Goal: Transaction & Acquisition: Purchase product/service

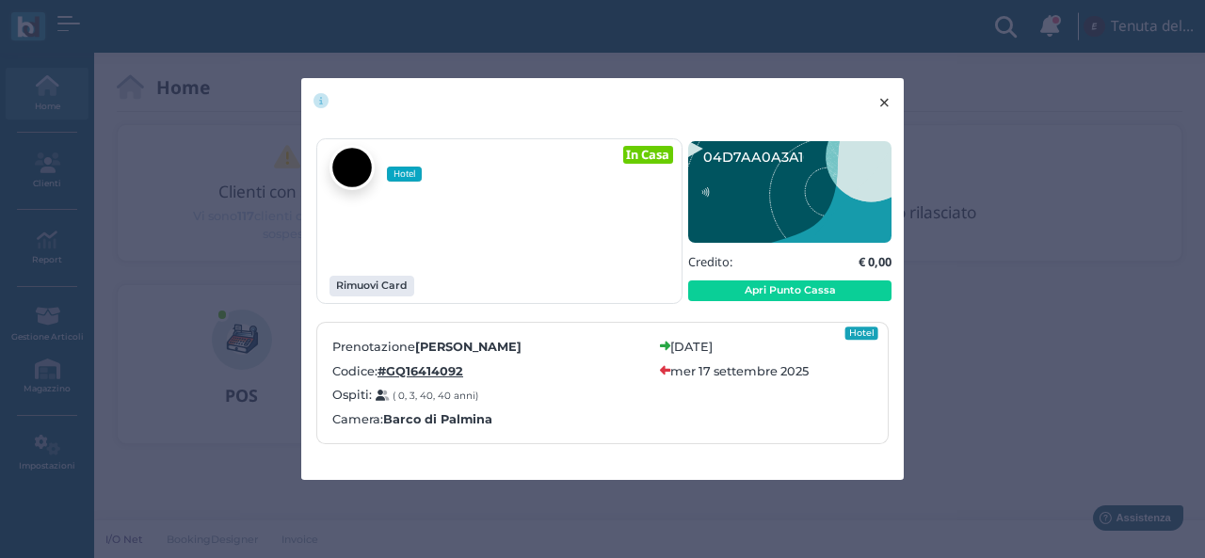
click at [885, 103] on span "×" at bounding box center [884, 102] width 14 height 24
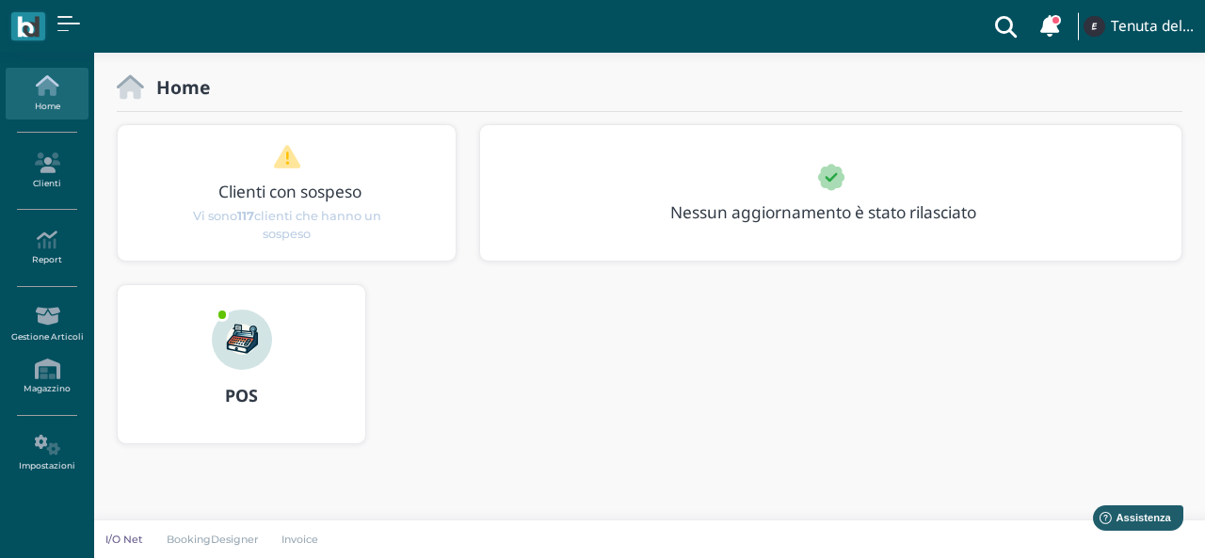
click at [56, 91] on icon at bounding box center [47, 85] width 82 height 21
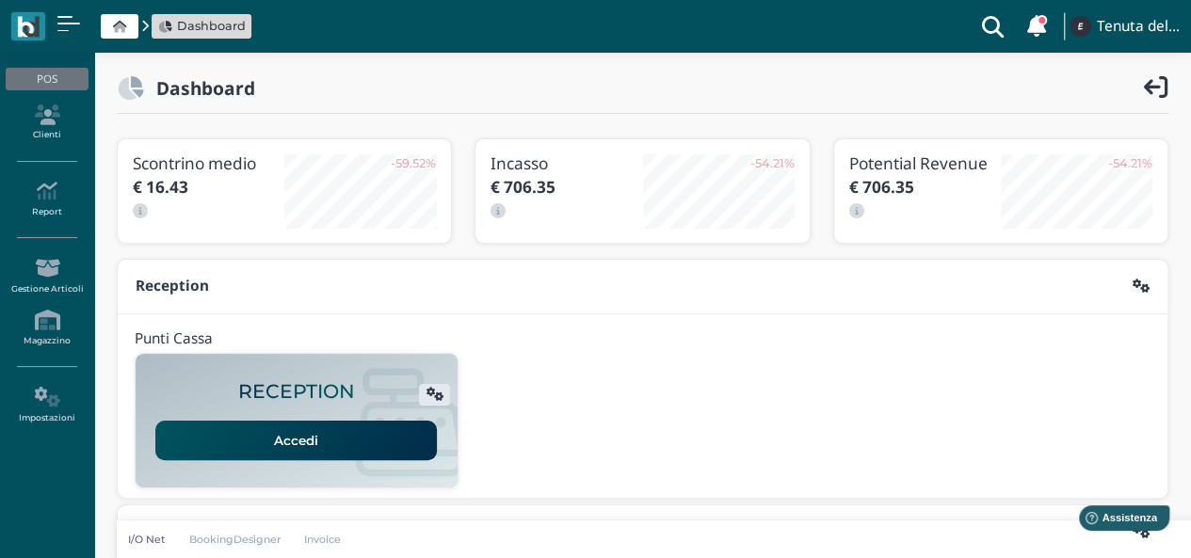
click at [350, 441] on link "Accedi" at bounding box center [295, 441] width 281 height 40
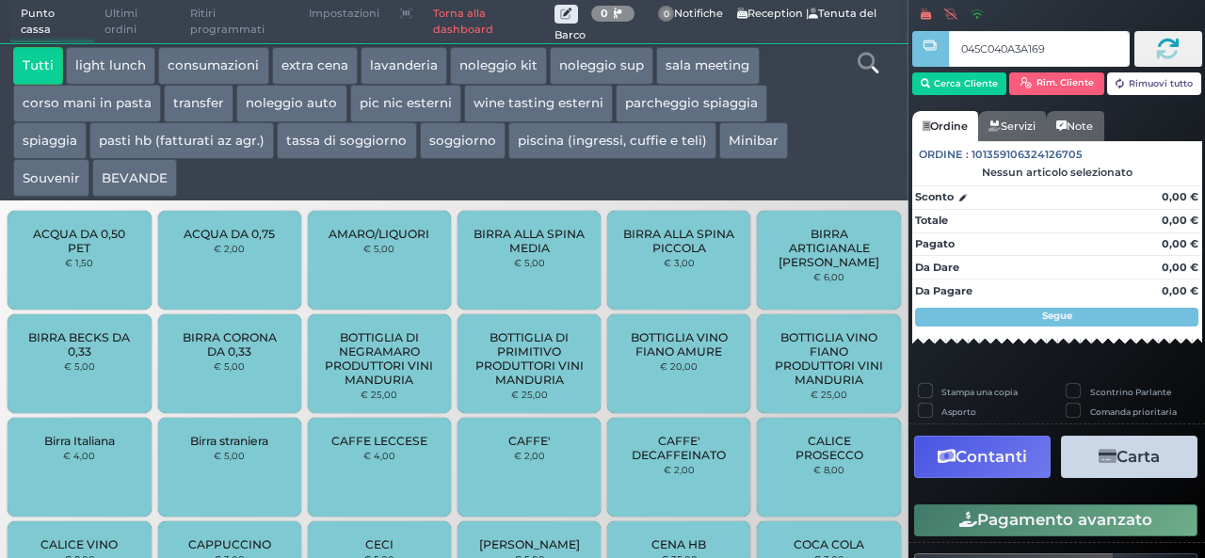
type input "045C040A3A1694"
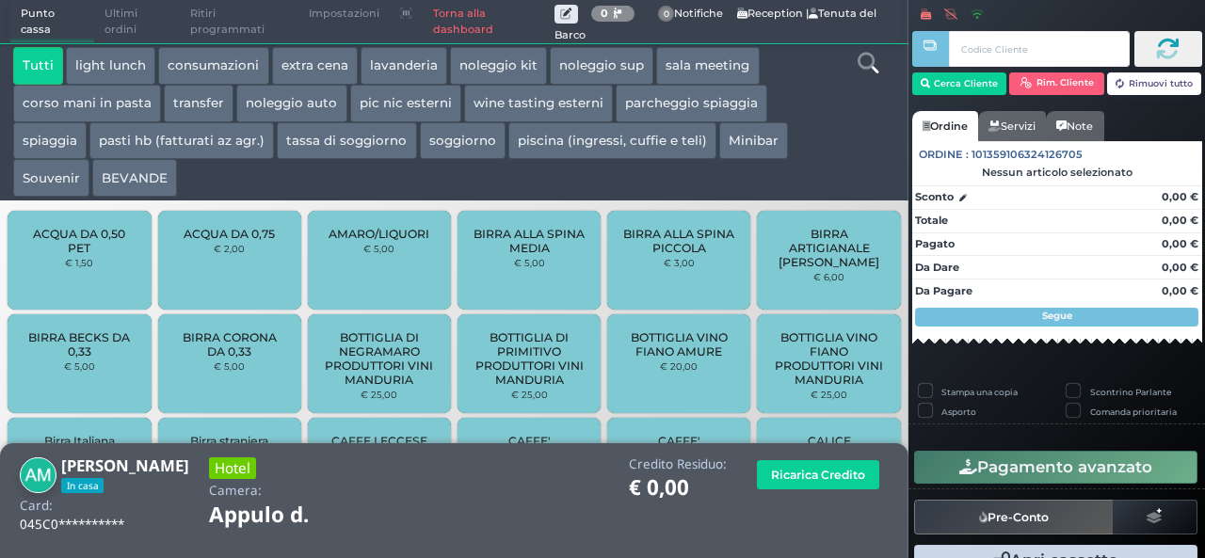
click at [318, 61] on button "extra cena" at bounding box center [315, 66] width 86 height 38
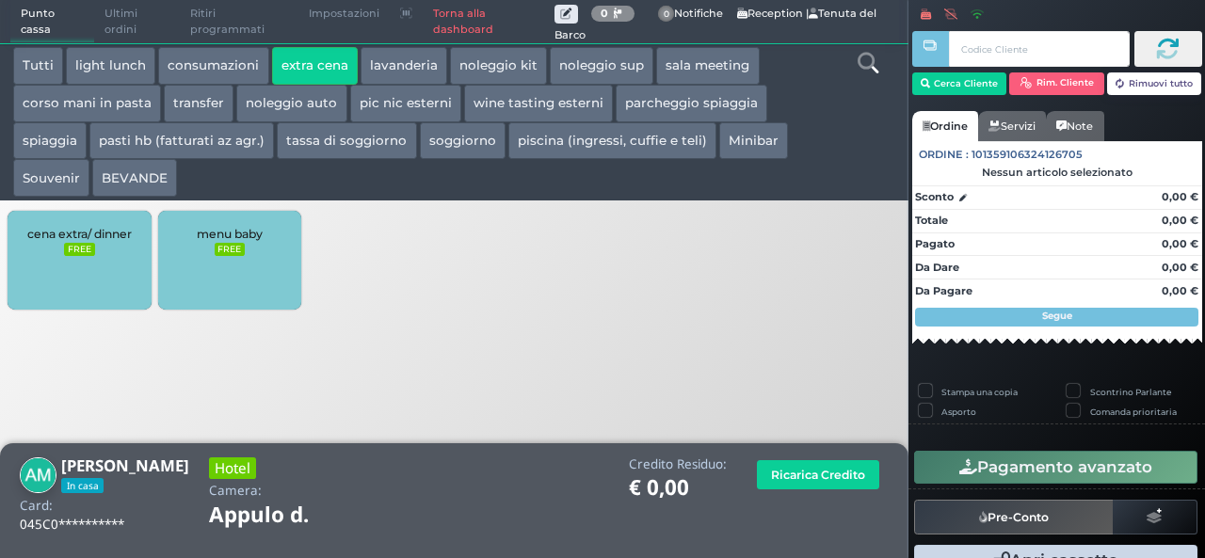
click at [89, 266] on div "cena extra/ dinner FREE" at bounding box center [79, 260] width 143 height 99
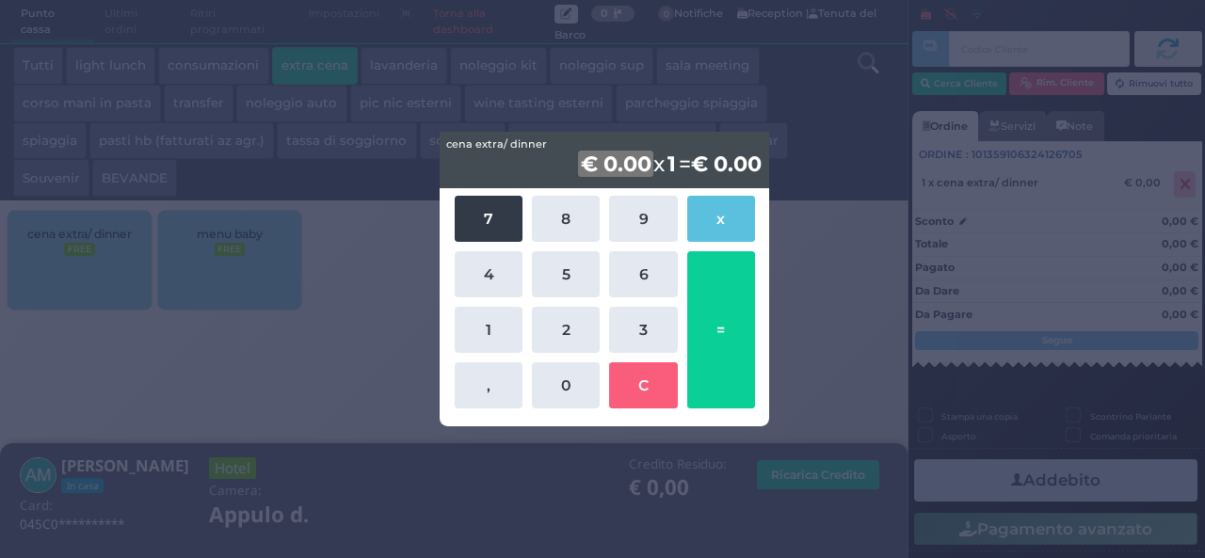
click at [493, 227] on button "7" at bounding box center [489, 219] width 68 height 46
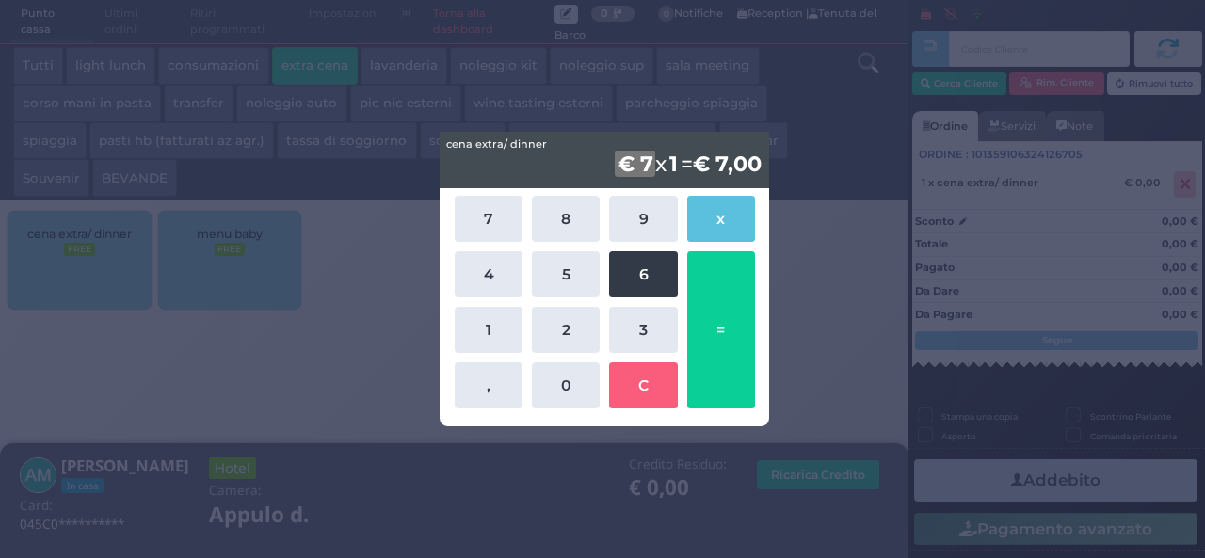
click at [635, 267] on button "6" at bounding box center [643, 274] width 68 height 46
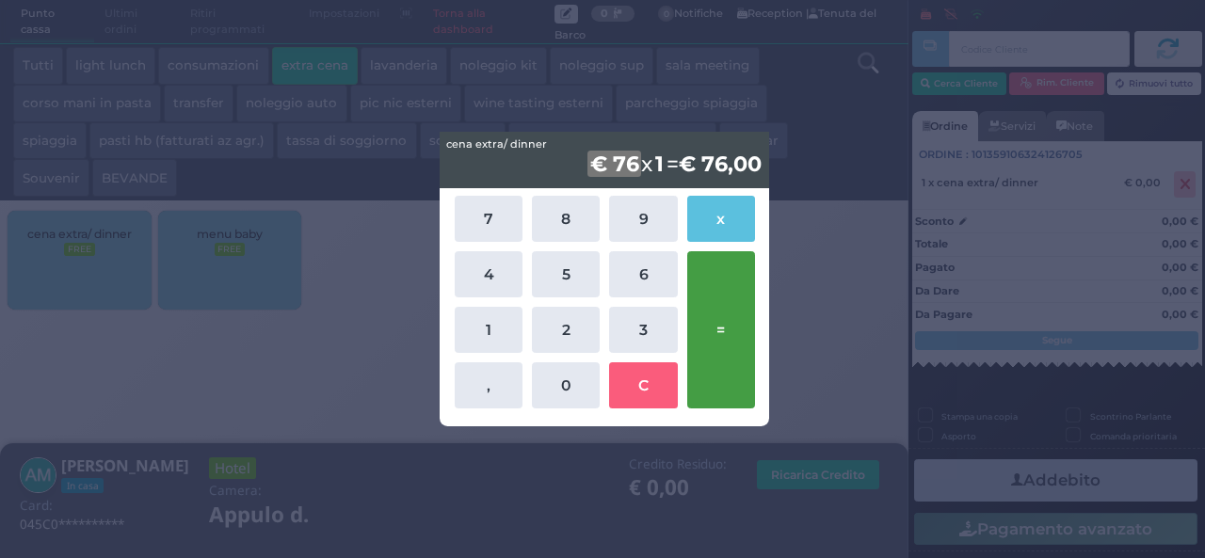
click at [717, 308] on button "=" at bounding box center [721, 329] width 68 height 157
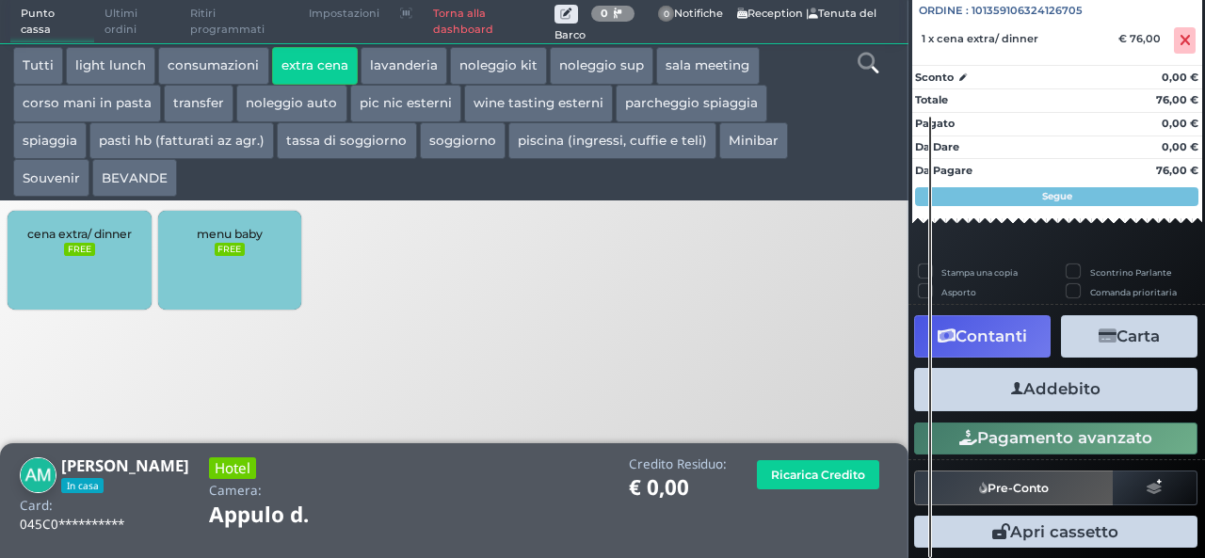
scroll to position [208, 0]
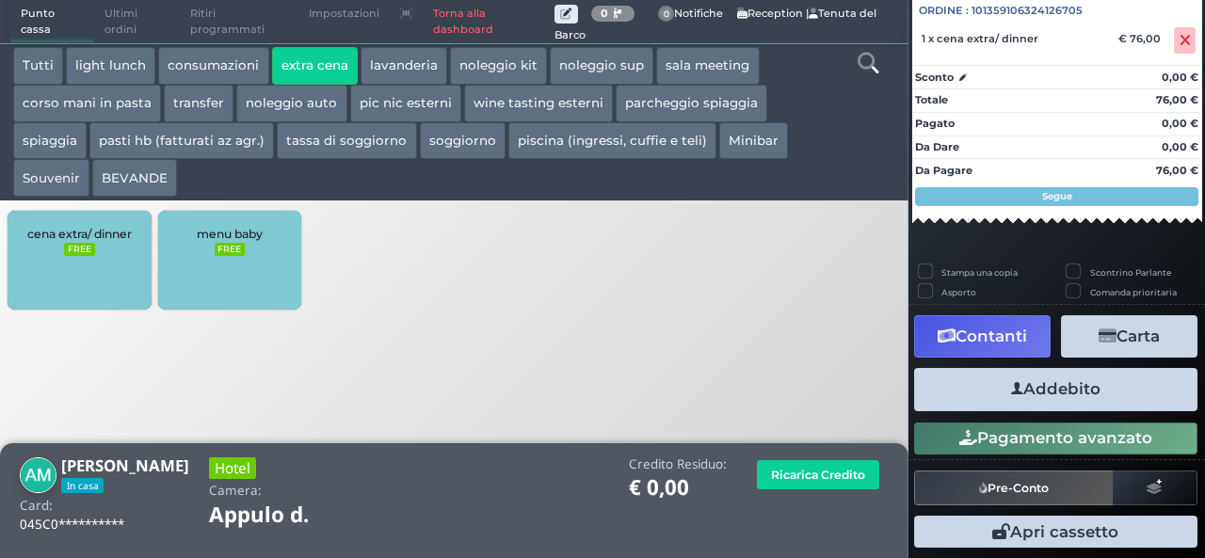
click at [1024, 393] on button "Addebito" at bounding box center [1055, 389] width 283 height 42
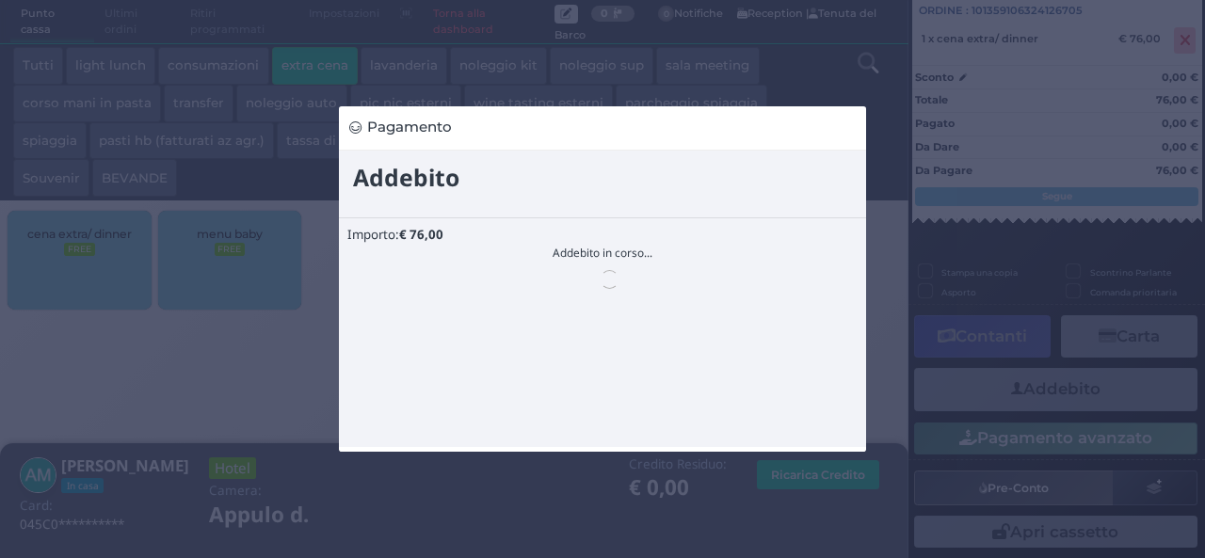
scroll to position [0, 0]
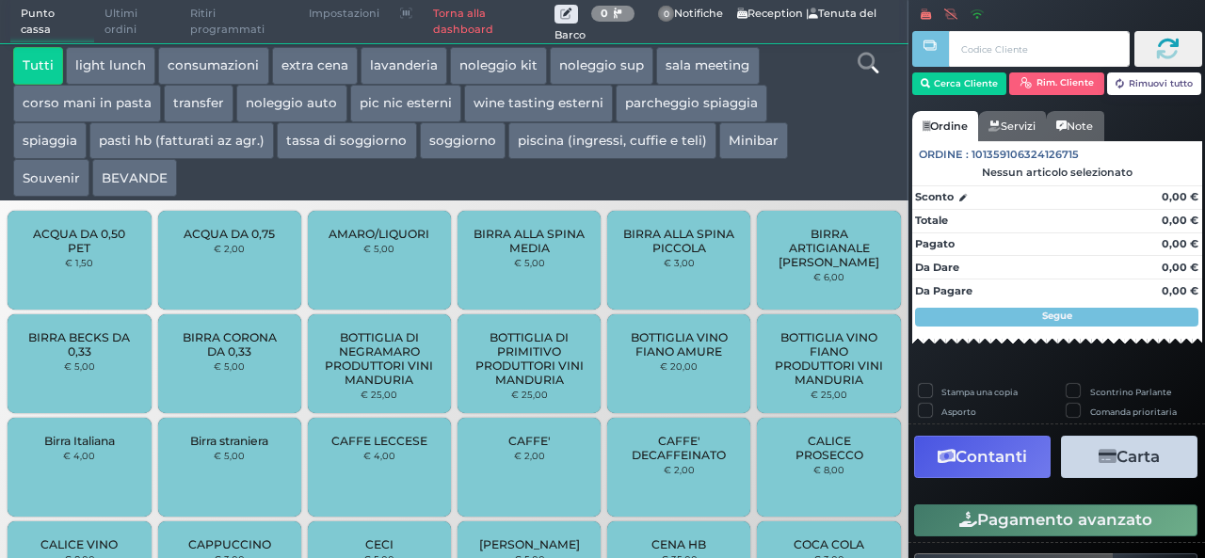
click at [317, 61] on button "extra cena" at bounding box center [315, 66] width 86 height 38
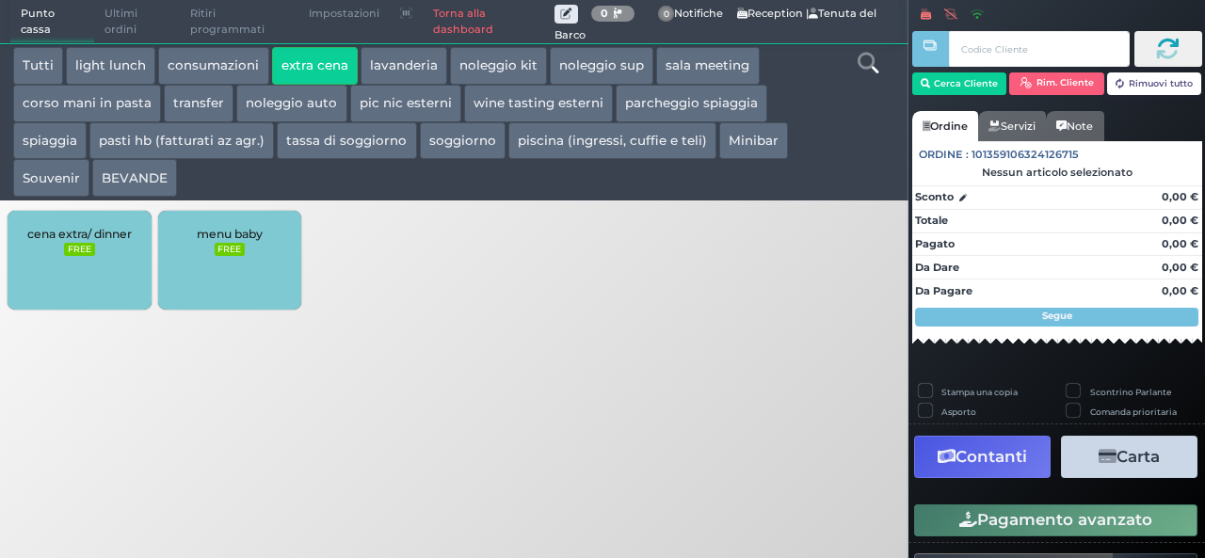
click at [55, 266] on div "cena extra/ dinner FREE" at bounding box center [79, 260] width 143 height 99
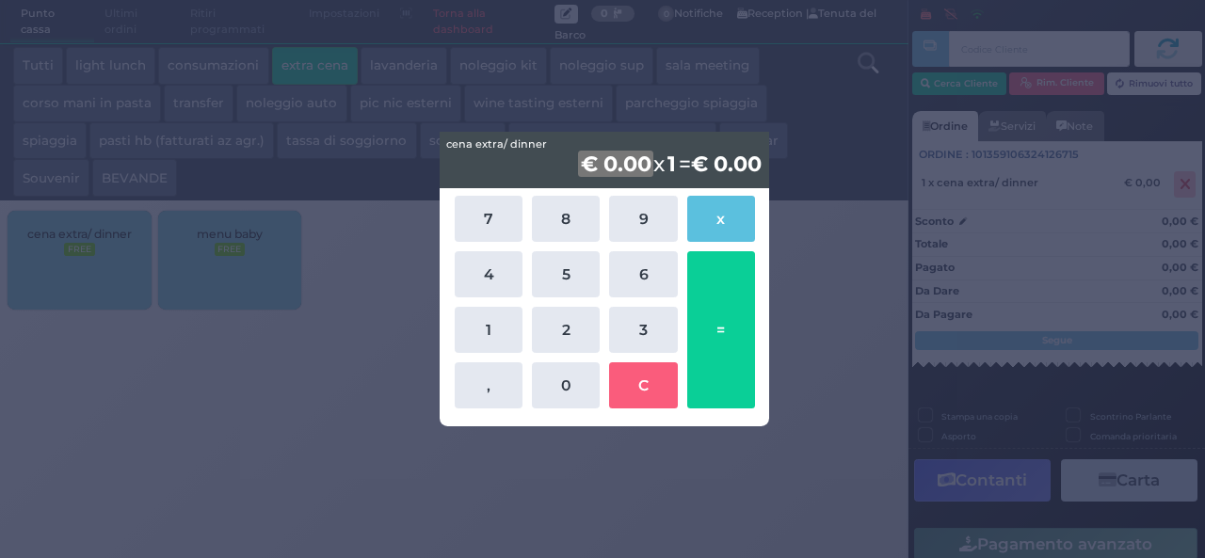
click at [783, 351] on div "cena extra/ dinner cena extra/ dinner € 0.00 x 1 = € 0.00 7 8 9 x 4 5 6 1 2 3 ,…" at bounding box center [602, 279] width 1205 height 558
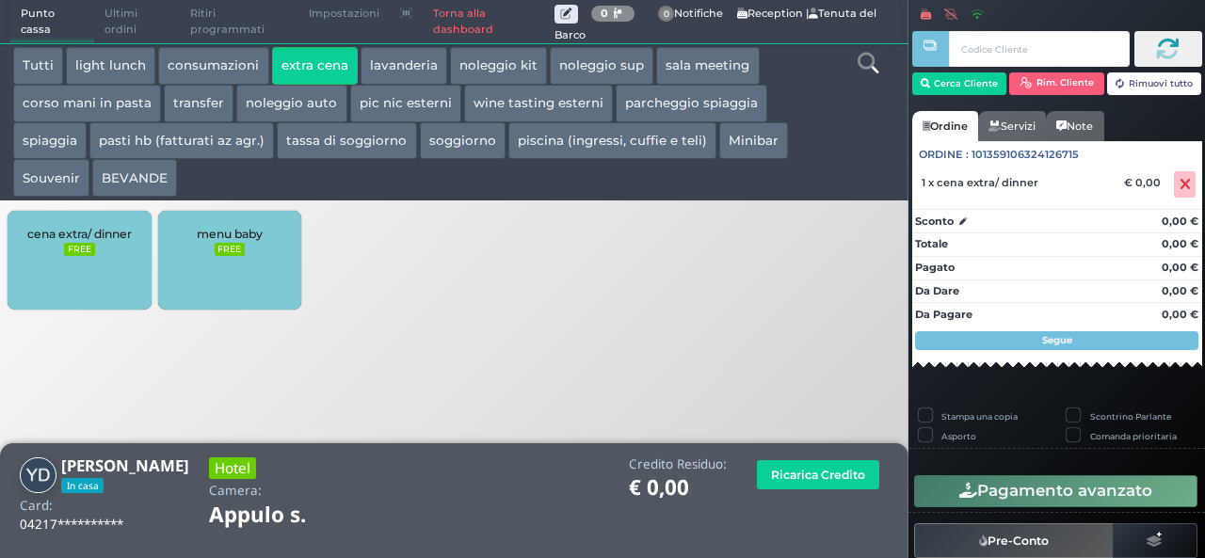
click at [64, 234] on span "cena extra/ dinner" at bounding box center [79, 234] width 104 height 14
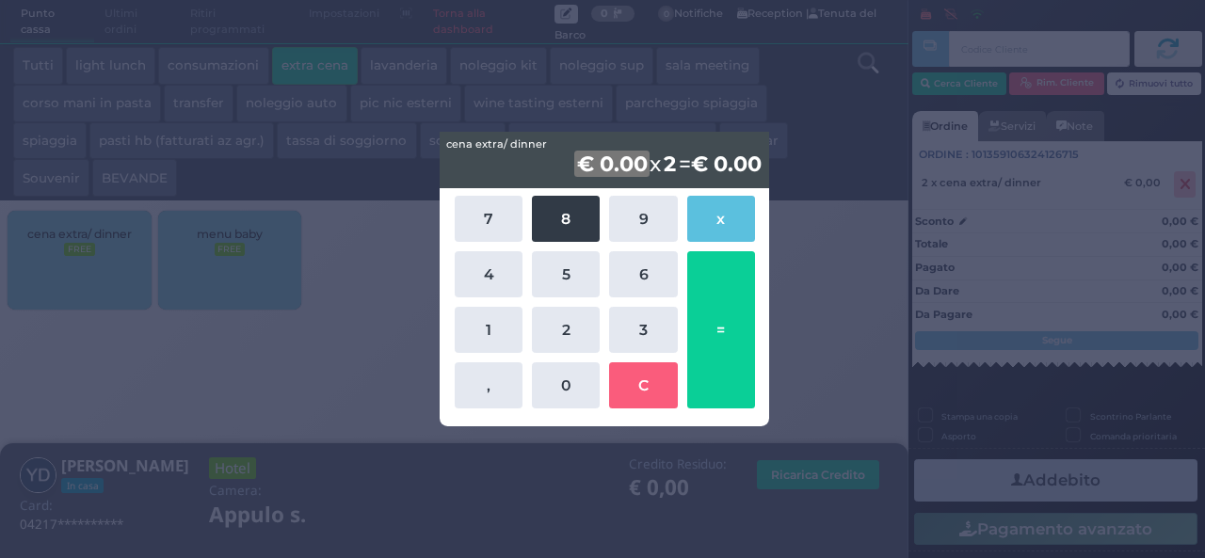
click at [533, 229] on button "8" at bounding box center [566, 219] width 68 height 46
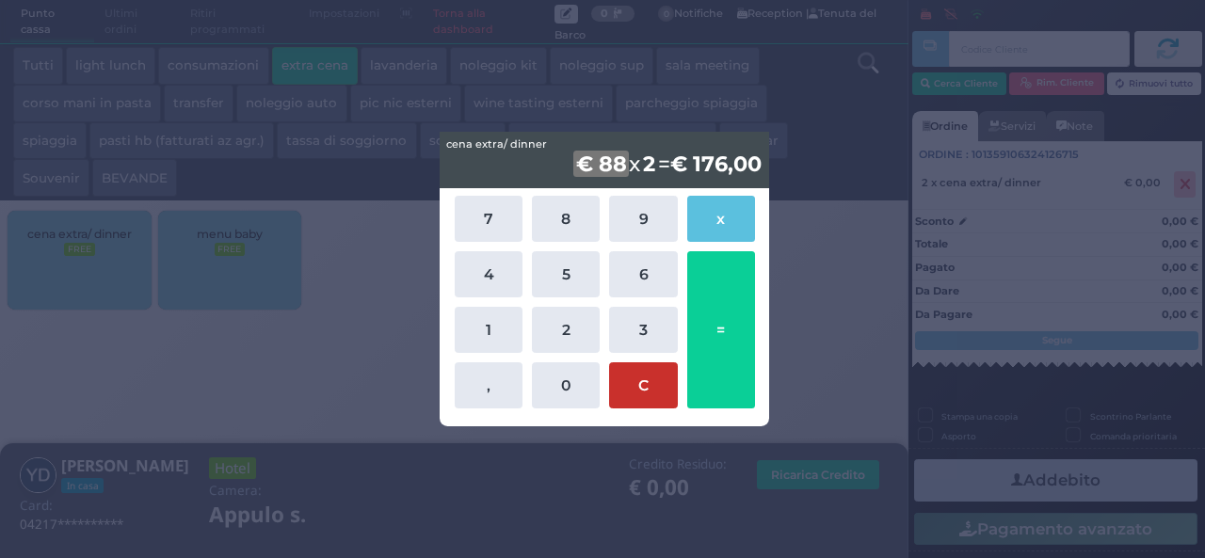
click at [637, 365] on button "C" at bounding box center [643, 385] width 68 height 46
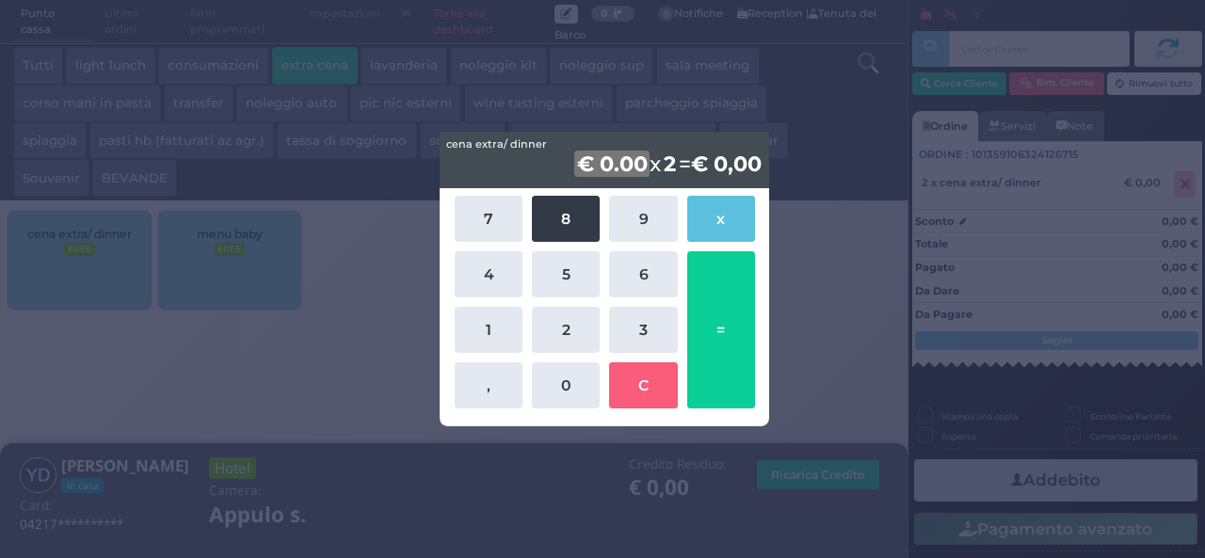
click at [557, 228] on button "8" at bounding box center [566, 219] width 68 height 46
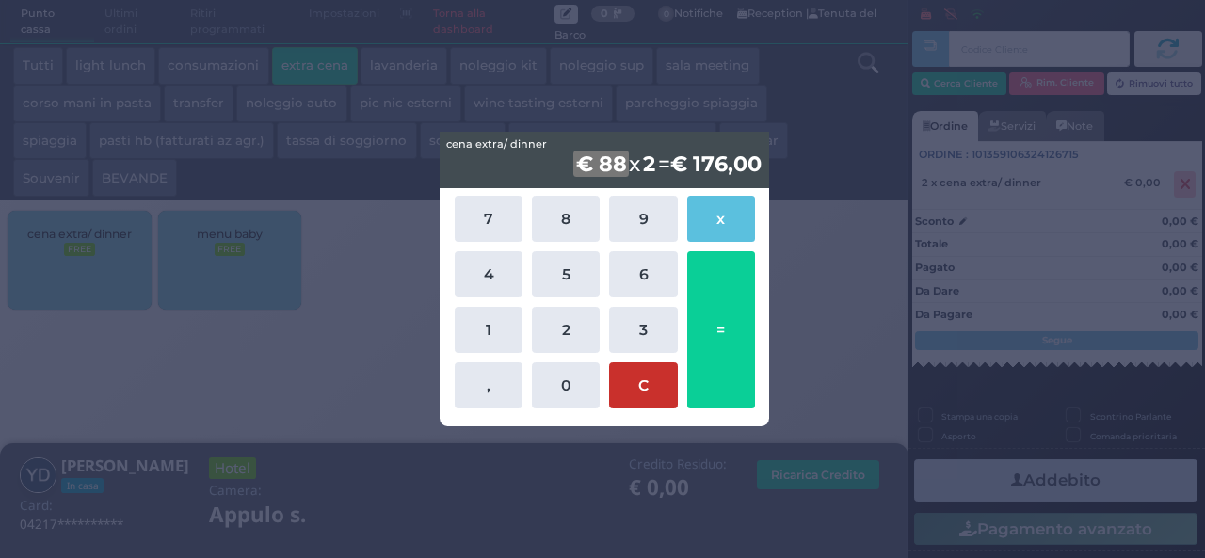
click at [651, 404] on button "C" at bounding box center [643, 385] width 68 height 46
click at [663, 161] on b "2" at bounding box center [670, 164] width 18 height 26
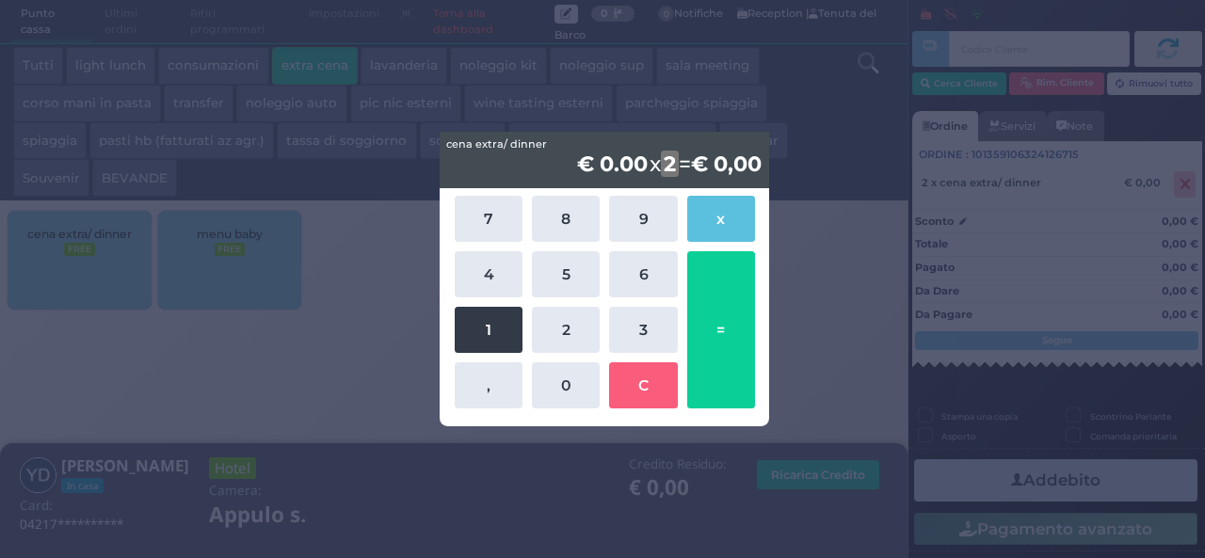
click at [503, 316] on button "1" at bounding box center [489, 330] width 68 height 46
click at [583, 169] on b "€ 0.00" at bounding box center [616, 164] width 76 height 26
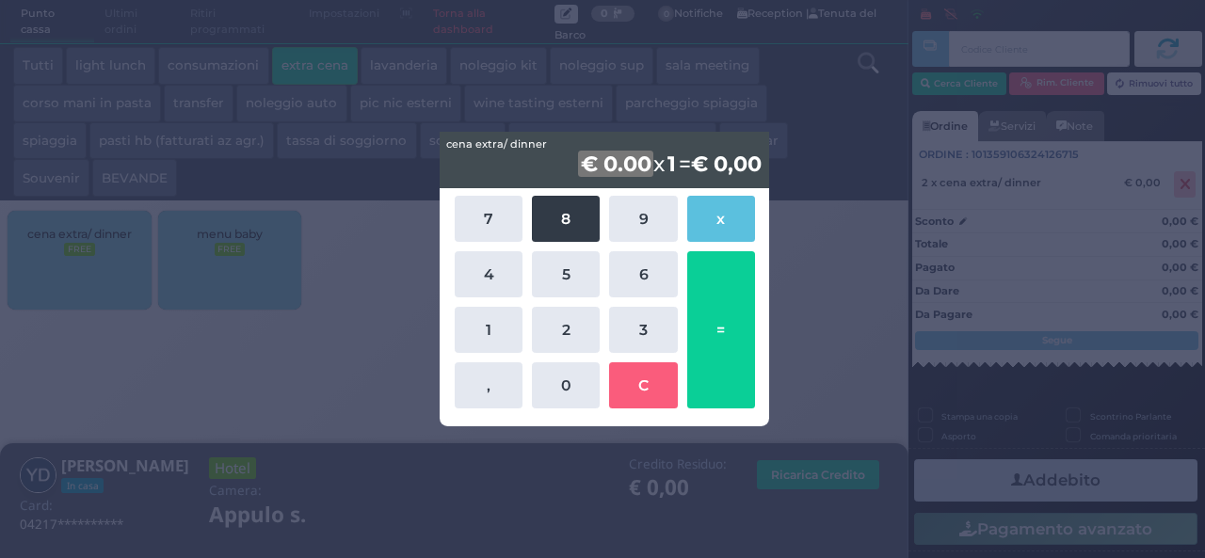
click at [562, 217] on button "8" at bounding box center [566, 219] width 68 height 46
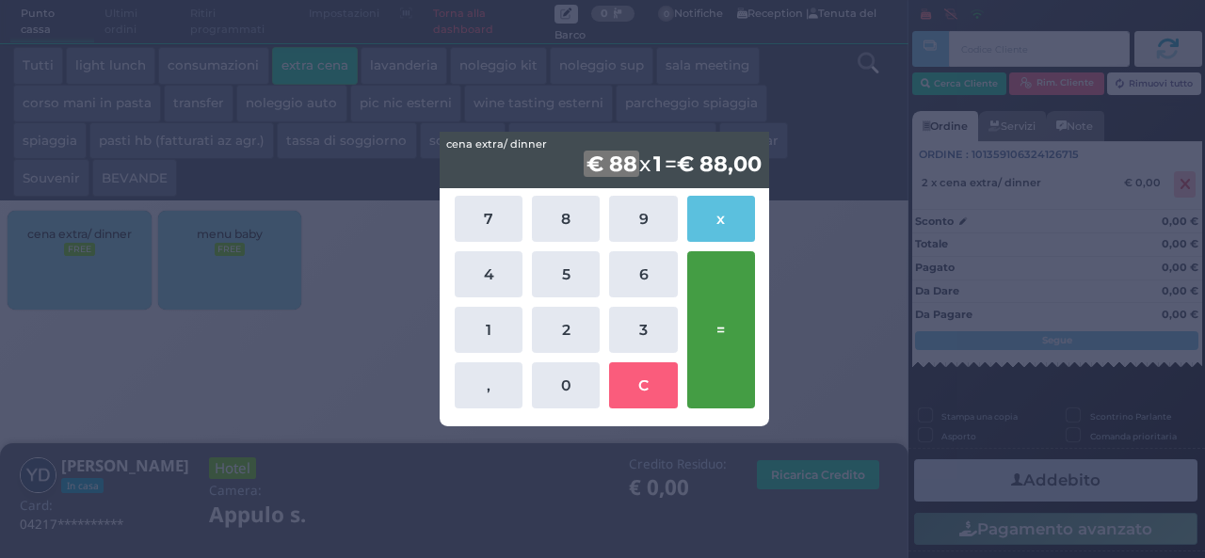
click at [740, 307] on button "=" at bounding box center [721, 329] width 68 height 157
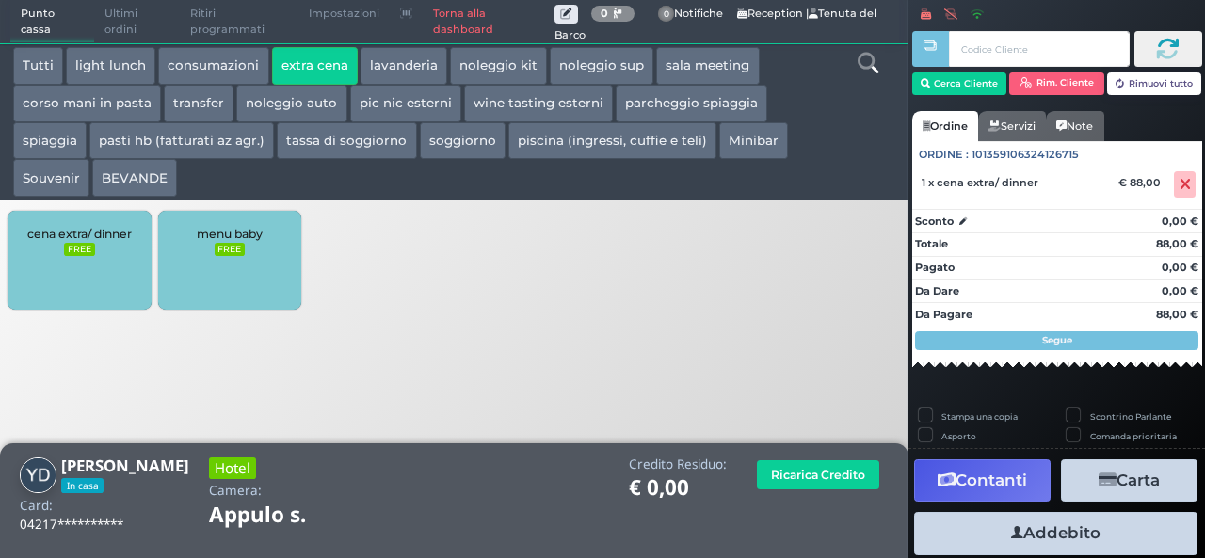
click at [1041, 522] on button "Addebito" at bounding box center [1055, 533] width 283 height 42
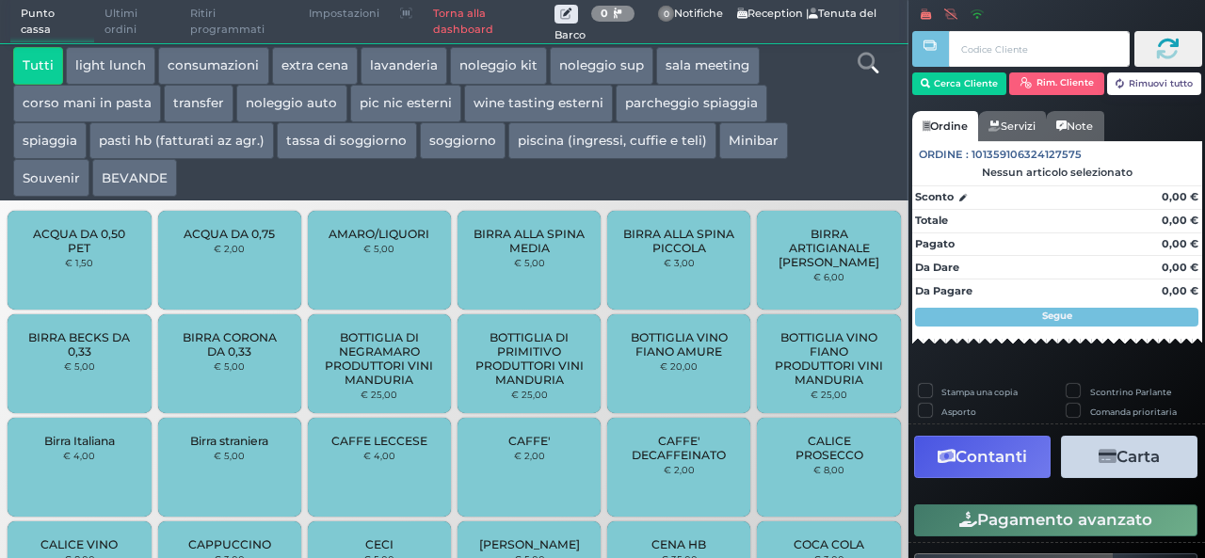
click at [1041, 522] on button "Pagamento avanzato" at bounding box center [1055, 521] width 283 height 32
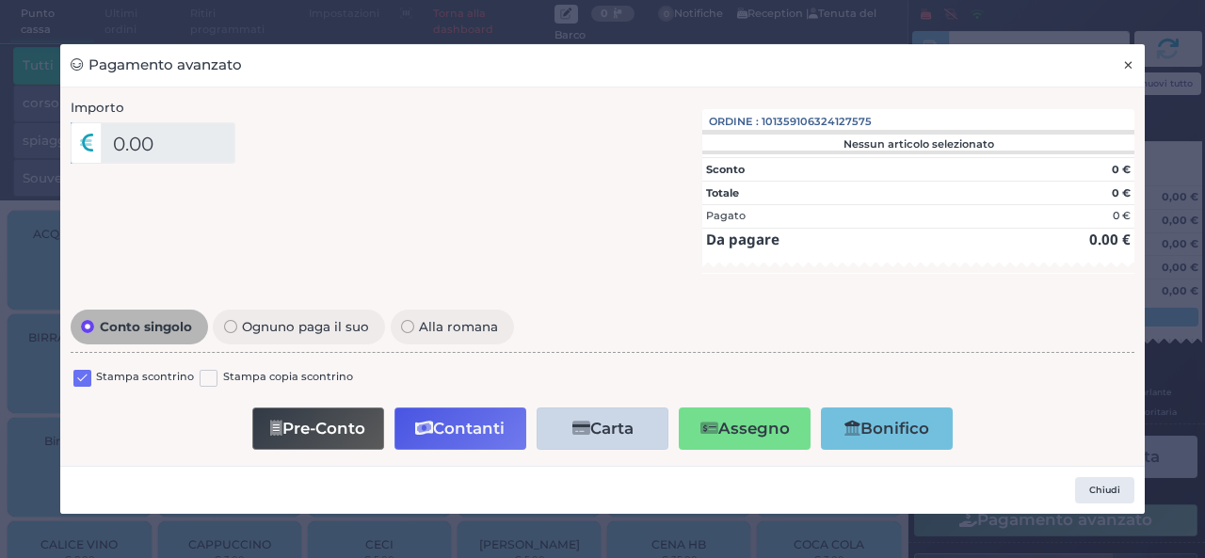
click at [1135, 57] on button "×" at bounding box center [1128, 65] width 33 height 42
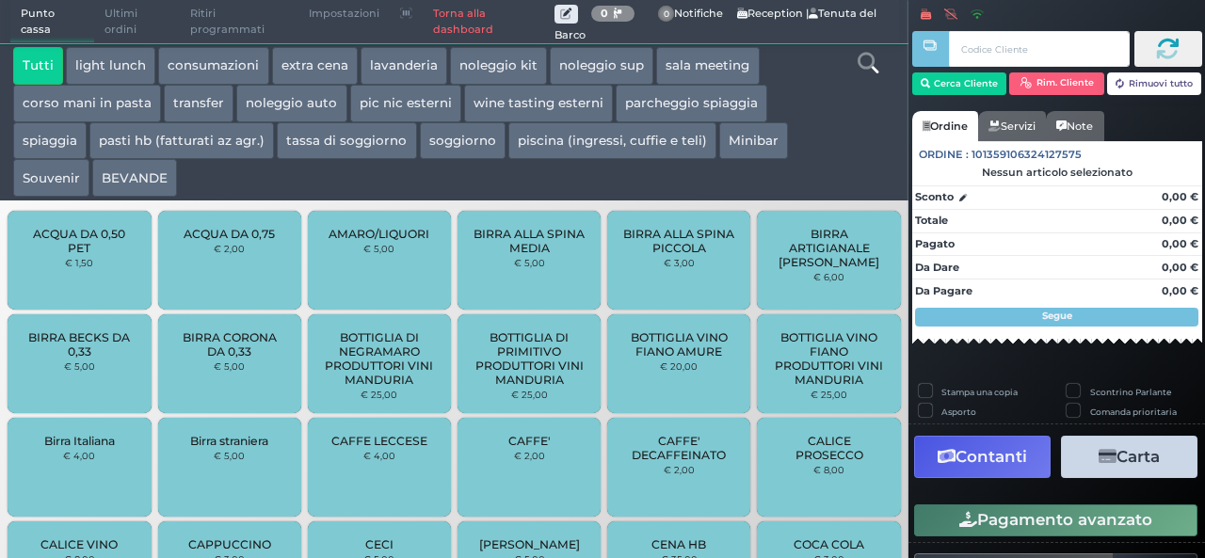
click at [324, 59] on button "extra cena" at bounding box center [315, 66] width 86 height 38
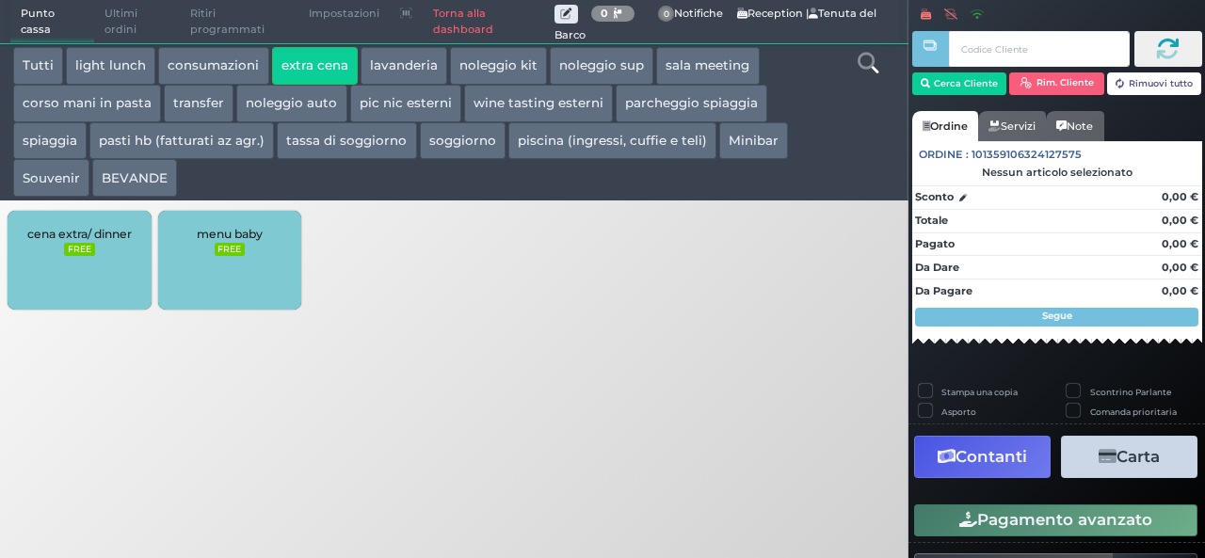
click at [79, 248] on small "FREE" at bounding box center [79, 249] width 30 height 13
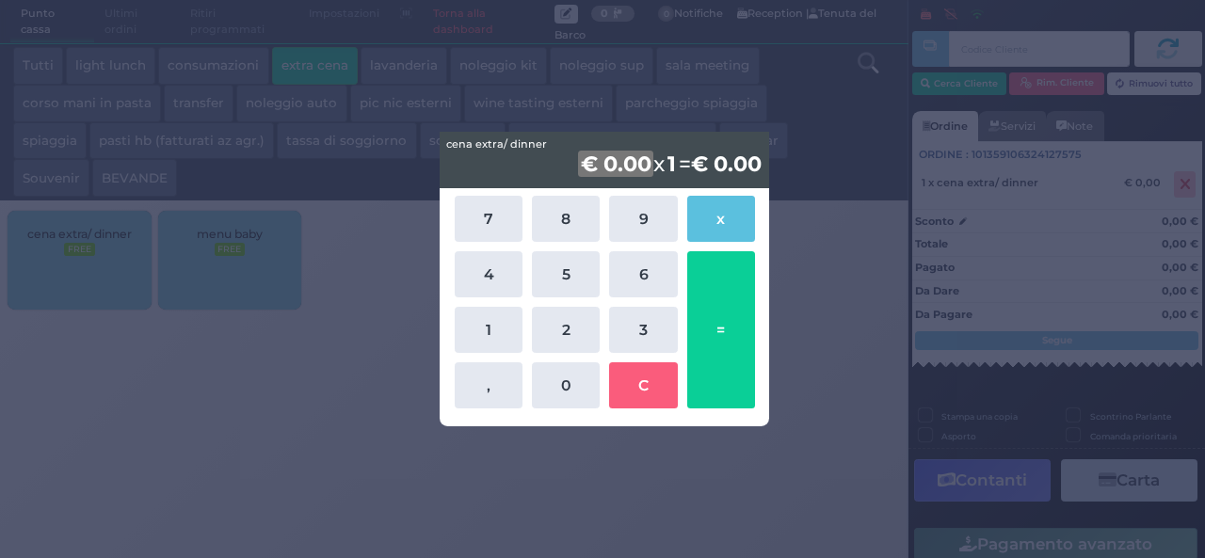
click at [824, 240] on div "cena extra/ dinner cena extra/ dinner € 0.00 x 1 = € 0.00 7 8 9 x 4 5 6 1 2 3 ,…" at bounding box center [602, 279] width 1205 height 558
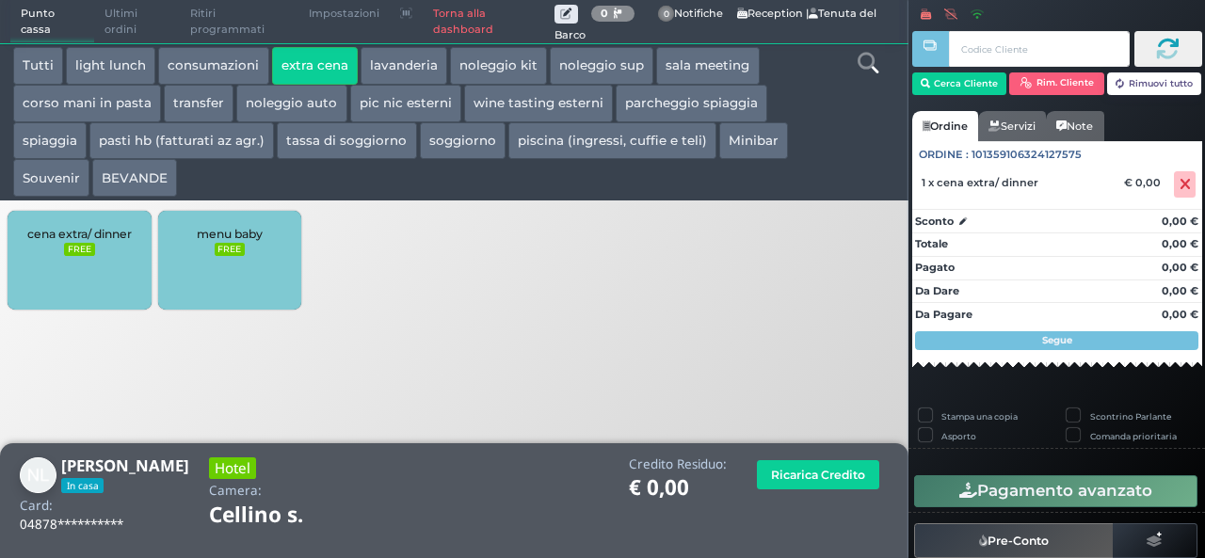
click at [111, 248] on div "cena extra/ dinner FREE" at bounding box center [79, 260] width 143 height 99
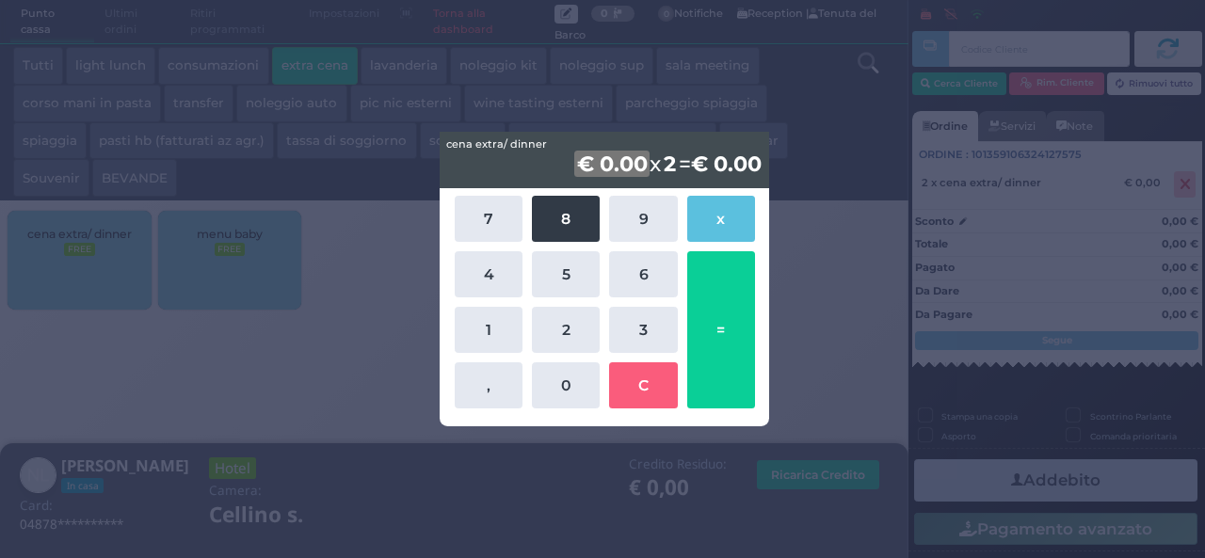
click at [586, 219] on button "8" at bounding box center [566, 219] width 68 height 46
click at [642, 161] on b "2" at bounding box center [649, 164] width 18 height 26
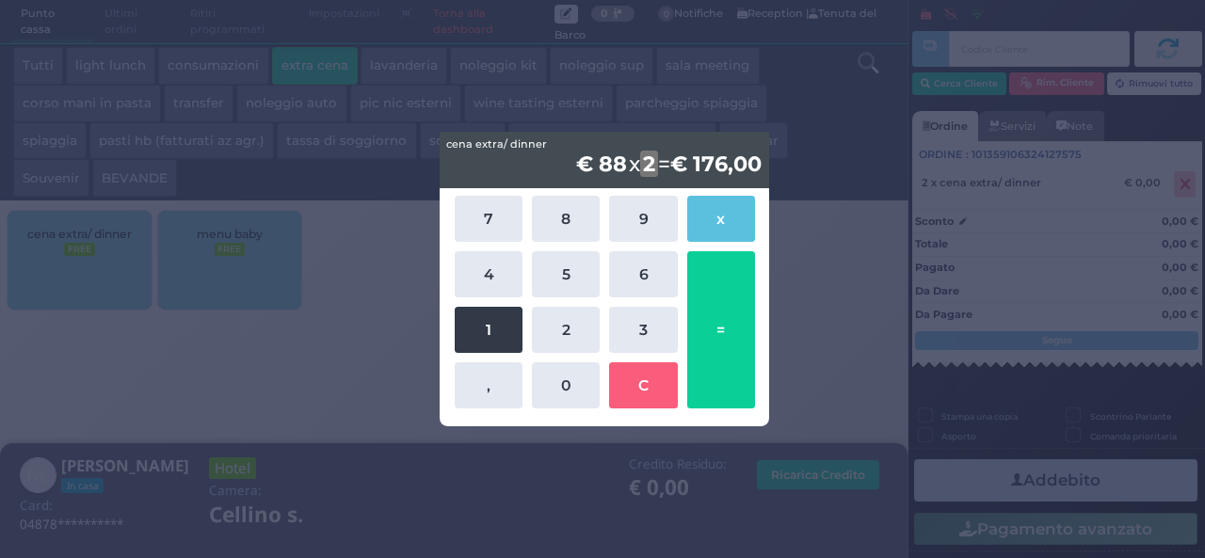
click at [501, 308] on button "1" at bounding box center [489, 330] width 68 height 46
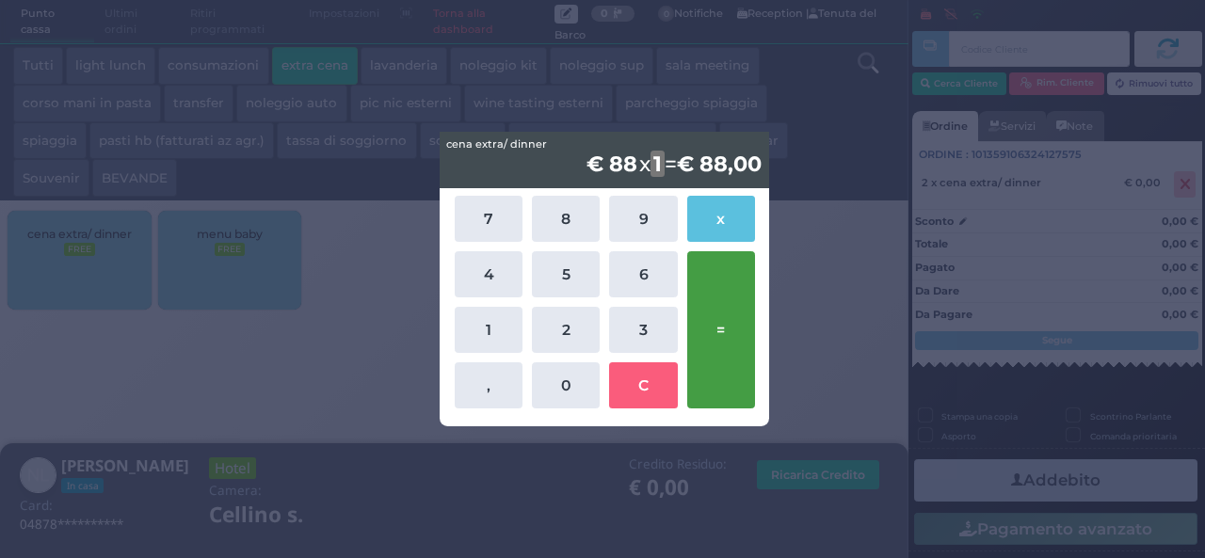
click at [743, 310] on button "=" at bounding box center [721, 329] width 68 height 157
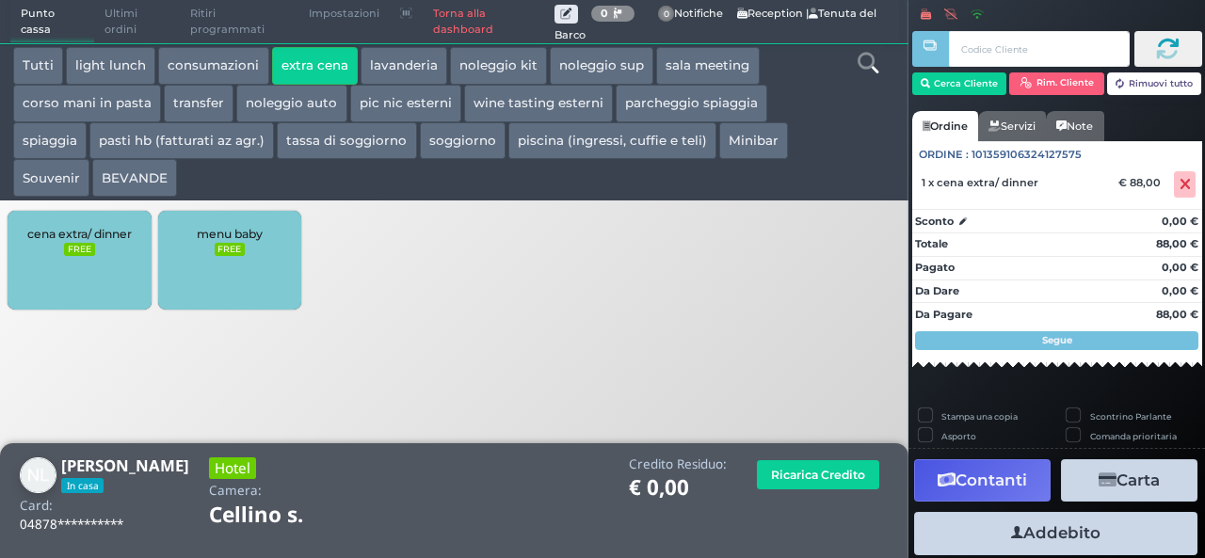
click at [1054, 522] on button "Addebito" at bounding box center [1055, 533] width 283 height 42
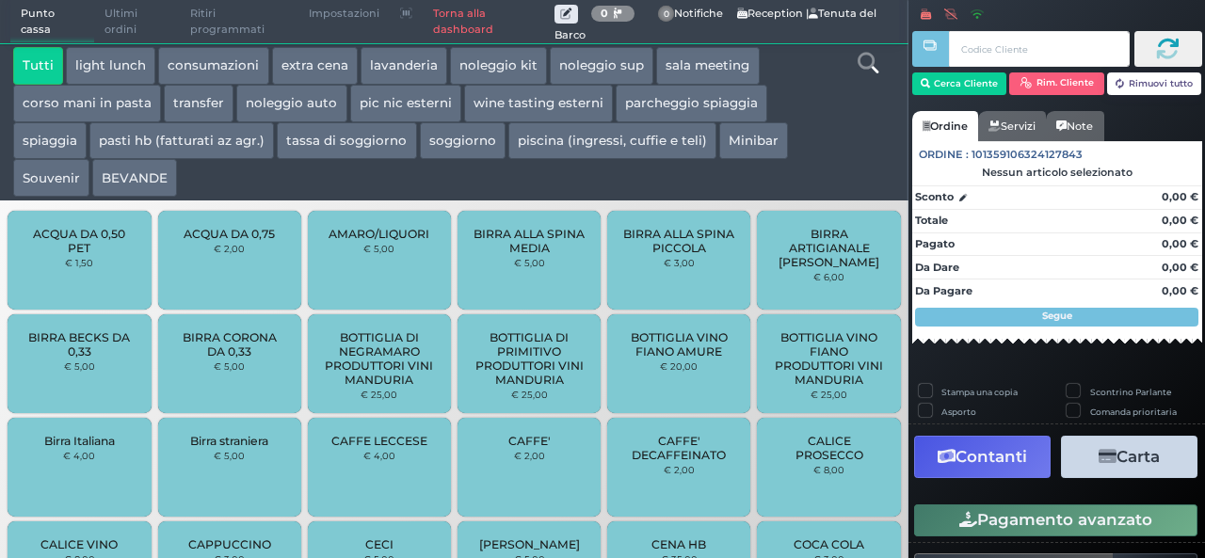
click at [313, 61] on button "extra cena" at bounding box center [315, 66] width 86 height 38
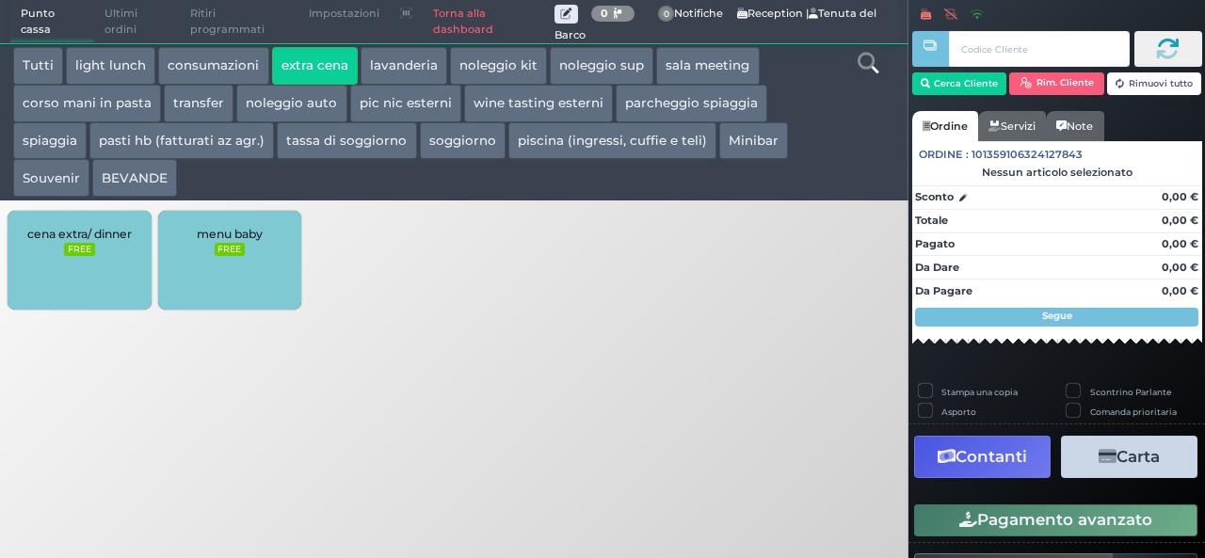
click at [87, 268] on div "cena extra/ dinner FREE" at bounding box center [79, 260] width 143 height 99
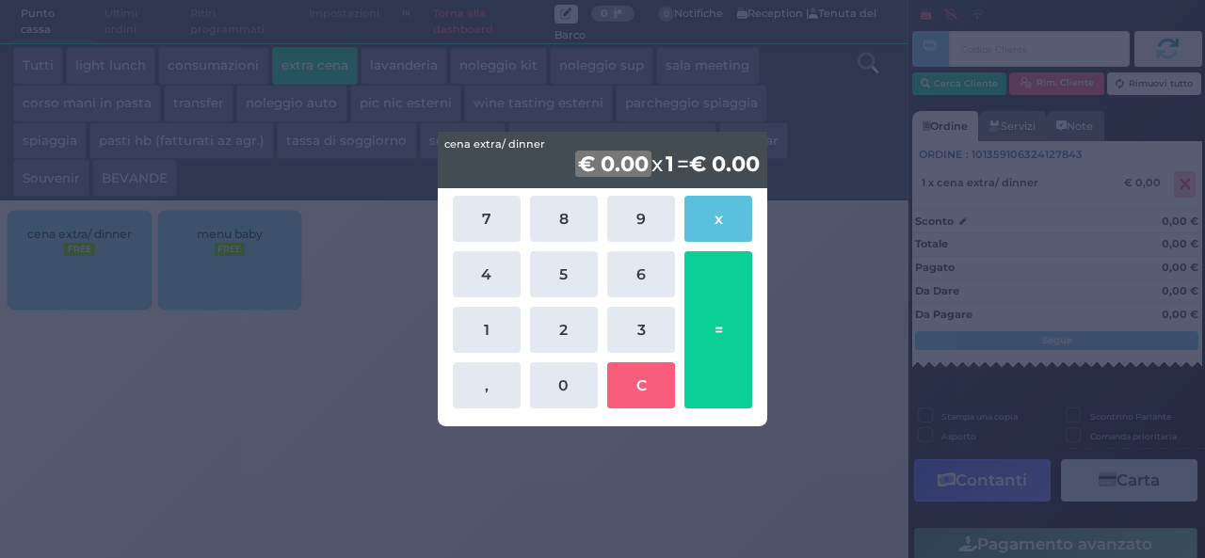
click at [859, 329] on div "cena extra/ dinner cena extra/ dinner € 0.00 x 1 = € 0.00 7 8 9 x 4 5 6 1 2 3 ,…" at bounding box center [602, 279] width 1205 height 558
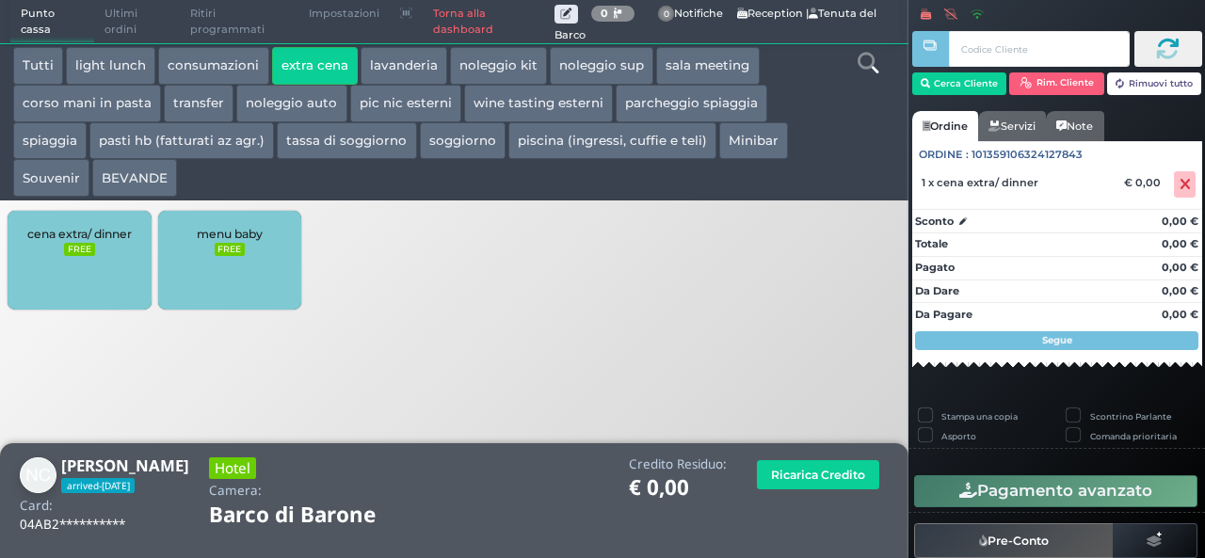
click at [113, 233] on span "cena extra/ dinner" at bounding box center [79, 234] width 104 height 14
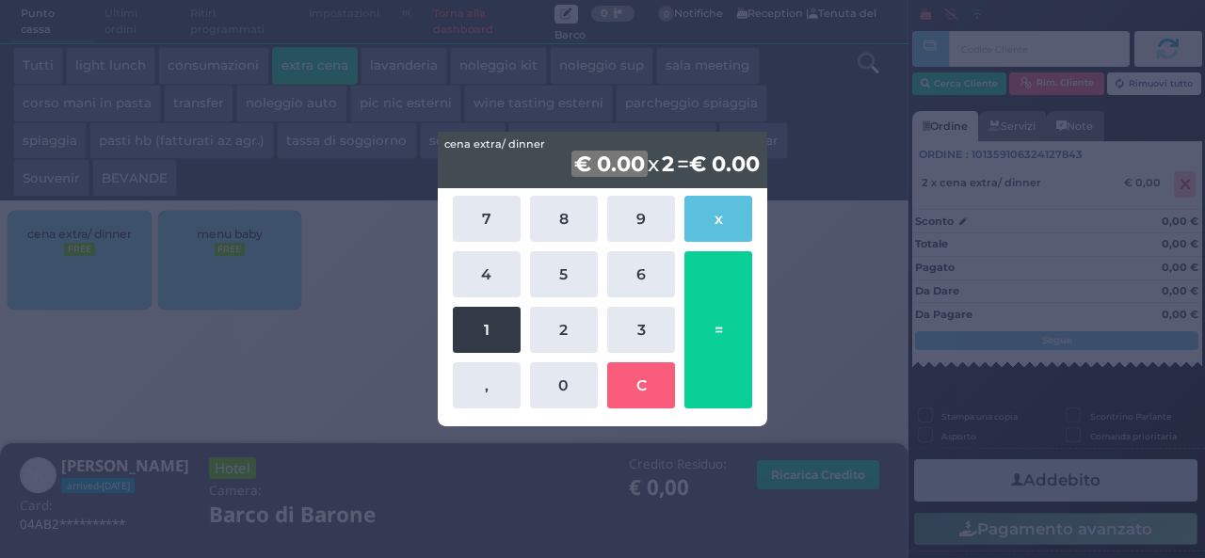
click at [465, 313] on button "1" at bounding box center [487, 330] width 68 height 46
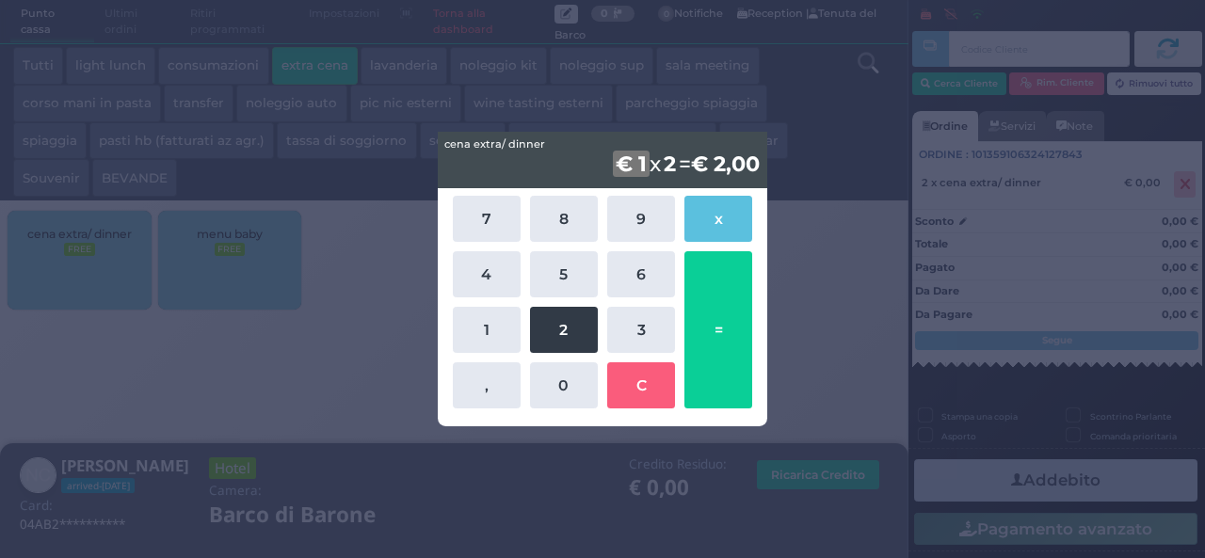
click at [550, 315] on button "2" at bounding box center [564, 330] width 68 height 46
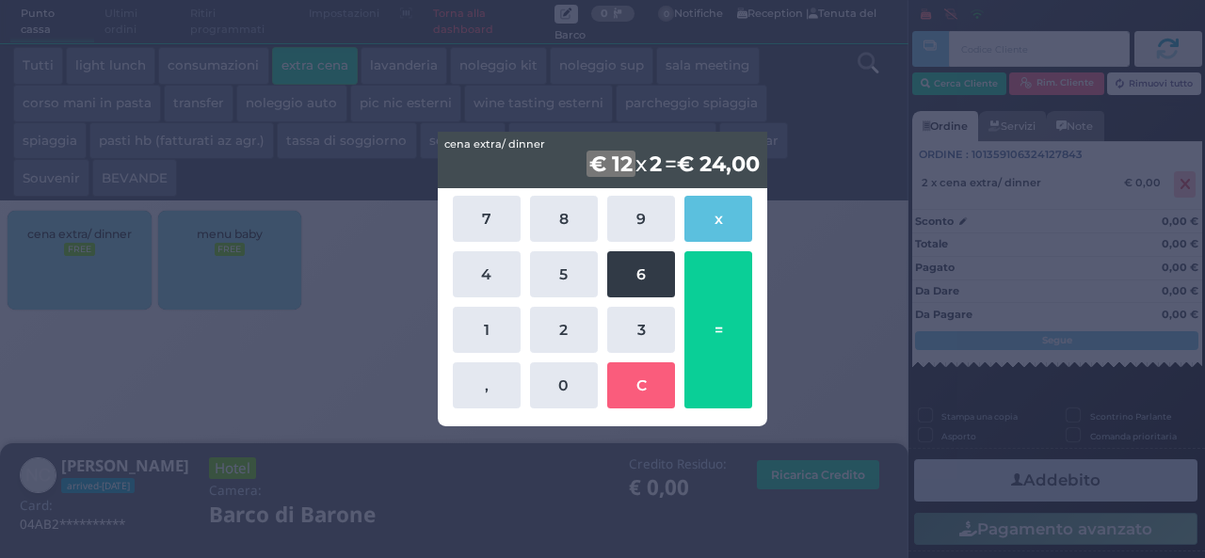
click at [637, 265] on button "6" at bounding box center [641, 274] width 68 height 46
click at [636, 151] on b "2" at bounding box center [645, 164] width 18 height 26
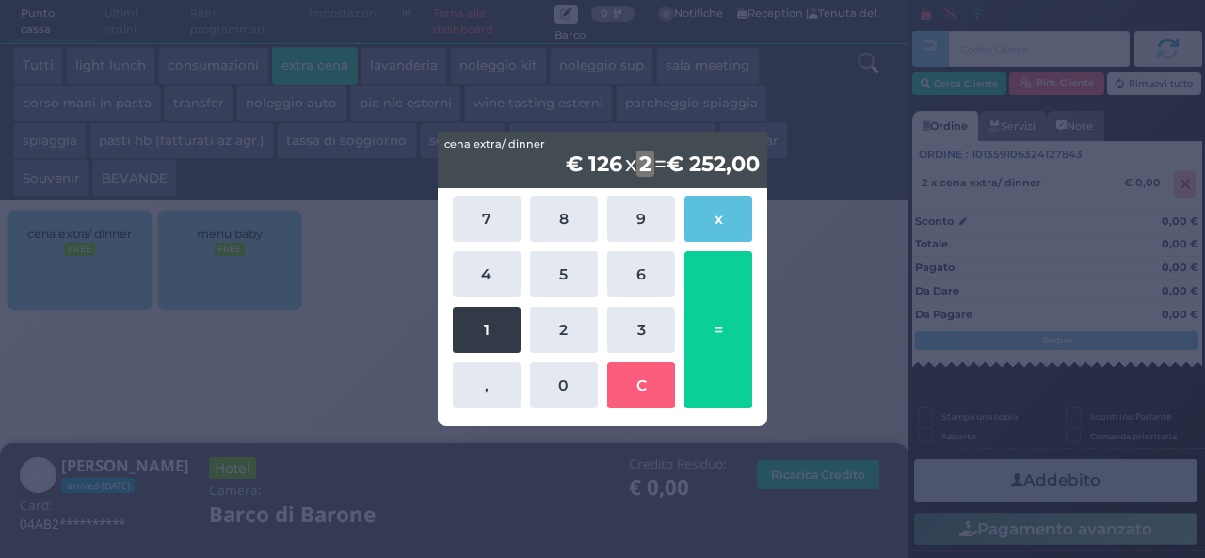
click at [500, 330] on button "1" at bounding box center [487, 330] width 68 height 46
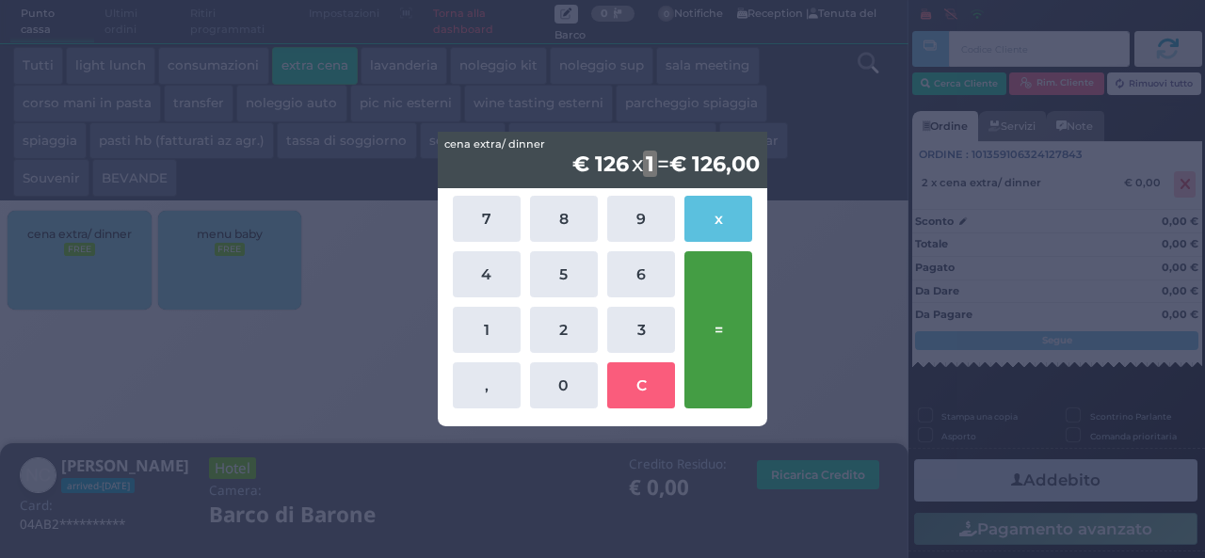
click at [733, 278] on button "=" at bounding box center [718, 329] width 68 height 157
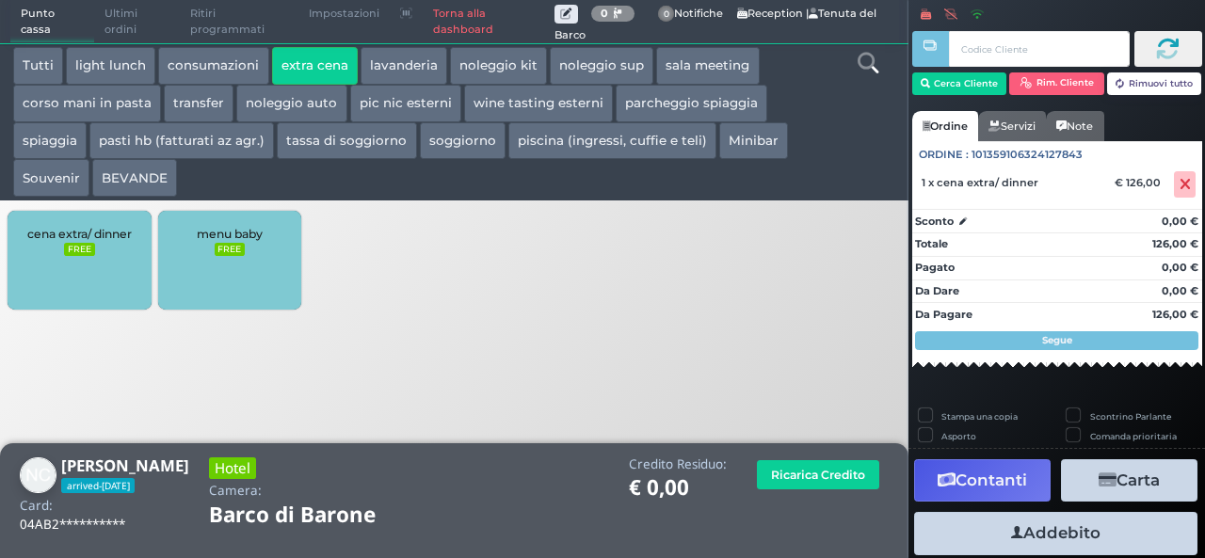
click at [1047, 531] on button "Addebito" at bounding box center [1055, 533] width 283 height 42
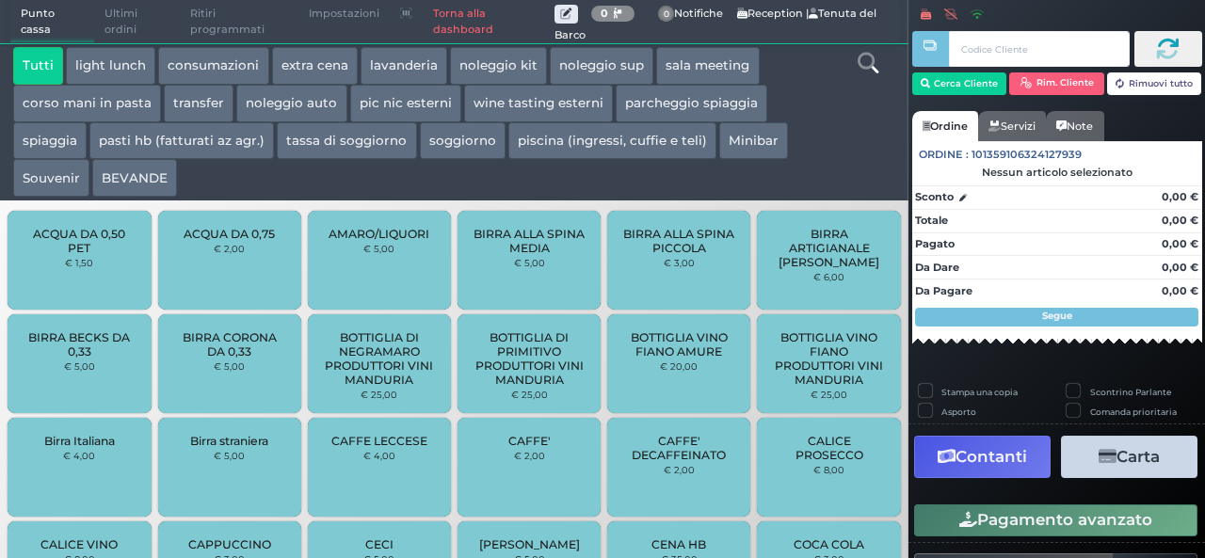
click at [297, 64] on button "extra cena" at bounding box center [315, 66] width 86 height 38
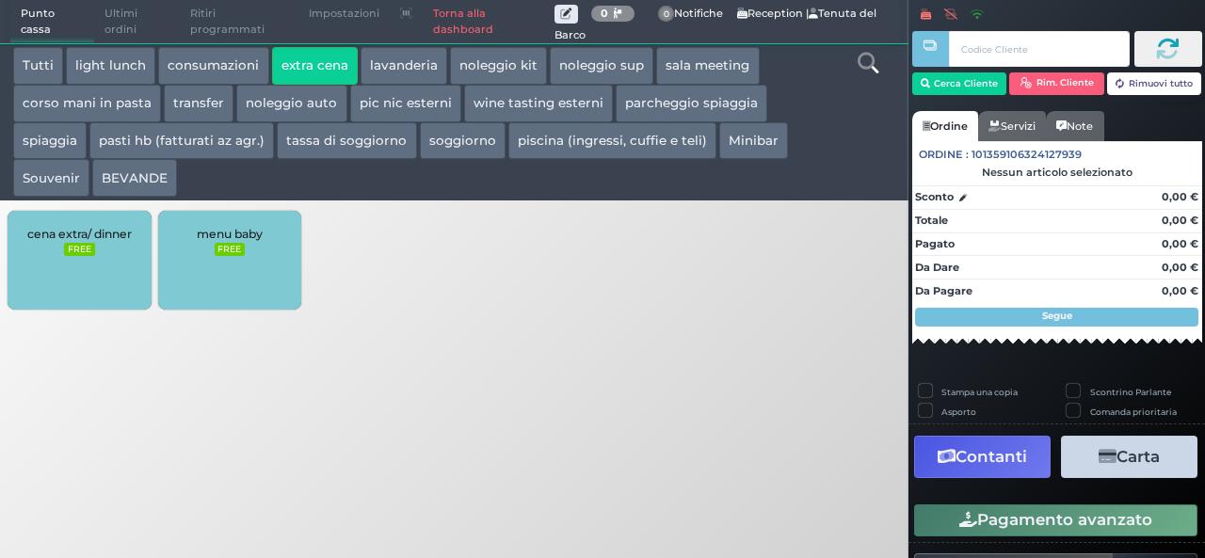
click at [43, 239] on span "cena extra/ dinner" at bounding box center [79, 234] width 104 height 14
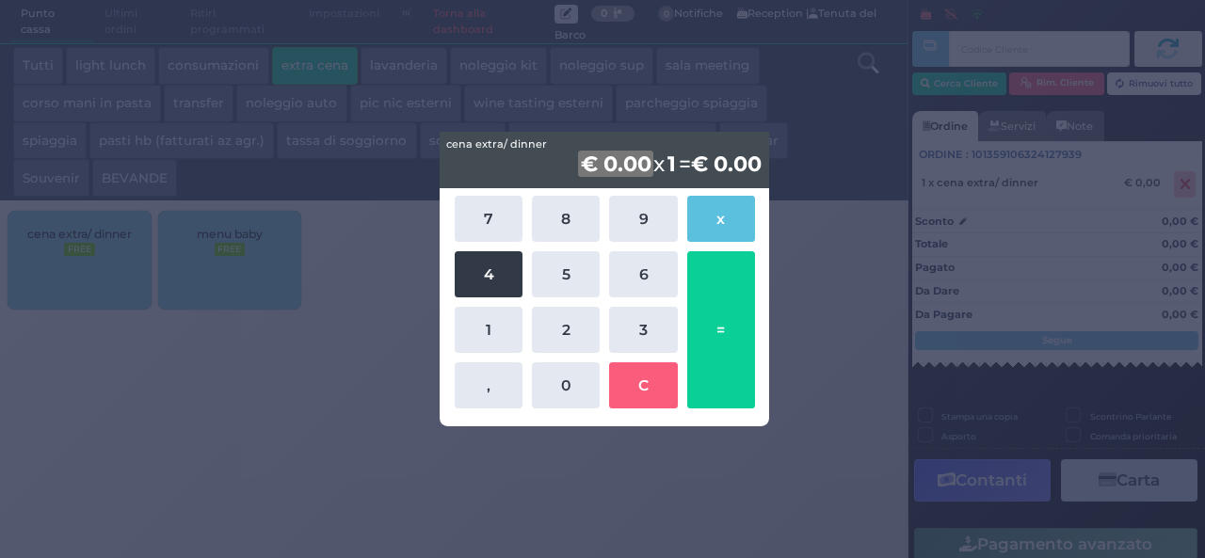
click at [503, 280] on button "4" at bounding box center [489, 274] width 68 height 46
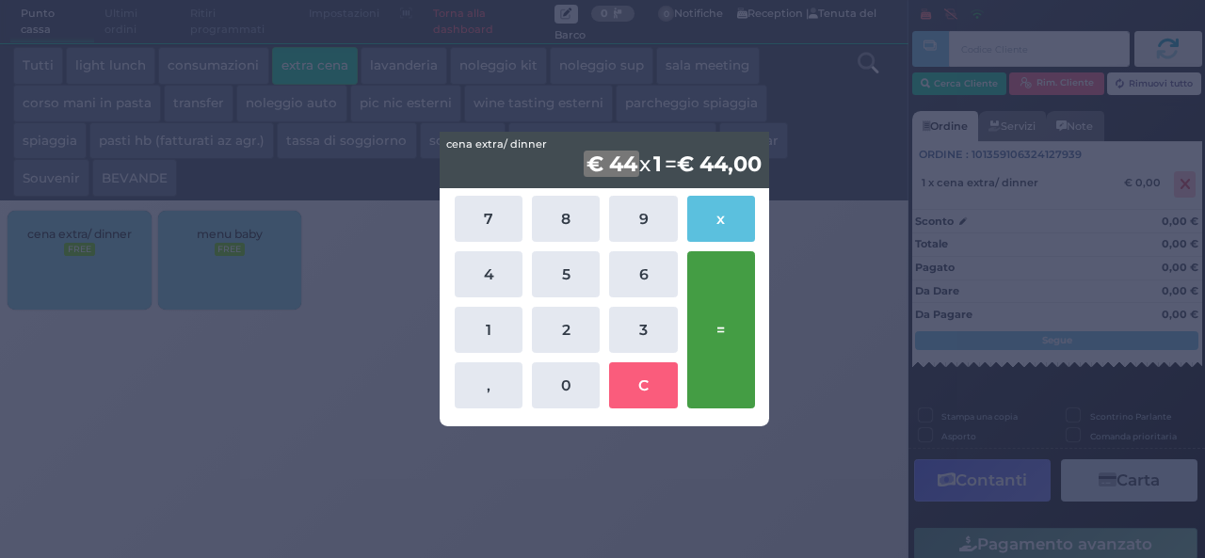
click at [736, 326] on button "=" at bounding box center [721, 329] width 68 height 157
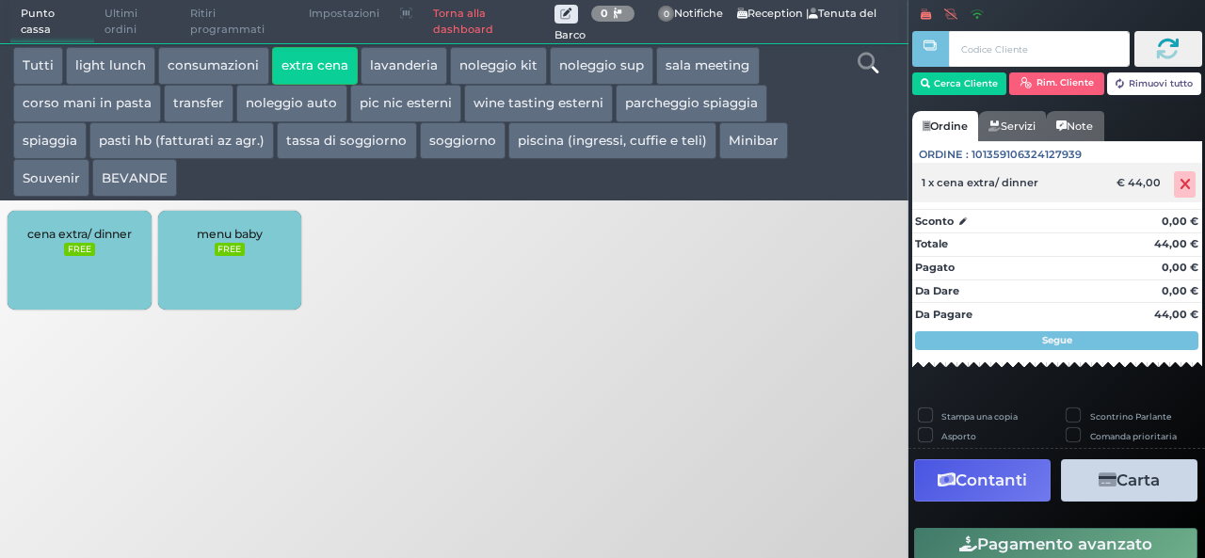
click at [1180, 185] on icon at bounding box center [1185, 185] width 11 height 1
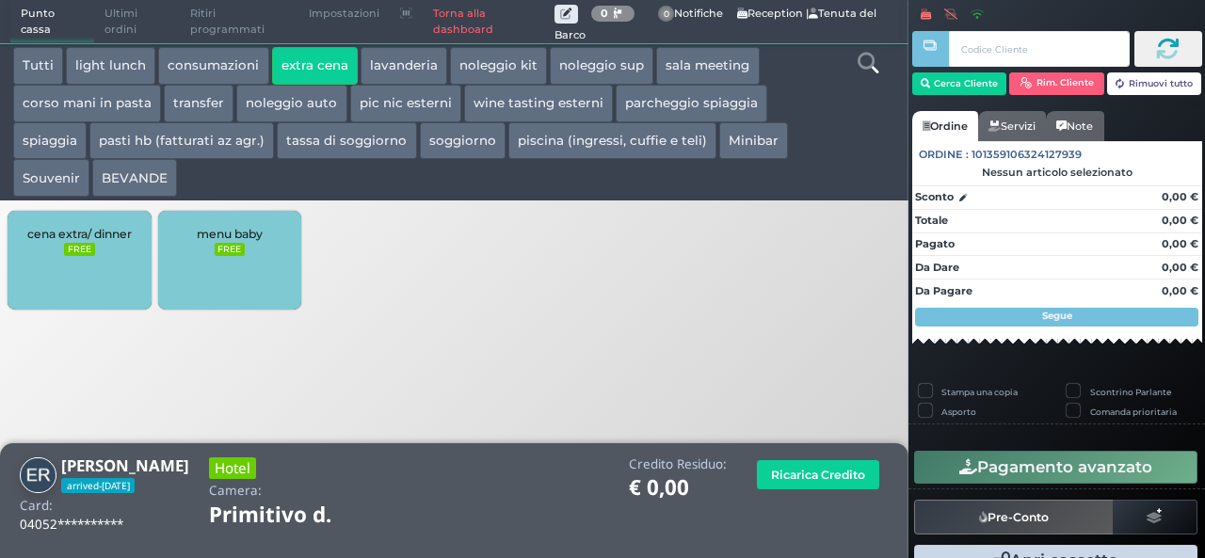
click at [128, 241] on span "cena extra/ dinner" at bounding box center [79, 234] width 104 height 14
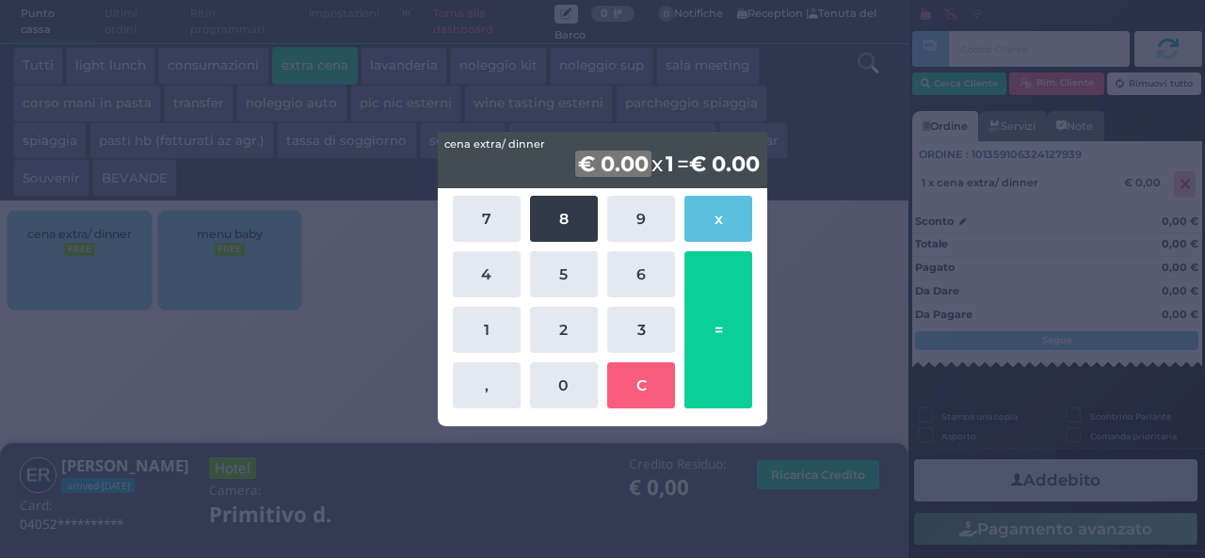
click at [552, 226] on button "8" at bounding box center [564, 219] width 68 height 46
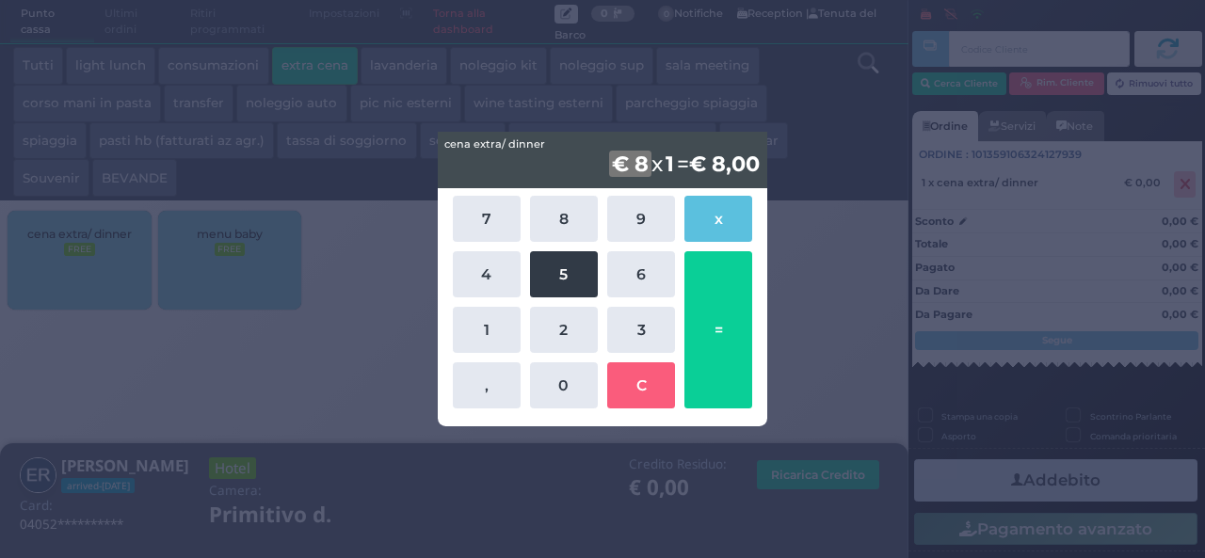
click at [552, 257] on button "5" at bounding box center [564, 274] width 68 height 46
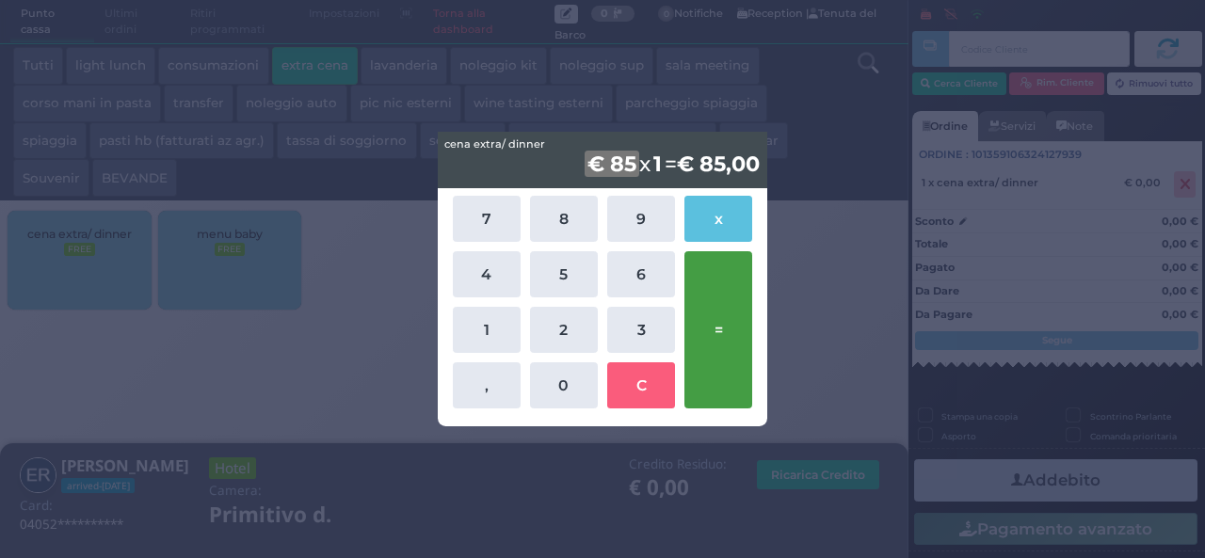
click at [718, 317] on button "=" at bounding box center [718, 329] width 68 height 157
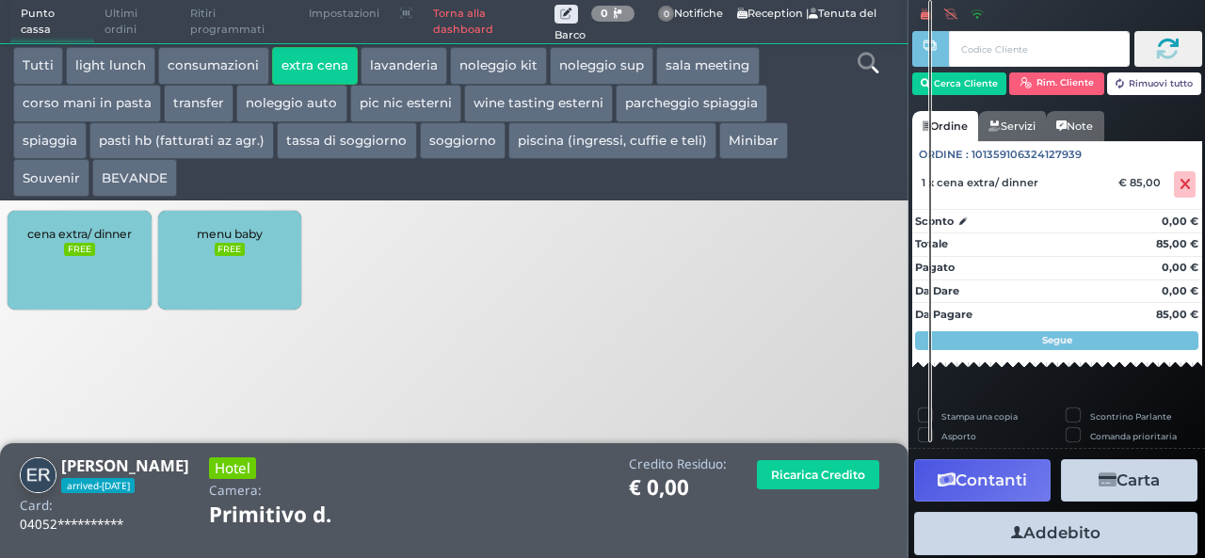
click at [1032, 530] on button "Addebito" at bounding box center [1055, 533] width 283 height 42
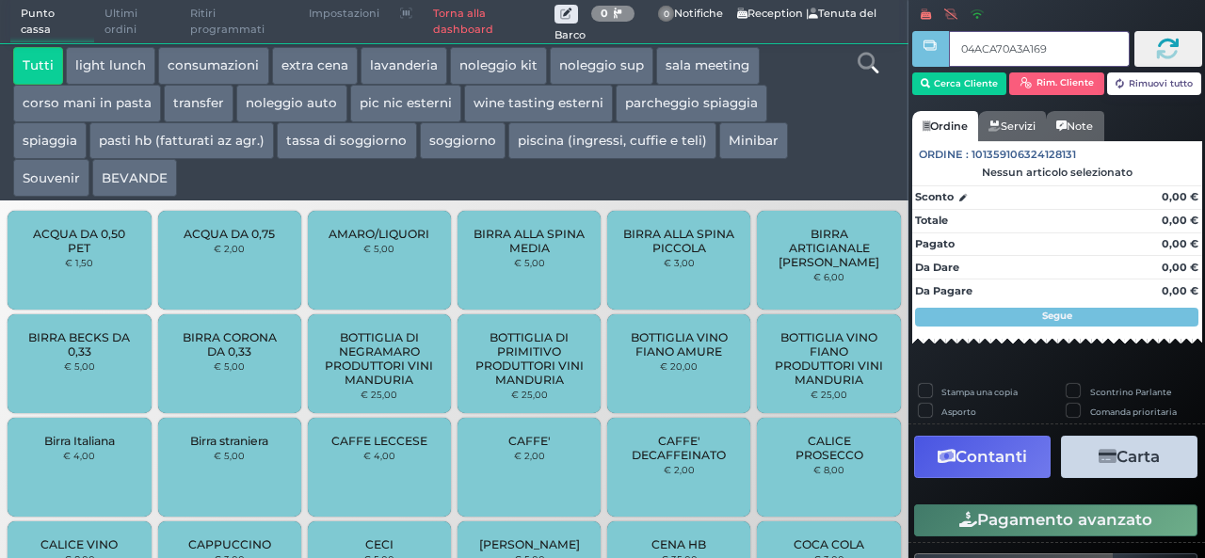
type input "04ACA70A3A1690"
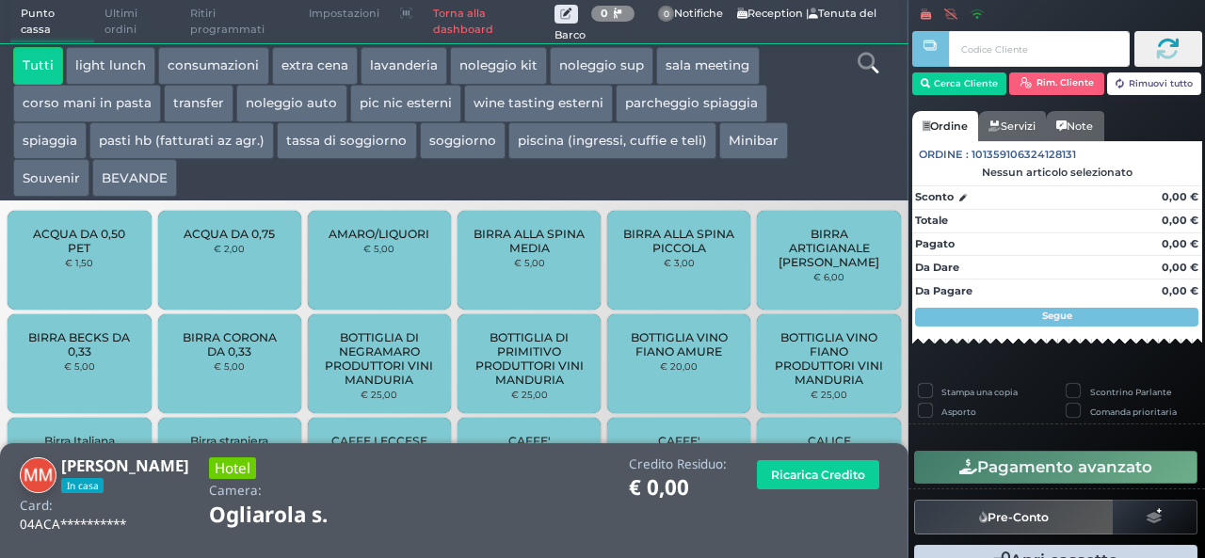
click at [305, 56] on button "extra cena" at bounding box center [315, 66] width 86 height 38
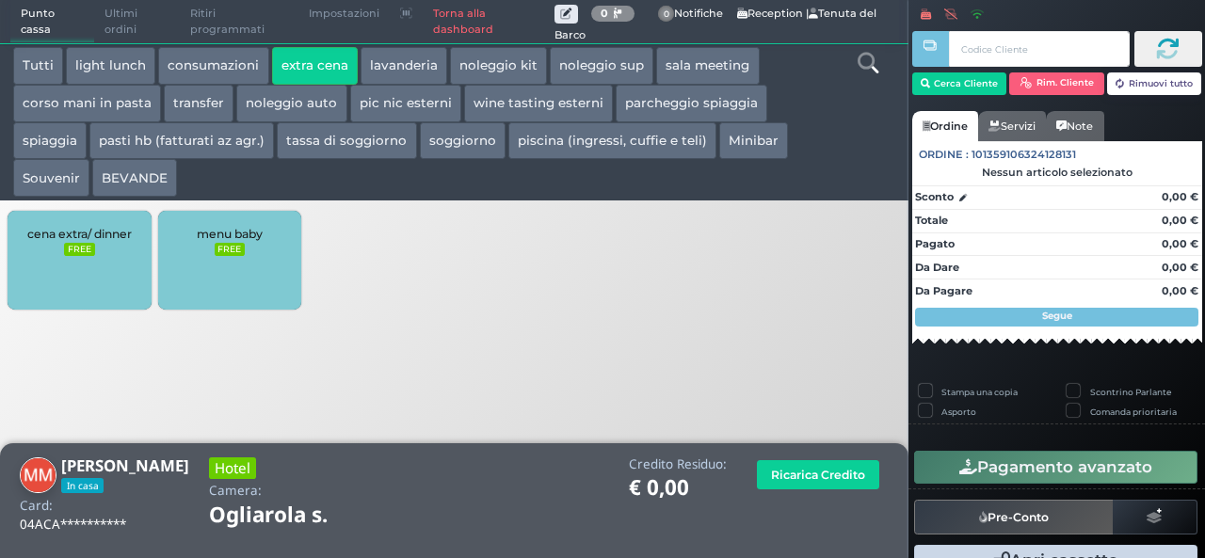
click at [44, 278] on div "cena extra/ dinner FREE" at bounding box center [79, 260] width 143 height 99
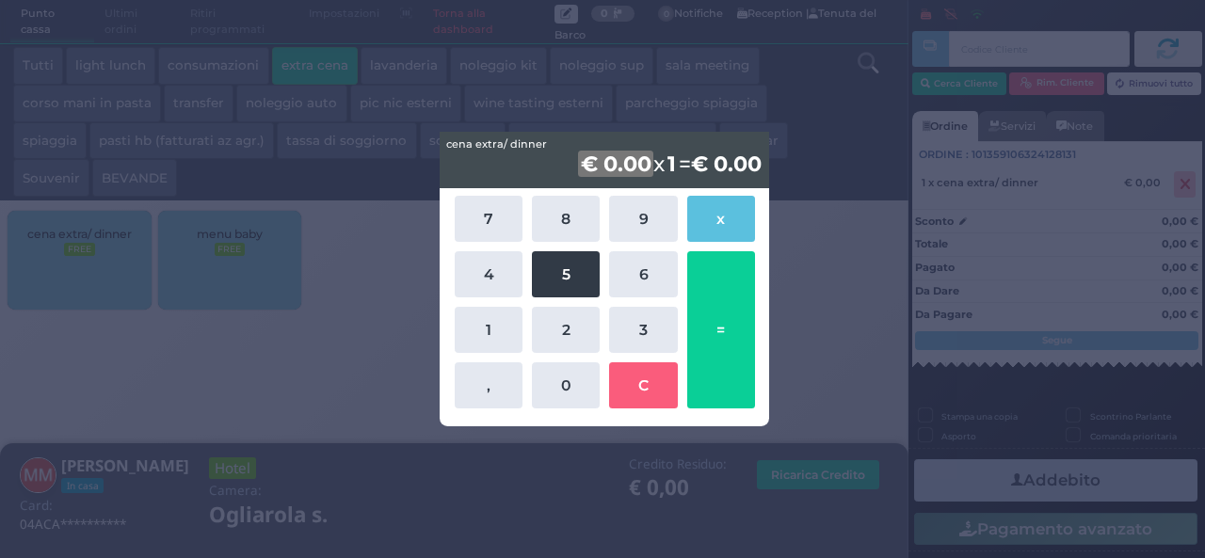
click at [537, 295] on button "5" at bounding box center [566, 274] width 68 height 46
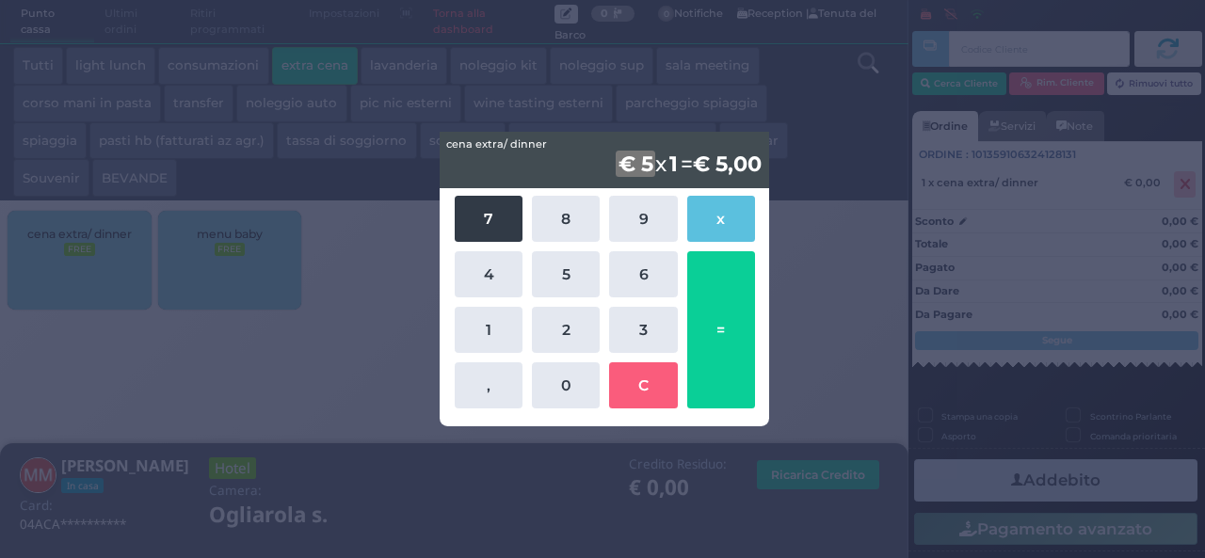
click at [484, 236] on button "7" at bounding box center [489, 219] width 68 height 46
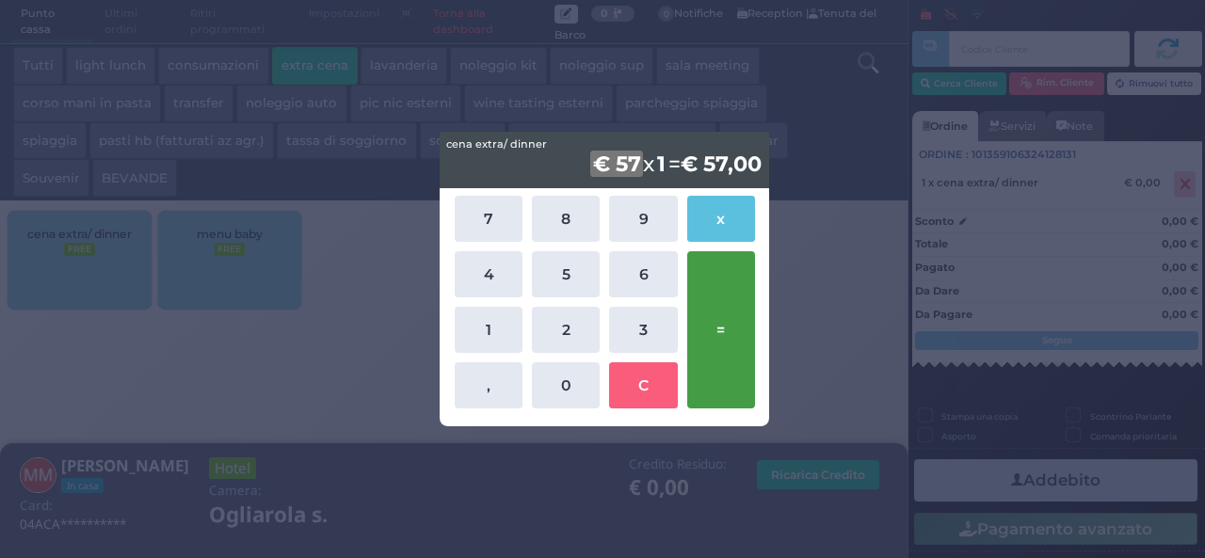
click at [723, 321] on button "=" at bounding box center [721, 329] width 68 height 157
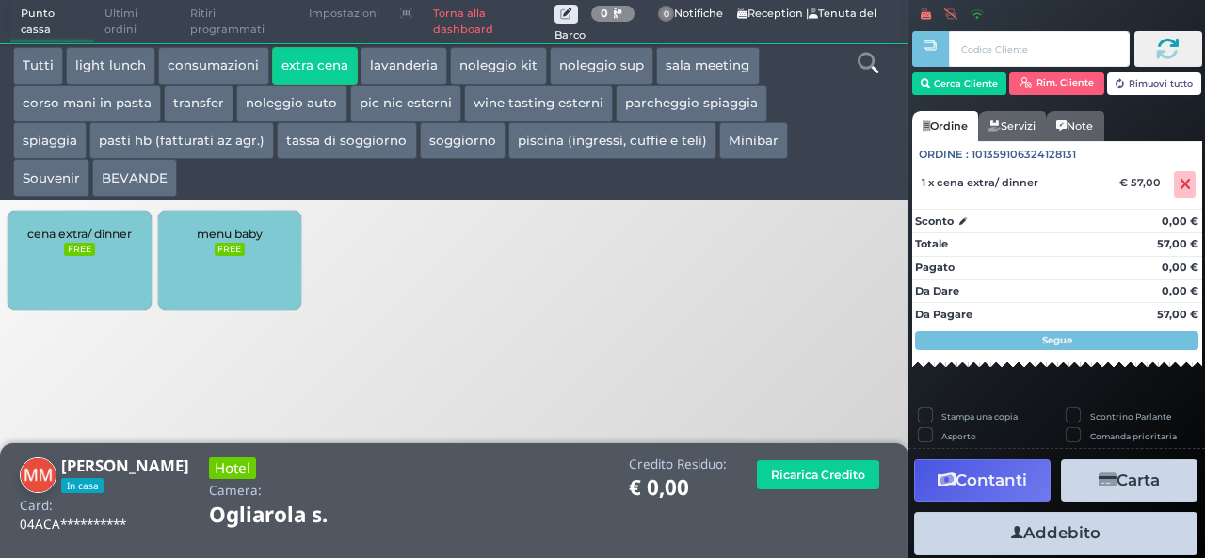
click at [1101, 542] on button "Addebito" at bounding box center [1055, 533] width 283 height 42
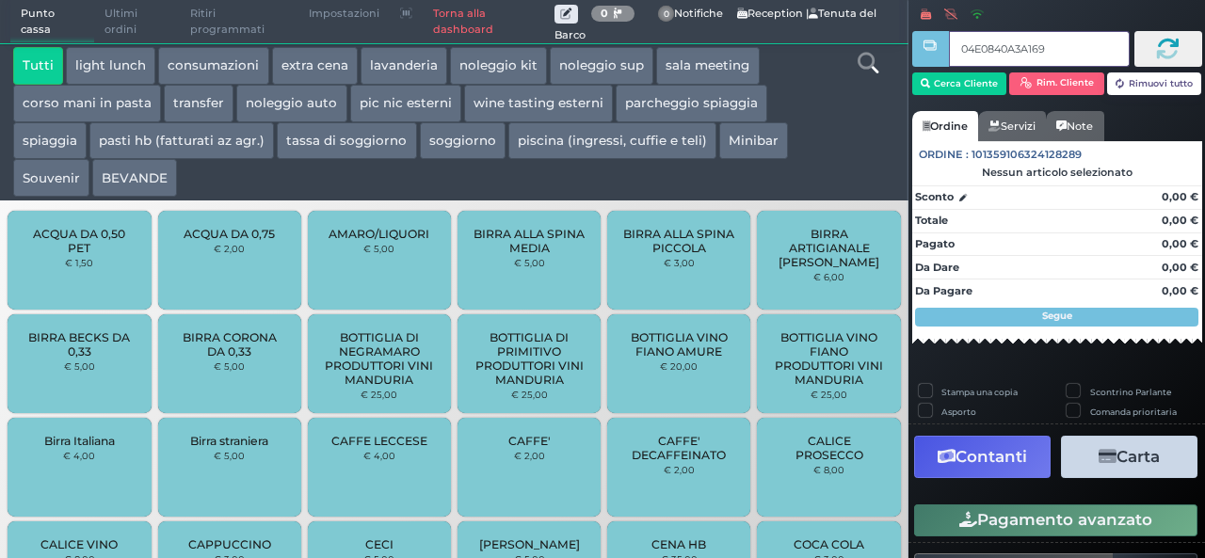
type input "04E0840A3A1694"
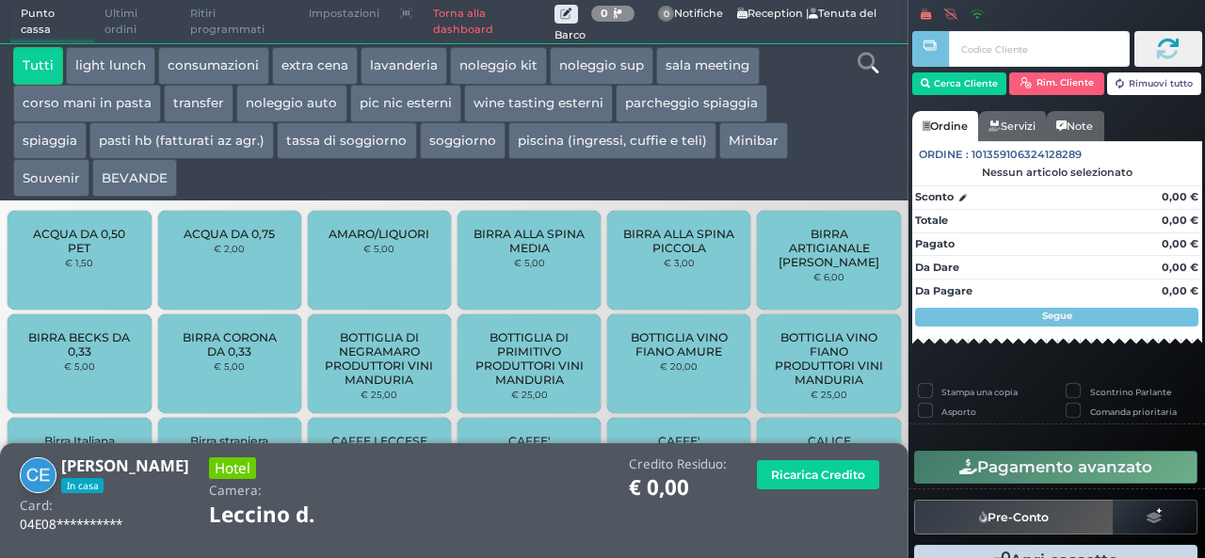
click at [302, 76] on button "extra cena" at bounding box center [315, 66] width 86 height 38
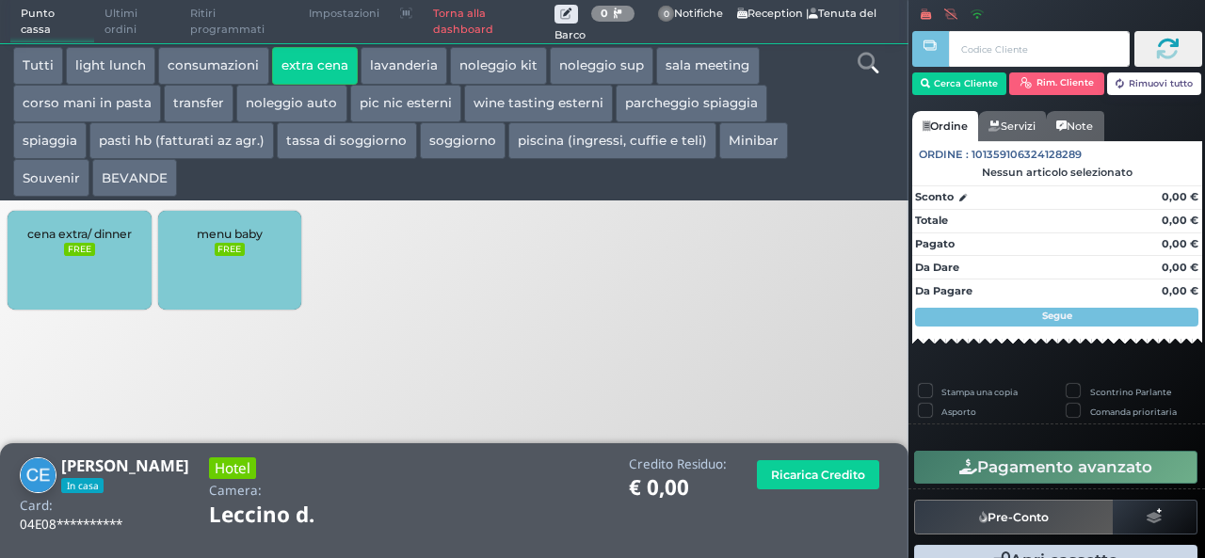
click at [92, 239] on span "cena extra/ dinner" at bounding box center [79, 234] width 104 height 14
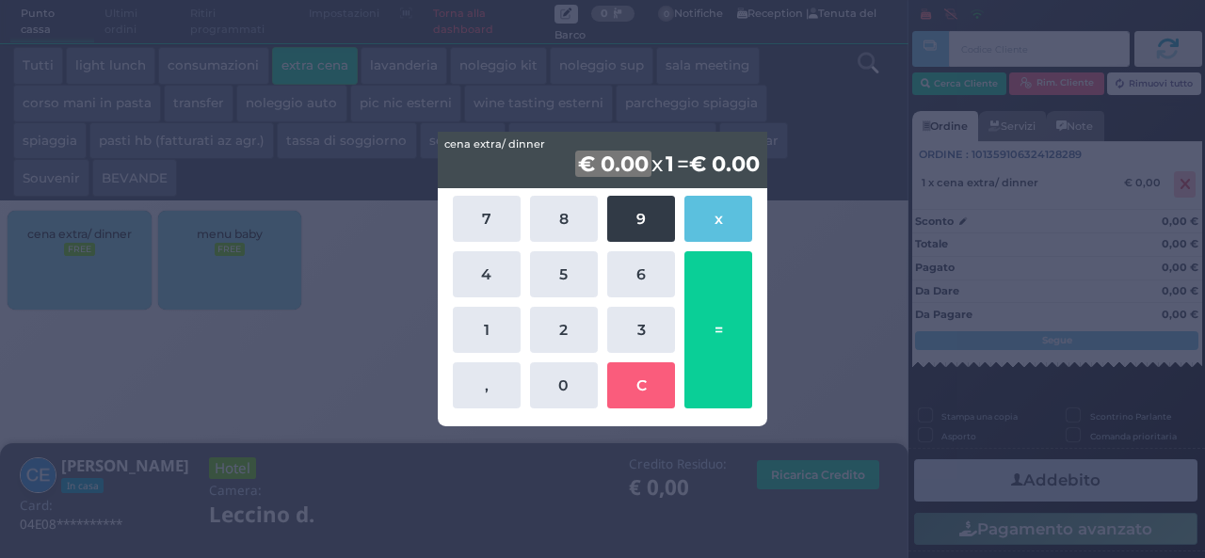
click at [653, 223] on button "9" at bounding box center [641, 219] width 68 height 46
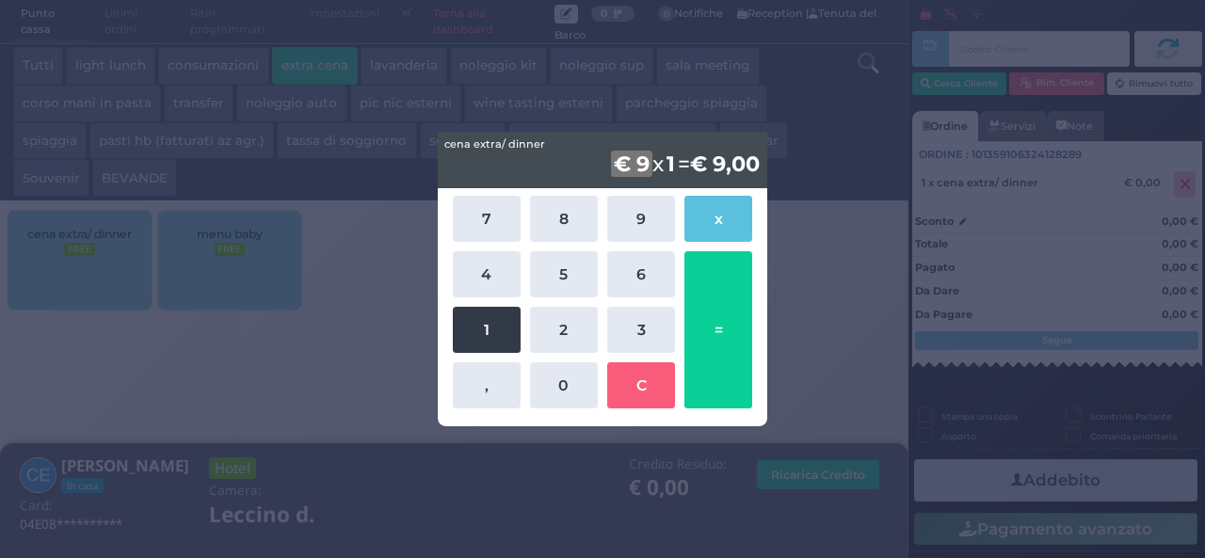
click at [474, 342] on button "1" at bounding box center [487, 330] width 68 height 46
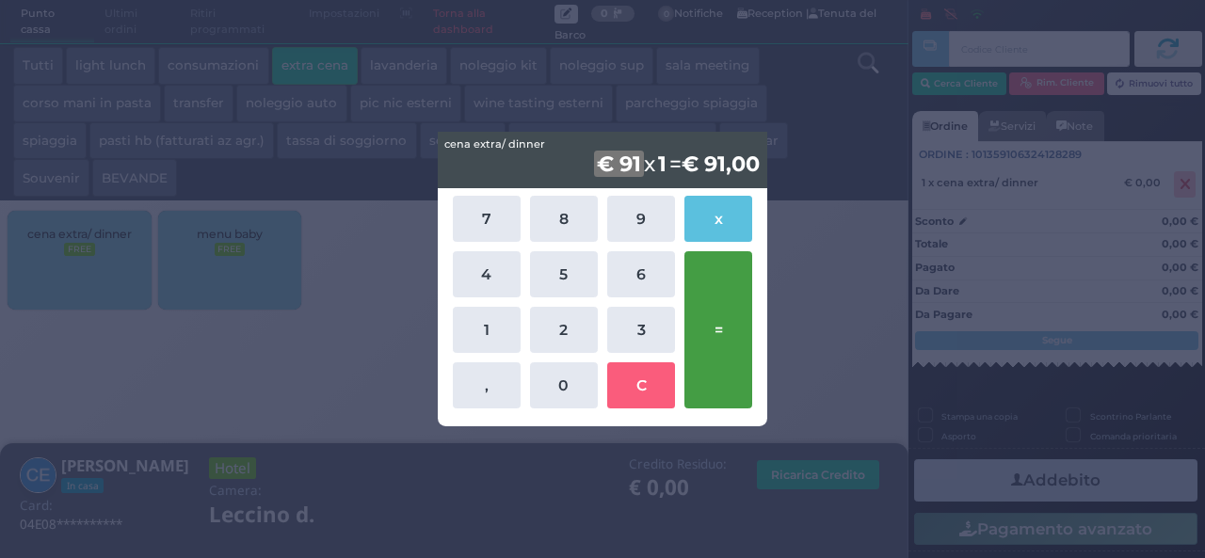
click at [710, 336] on button "=" at bounding box center [718, 329] width 68 height 157
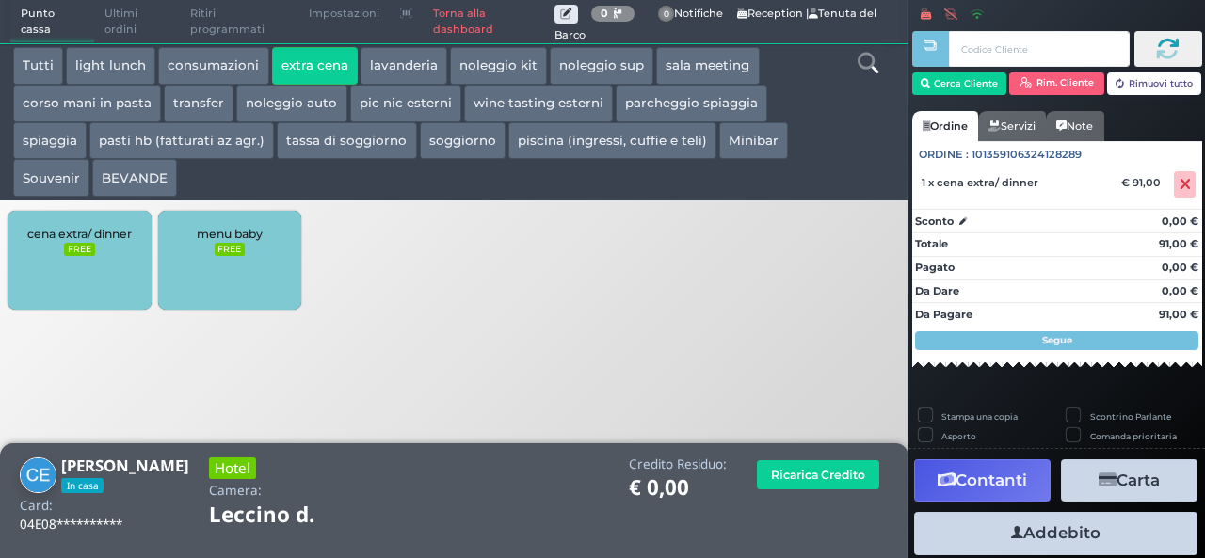
click at [1105, 528] on button "Addebito" at bounding box center [1055, 533] width 283 height 42
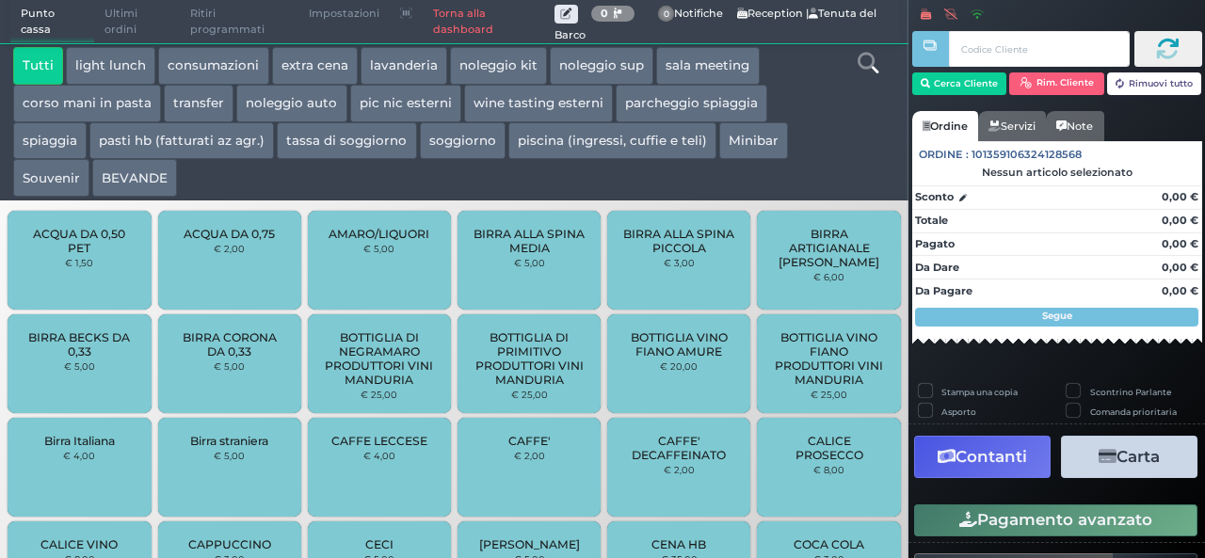
click at [305, 72] on button "extra cena" at bounding box center [315, 66] width 86 height 38
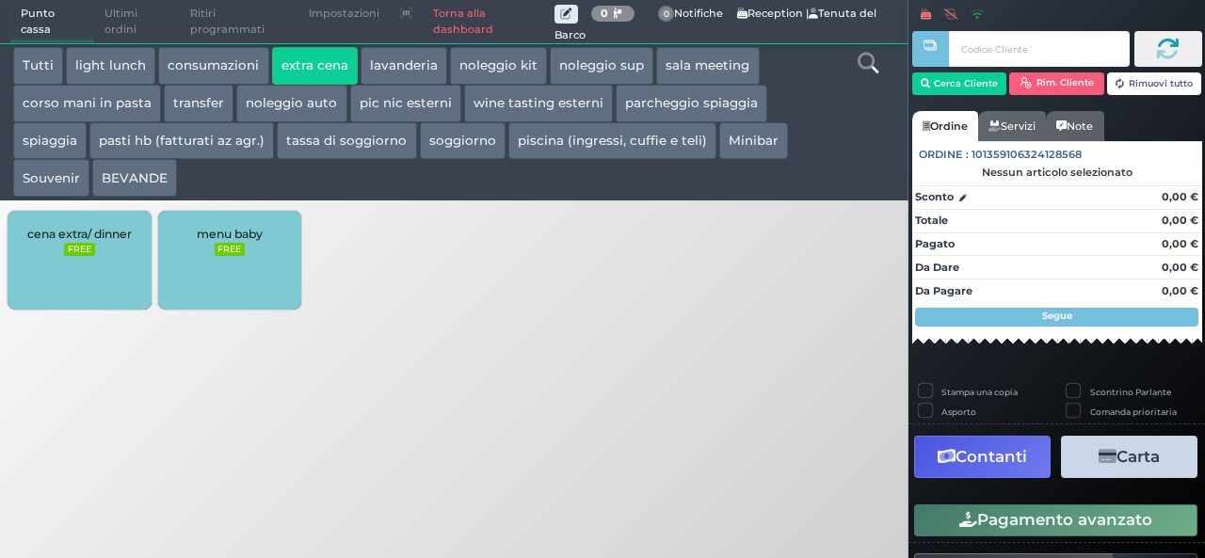
click at [56, 254] on div "cena extra/ dinner FREE" at bounding box center [79, 260] width 143 height 99
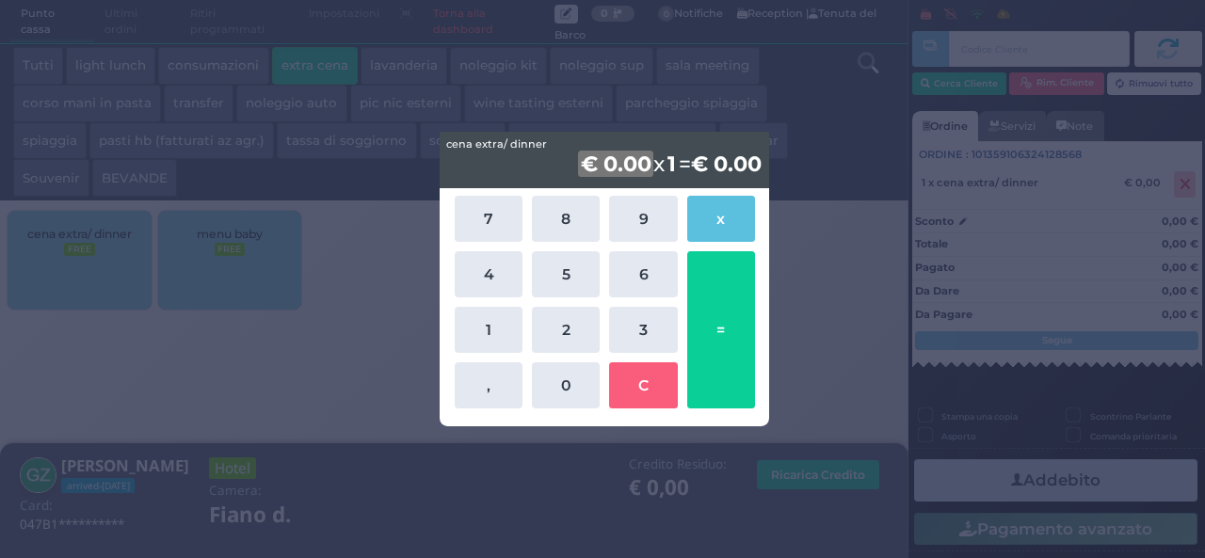
click at [653, 217] on body "Punto cassa [GEOGRAPHIC_DATA] Ultimi ordini Delivery Ritiri programmati Imposta…" at bounding box center [602, 279] width 1205 height 558
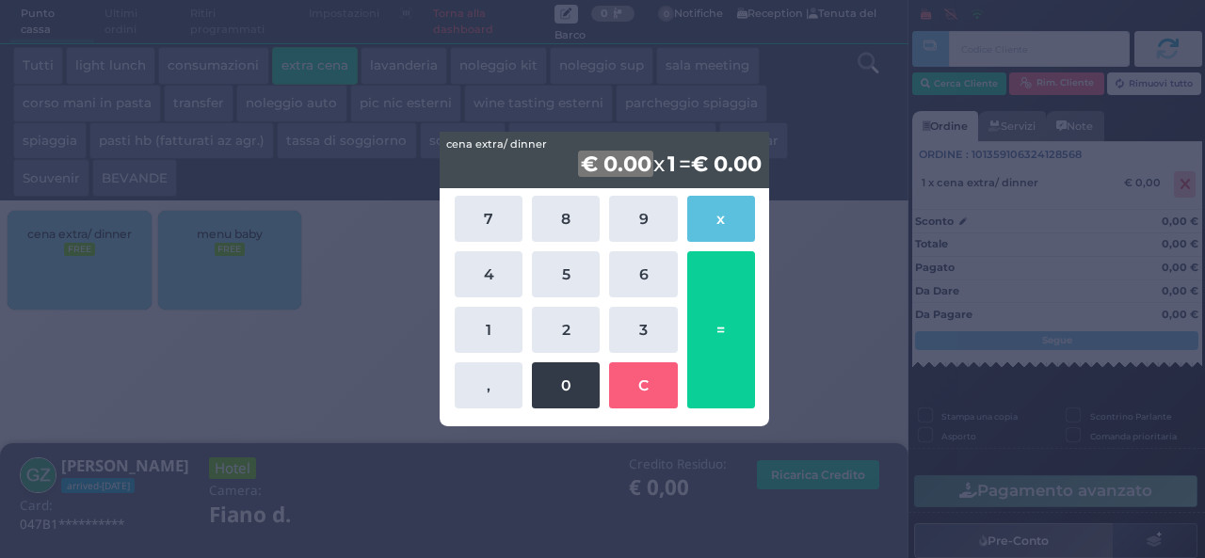
click at [567, 391] on button "0" at bounding box center [566, 385] width 68 height 46
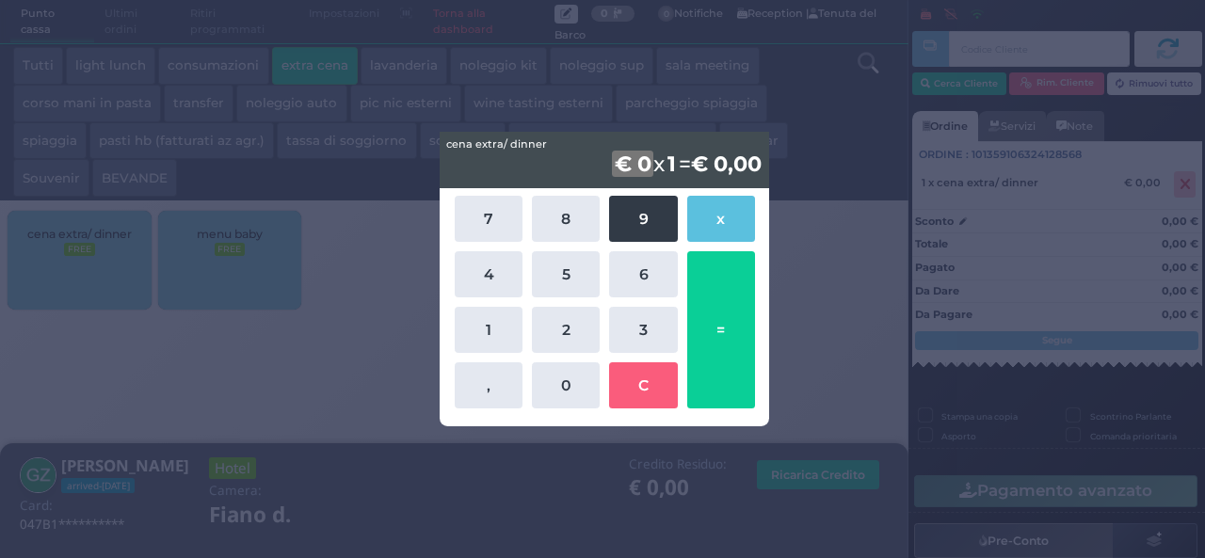
click at [658, 232] on button "9" at bounding box center [643, 219] width 68 height 46
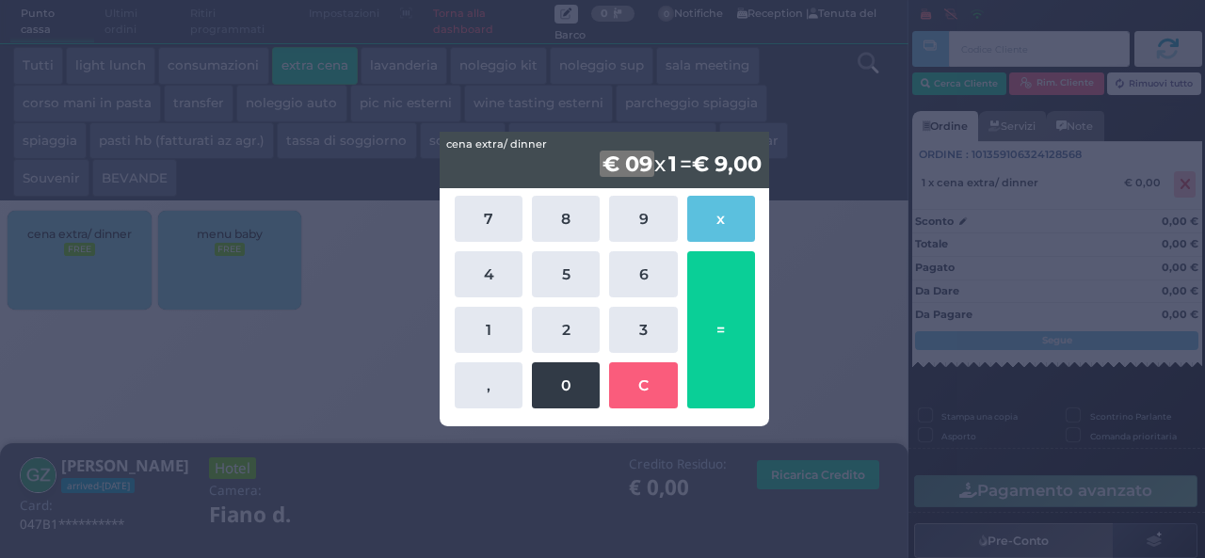
click at [555, 377] on button "0" at bounding box center [566, 385] width 68 height 46
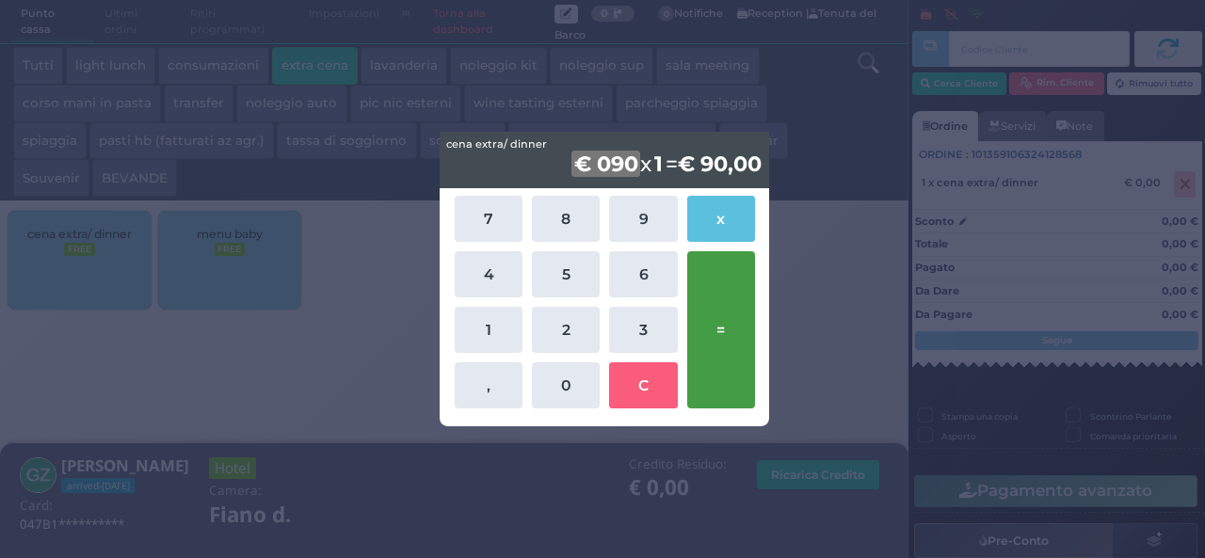
click at [739, 317] on button "=" at bounding box center [721, 329] width 68 height 157
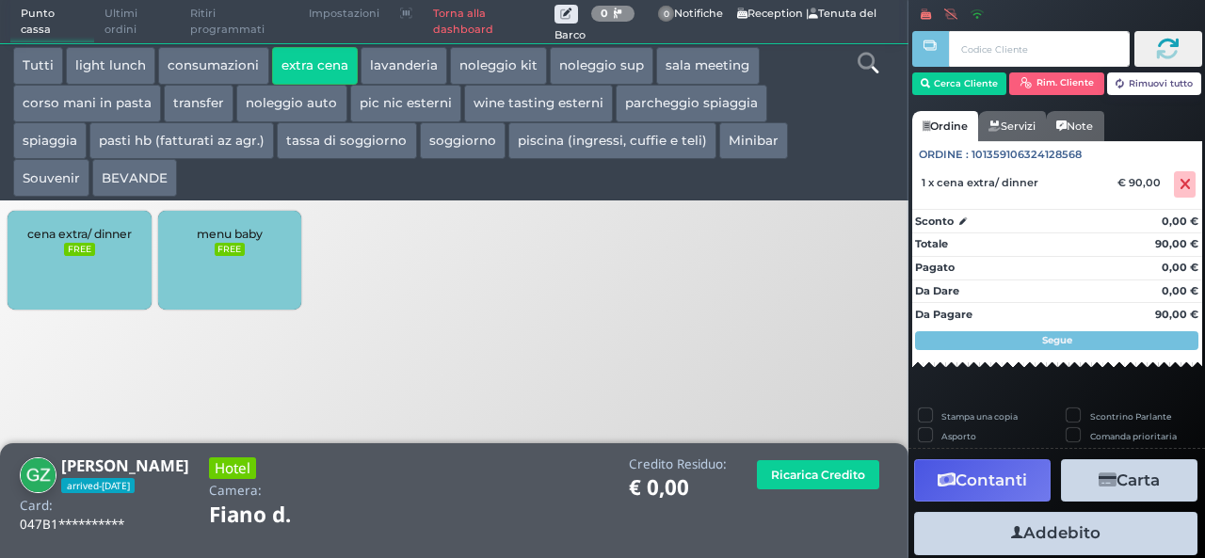
click at [1032, 527] on button "Addebito" at bounding box center [1055, 533] width 283 height 42
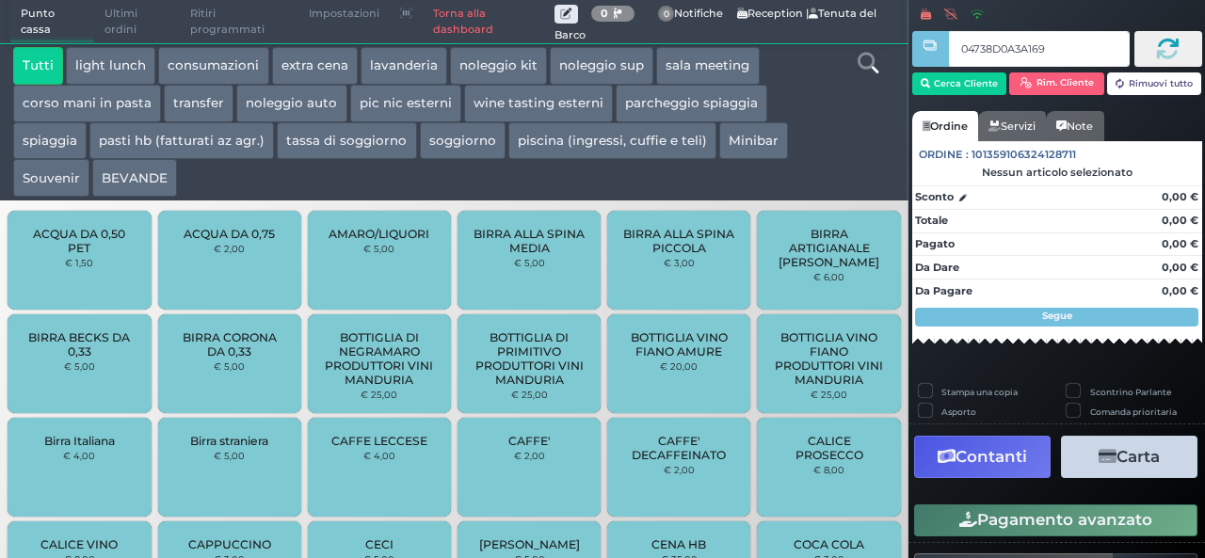
type input "04738D0A3A1695"
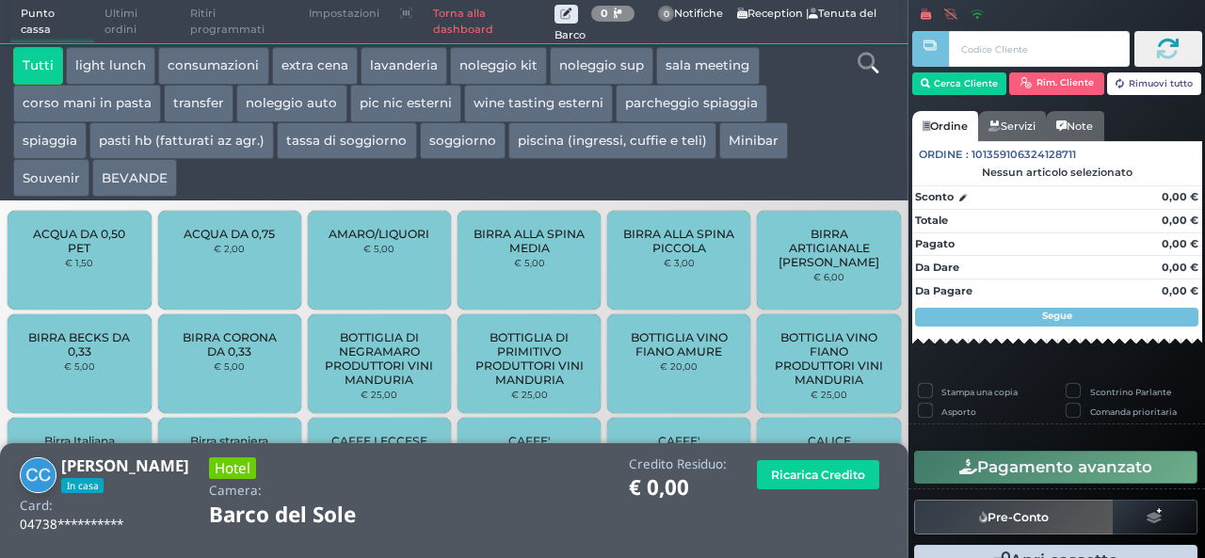
click at [292, 70] on button "extra cena" at bounding box center [315, 66] width 86 height 38
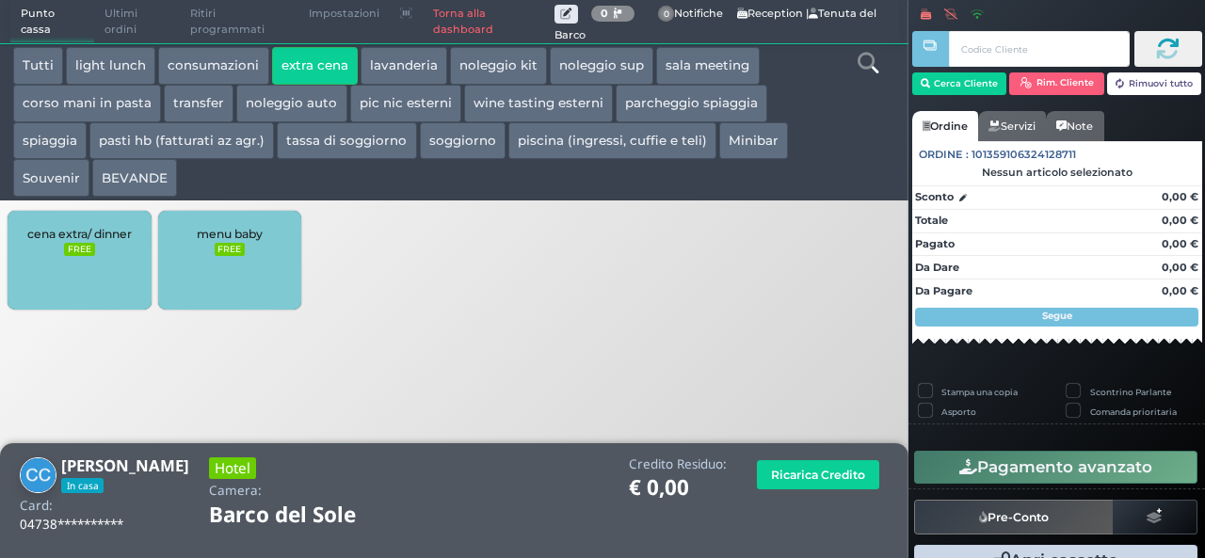
click at [84, 241] on div "cena extra/ dinner FREE" at bounding box center [79, 260] width 143 height 99
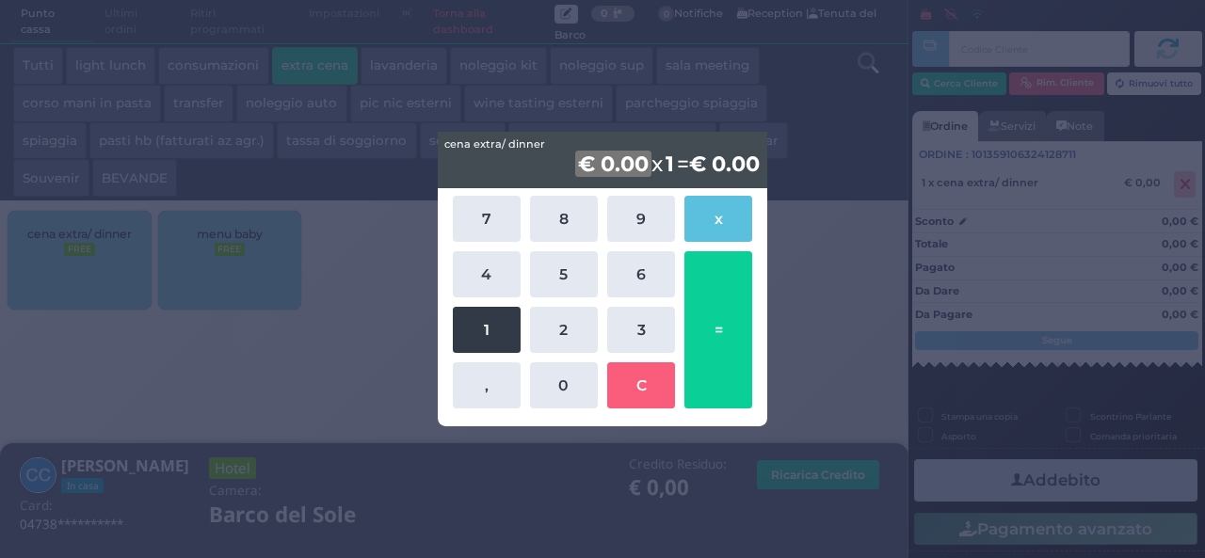
click at [490, 345] on button "1" at bounding box center [487, 330] width 68 height 46
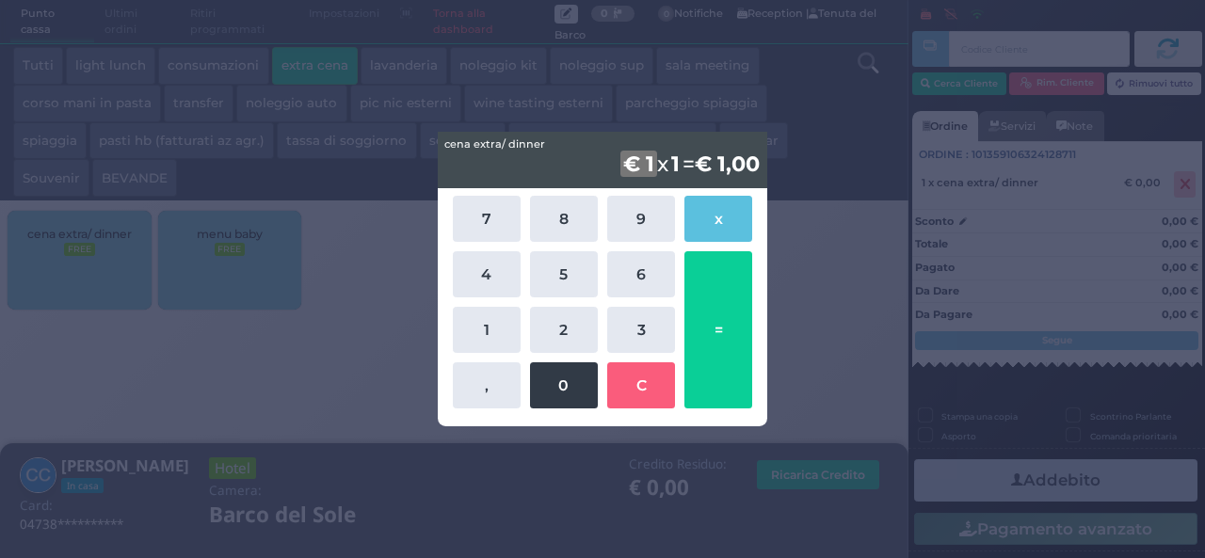
click at [568, 400] on button "0" at bounding box center [564, 385] width 68 height 46
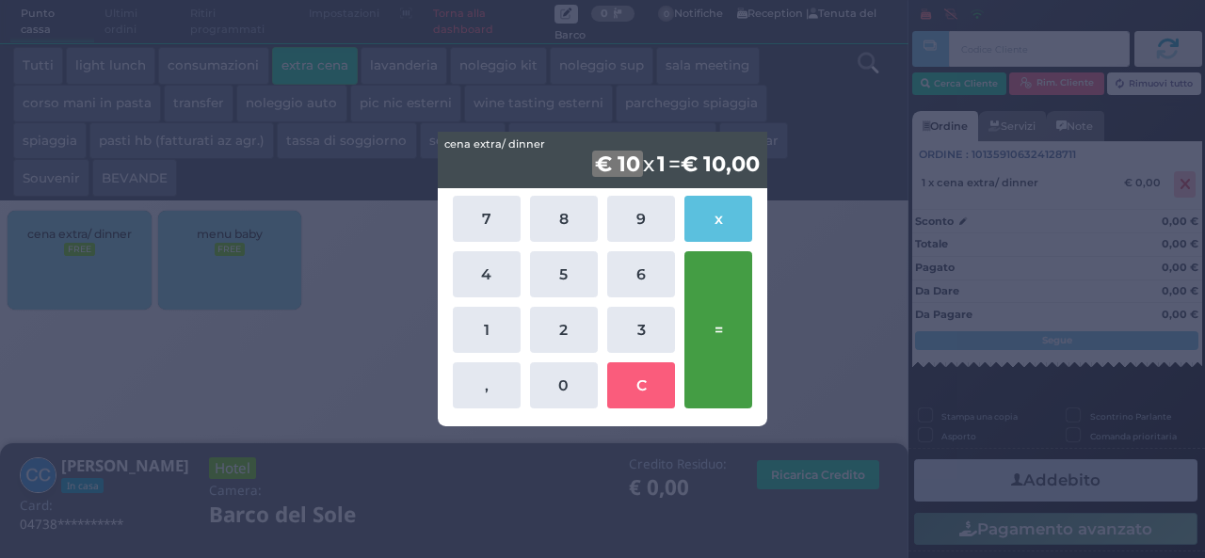
click at [741, 386] on button "=" at bounding box center [718, 329] width 68 height 157
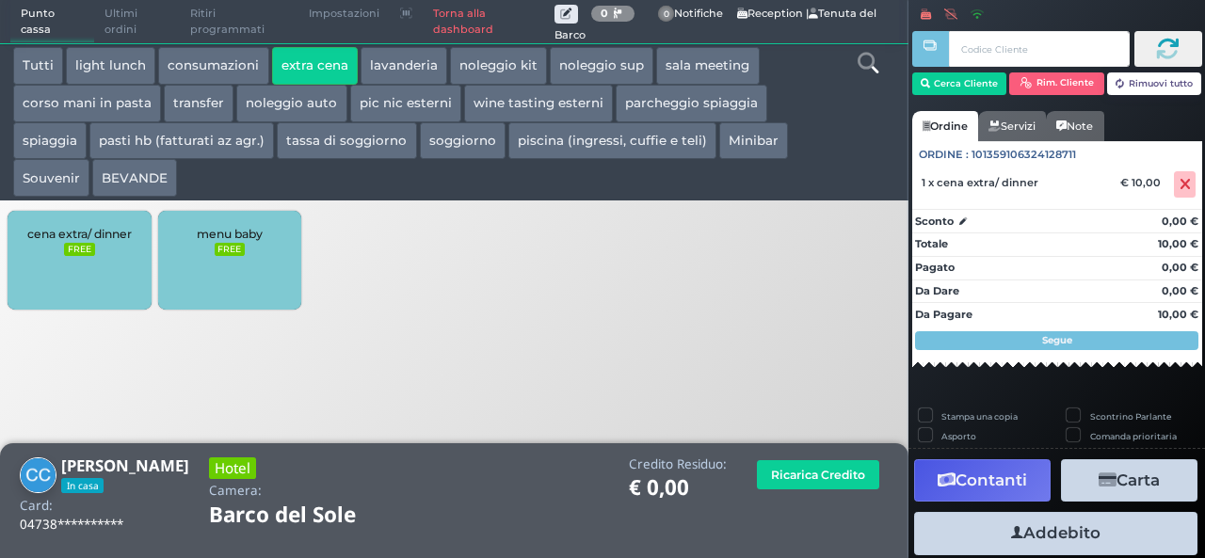
click at [1011, 530] on icon "button" at bounding box center [1017, 533] width 12 height 20
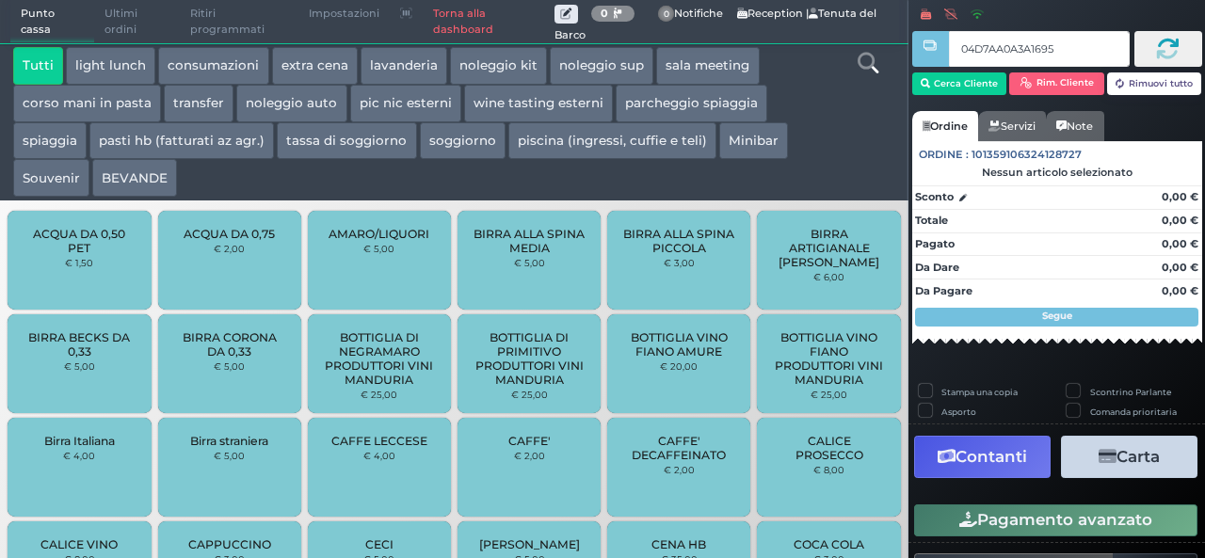
type input "04D7AA0A3A1695"
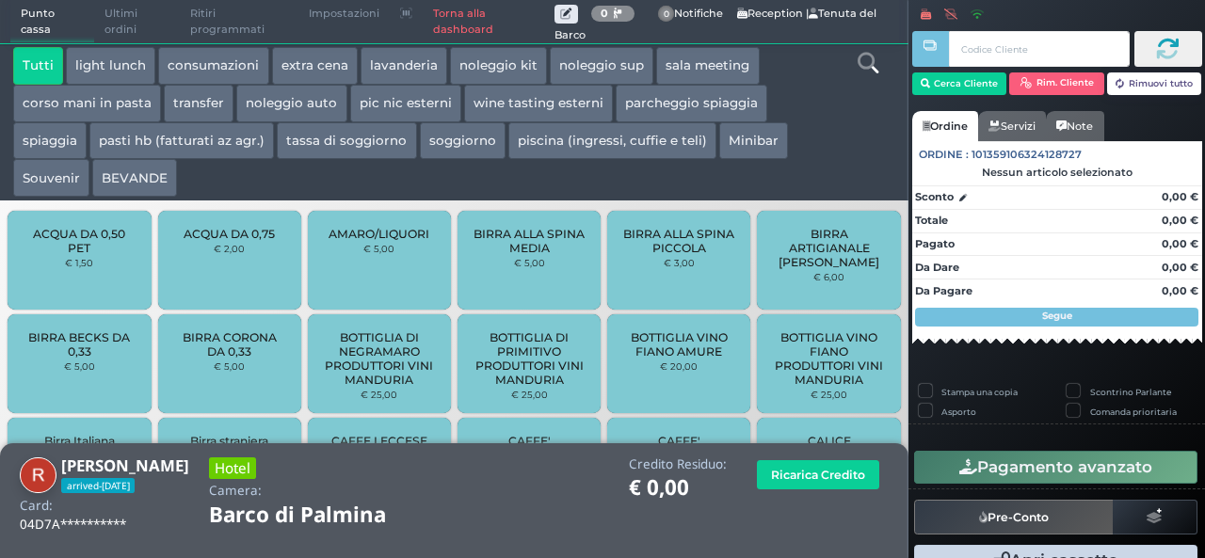
click at [301, 74] on button "extra cena" at bounding box center [315, 66] width 86 height 38
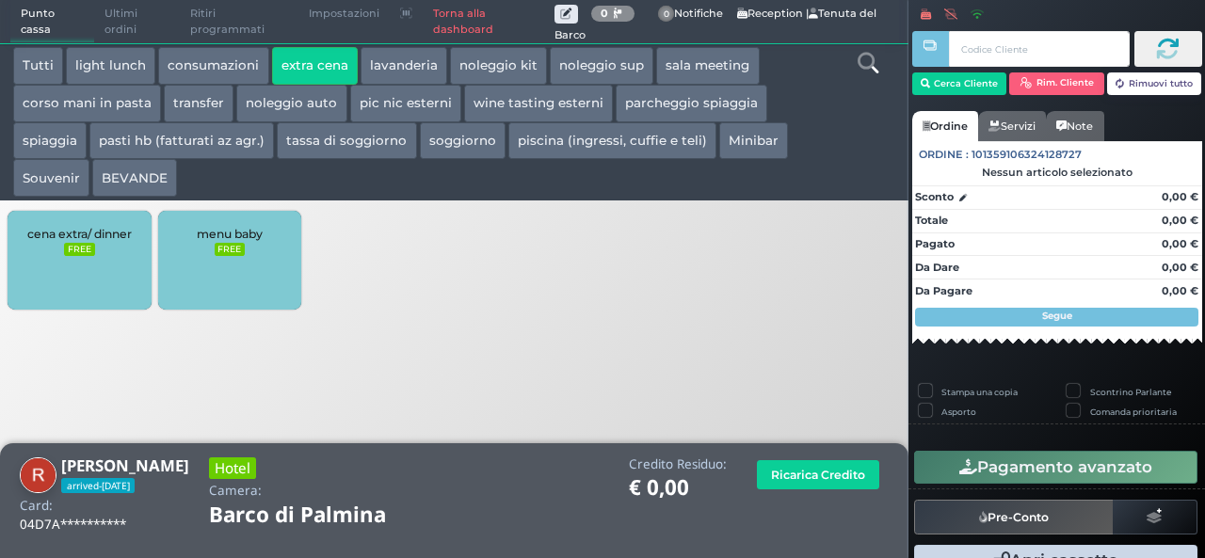
click at [58, 225] on div "cena extra/ dinner FREE" at bounding box center [79, 260] width 143 height 99
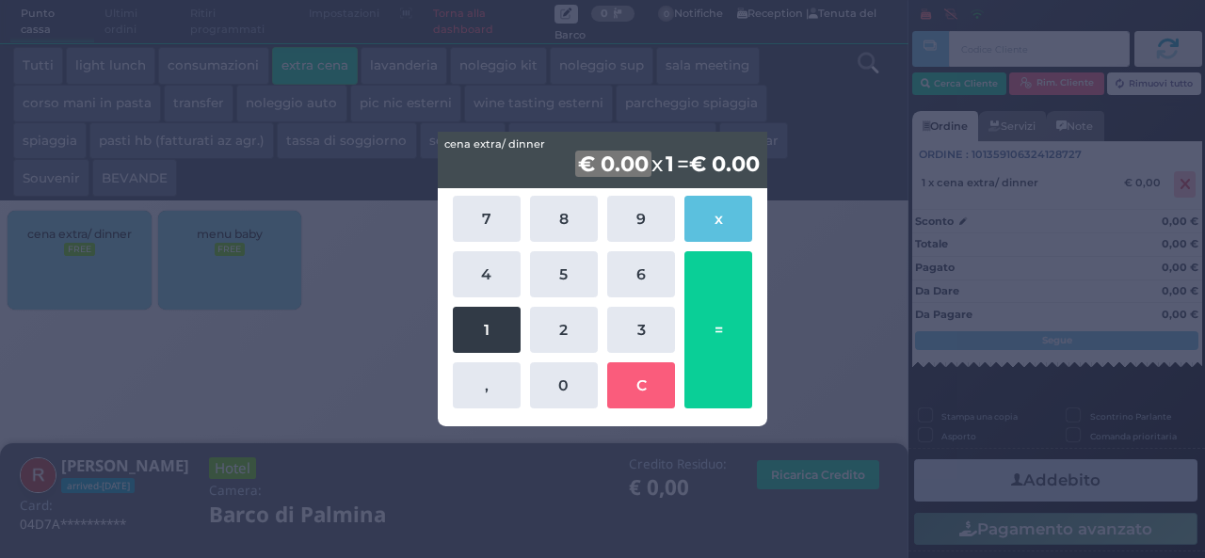
click at [476, 349] on button "1" at bounding box center [487, 330] width 68 height 46
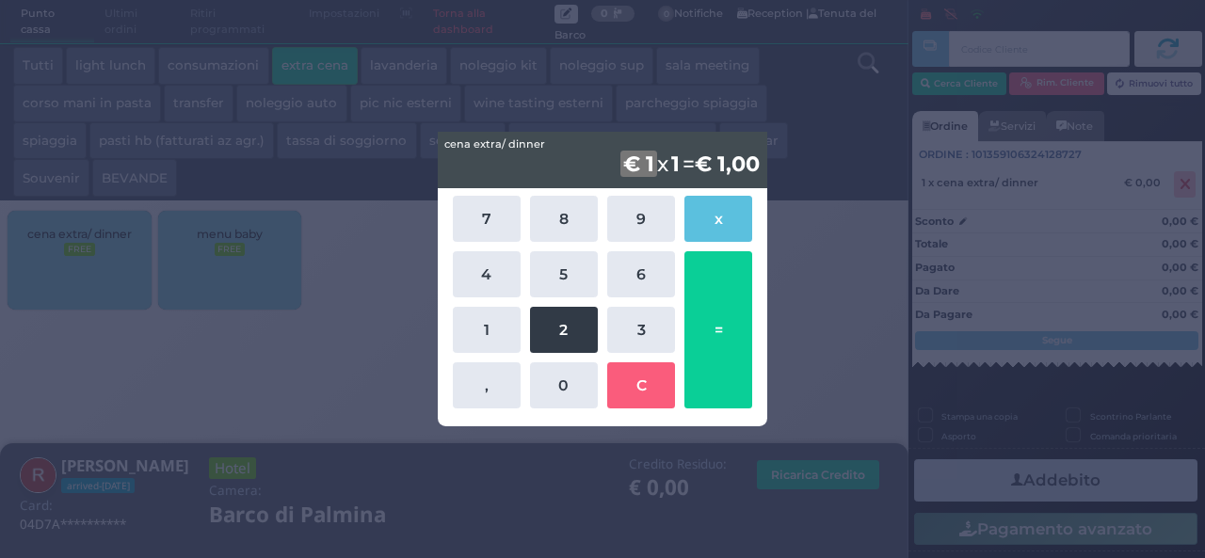
click at [558, 339] on button "2" at bounding box center [564, 330] width 68 height 46
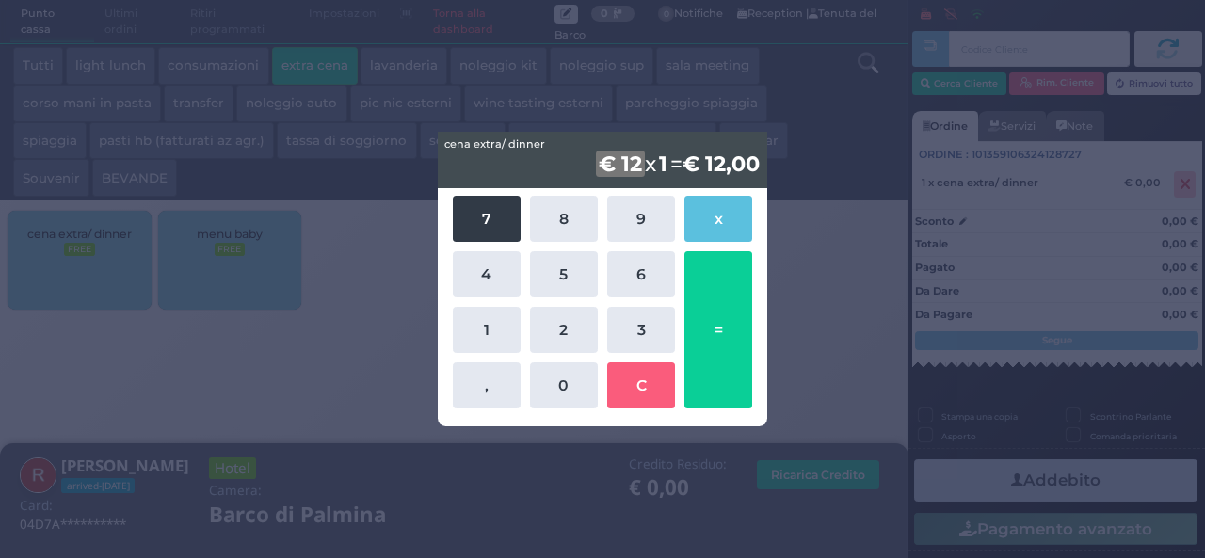
click at [476, 214] on button "7" at bounding box center [487, 219] width 68 height 46
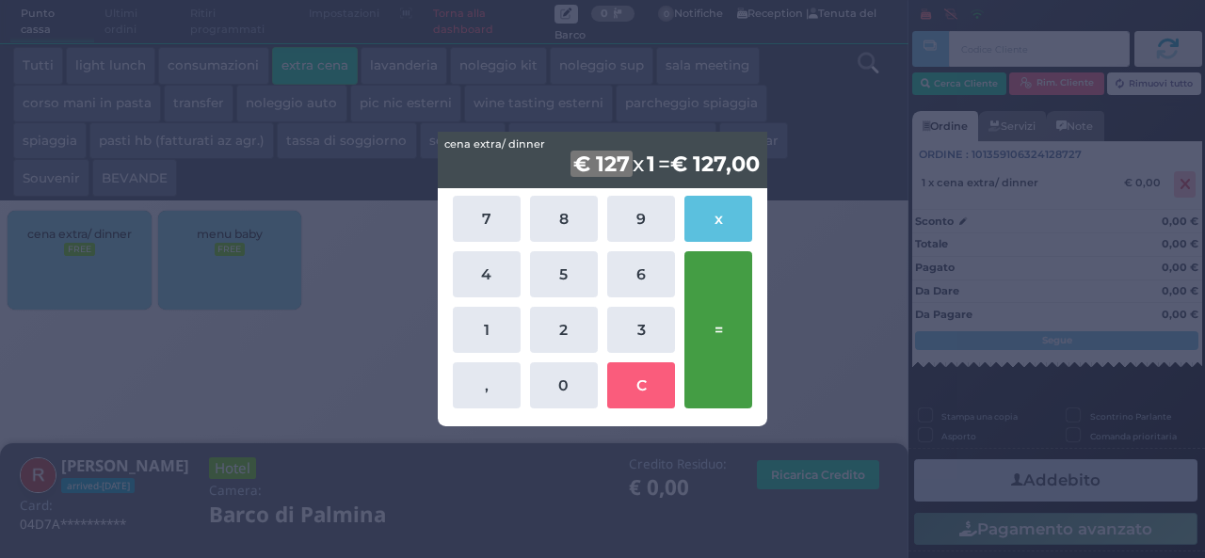
click at [700, 353] on button "=" at bounding box center [718, 329] width 68 height 157
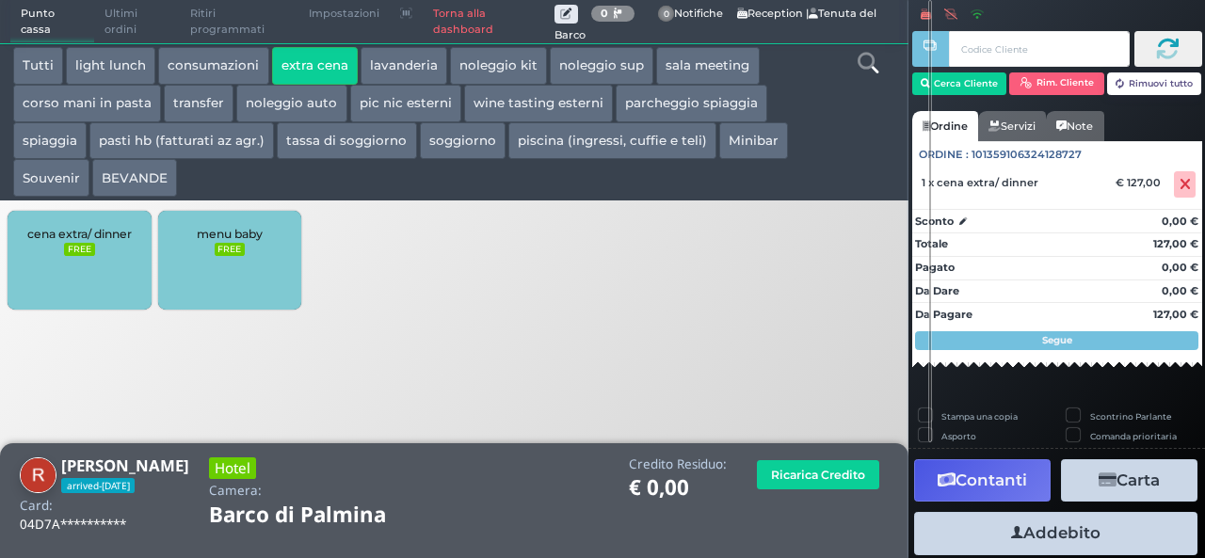
click at [1011, 538] on icon "button" at bounding box center [1017, 533] width 12 height 20
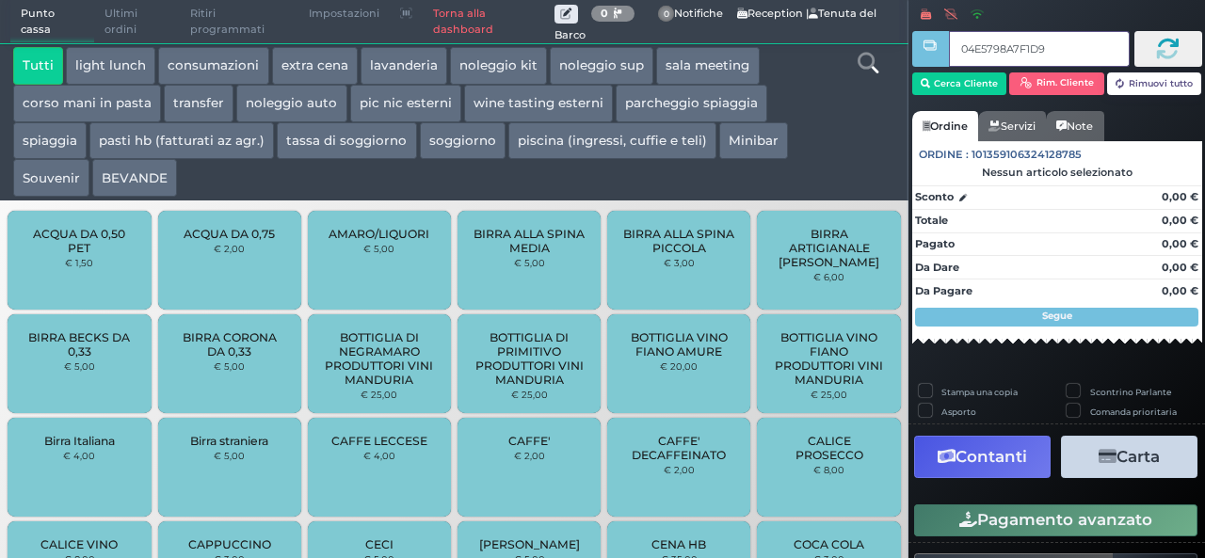
type input "04E5798A7F1D90"
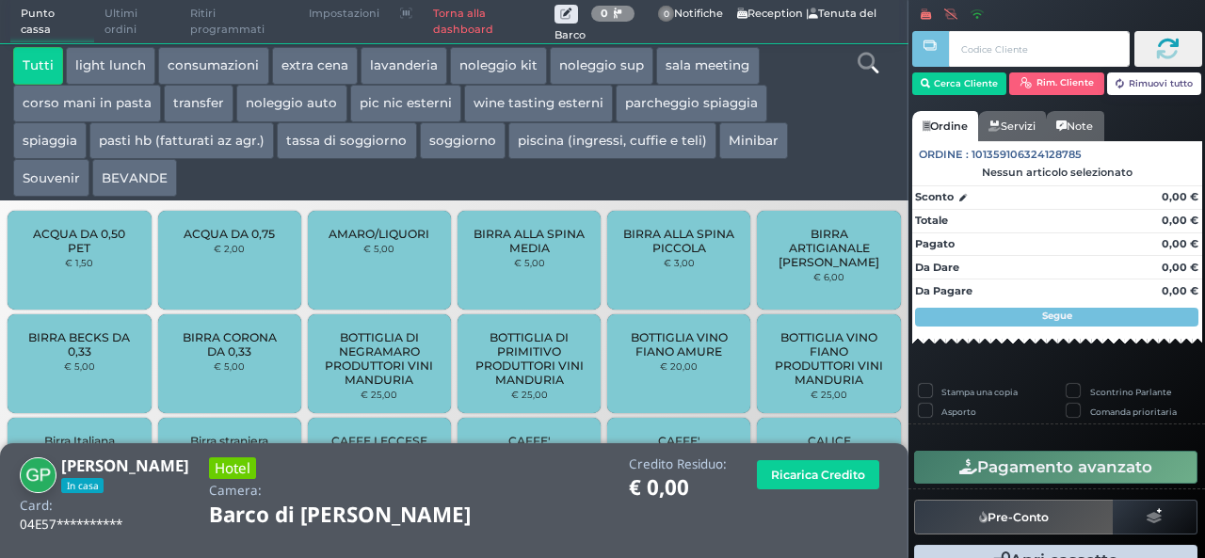
click at [309, 73] on button "extra cena" at bounding box center [315, 66] width 86 height 38
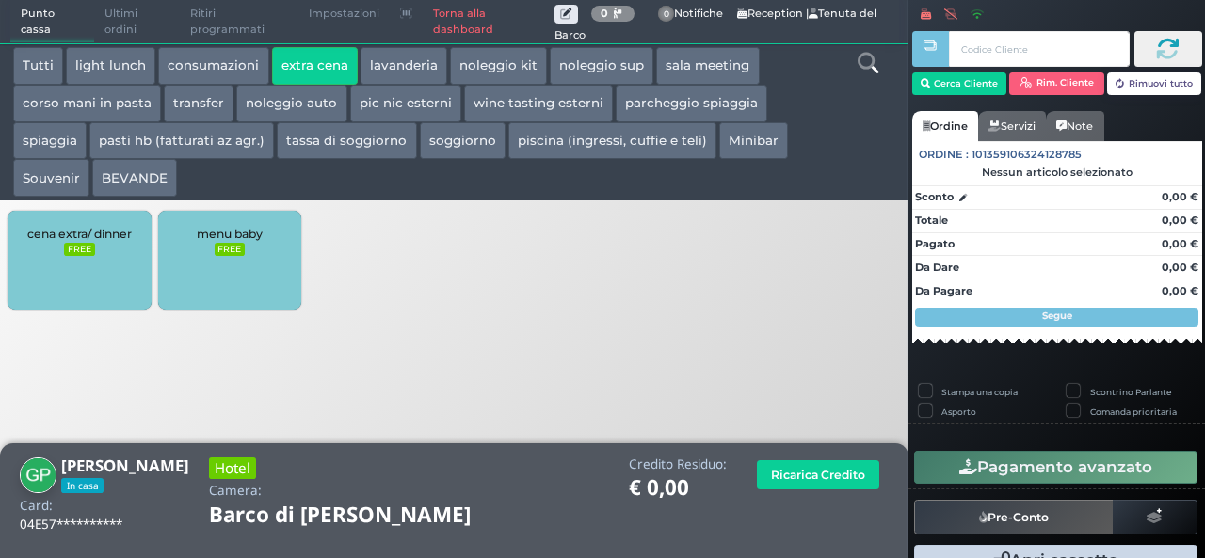
click at [40, 269] on div "cena extra/ dinner FREE" at bounding box center [79, 260] width 143 height 99
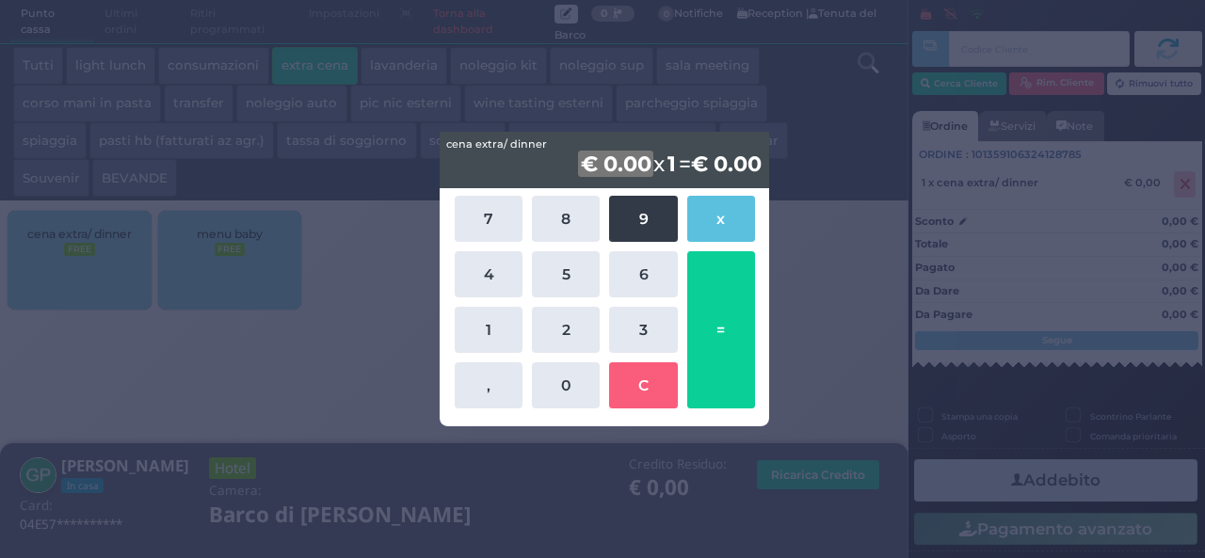
drag, startPoint x: 634, startPoint y: 225, endPoint x: 639, endPoint y: 217, distance: 9.7
click at [639, 217] on button "9" at bounding box center [643, 219] width 68 height 46
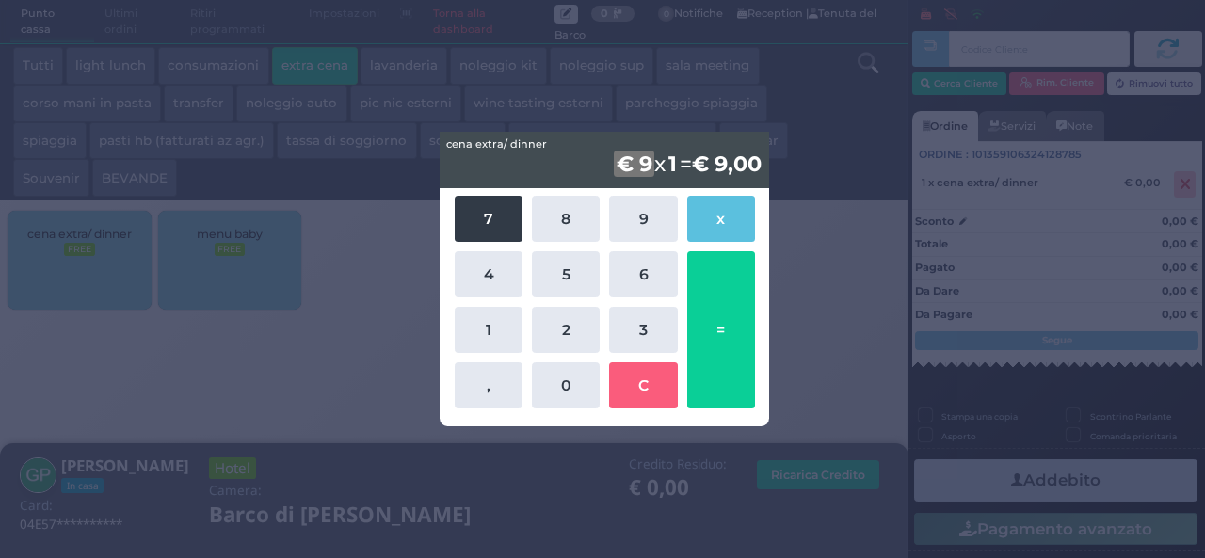
click at [475, 212] on button "7" at bounding box center [489, 219] width 68 height 46
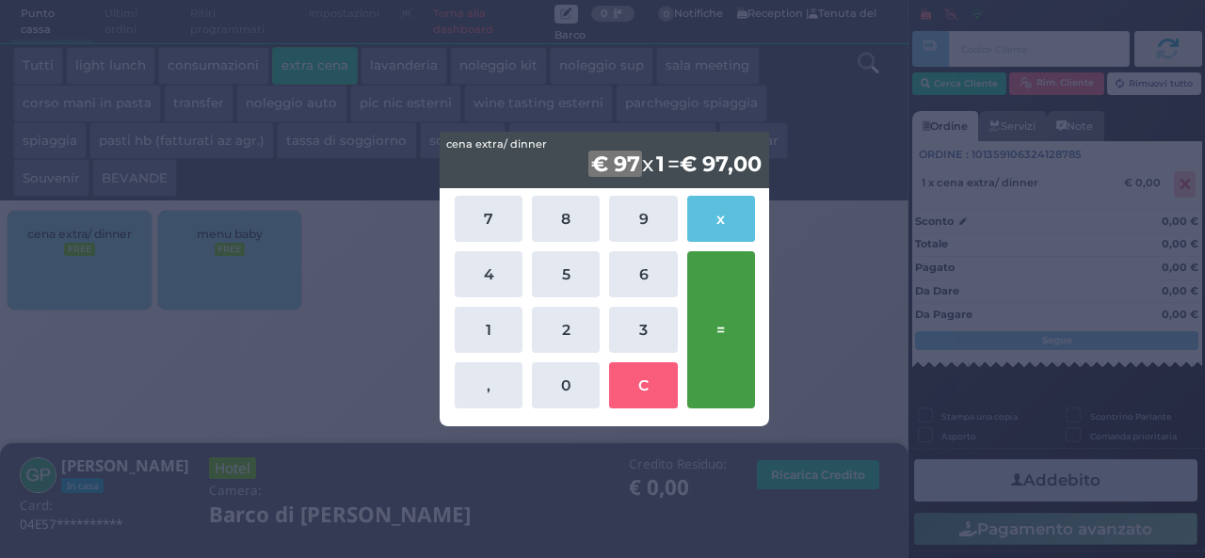
click at [730, 306] on button "=" at bounding box center [721, 329] width 68 height 157
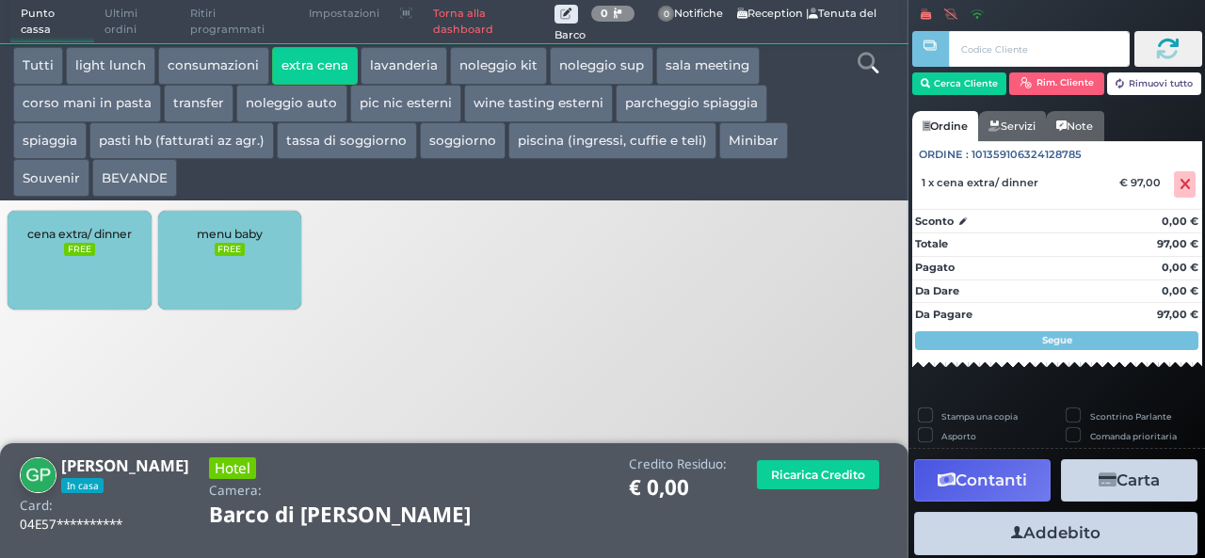
click at [1036, 531] on button "Addebito" at bounding box center [1055, 533] width 283 height 42
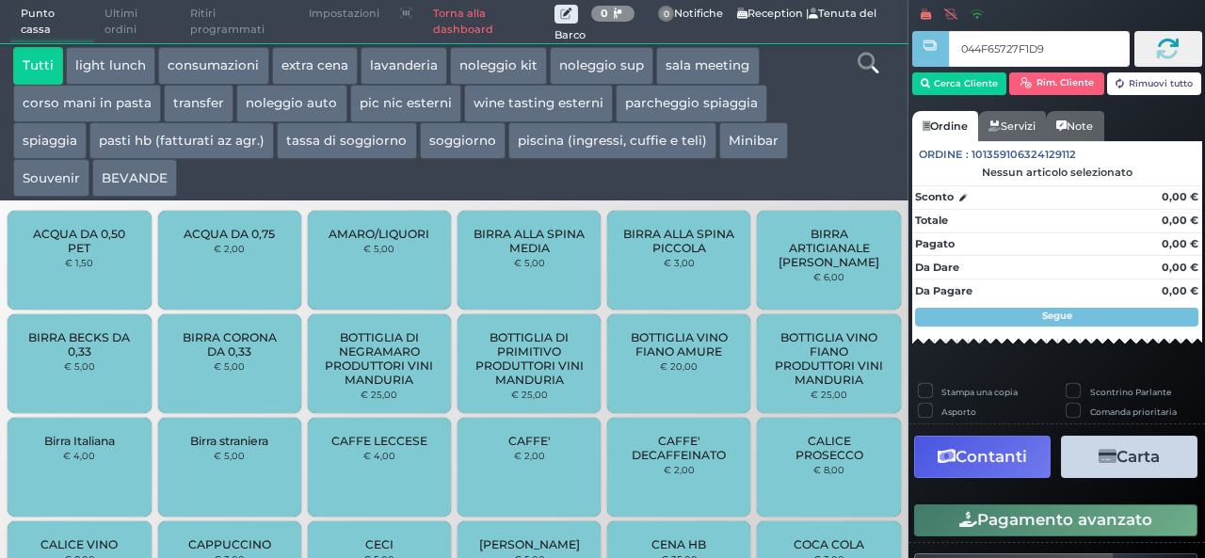
type input "044F65727F1D91"
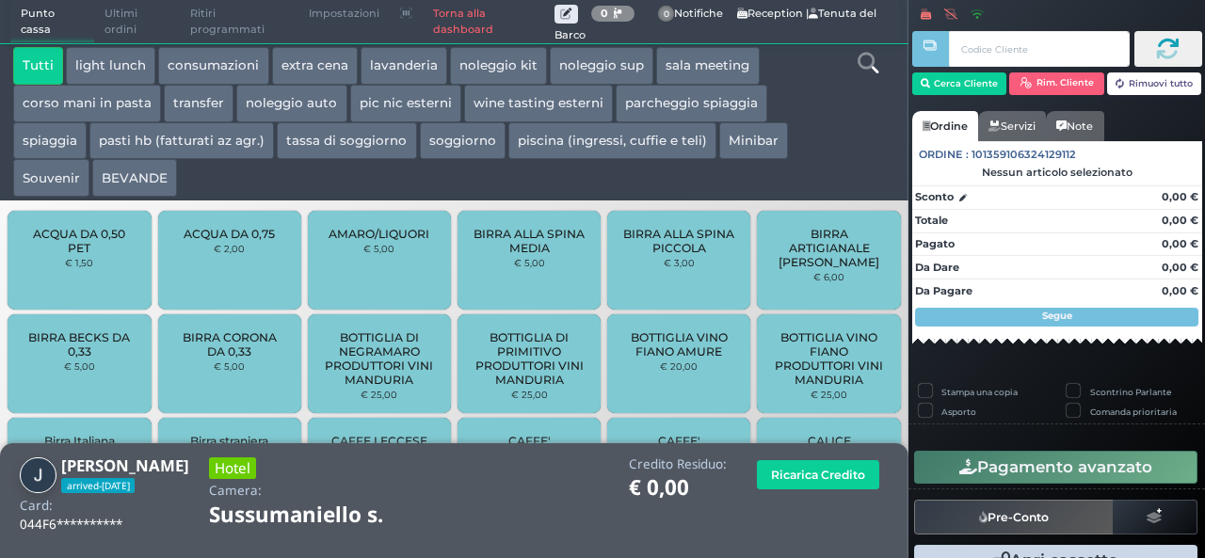
click at [304, 67] on button "extra cena" at bounding box center [315, 66] width 86 height 38
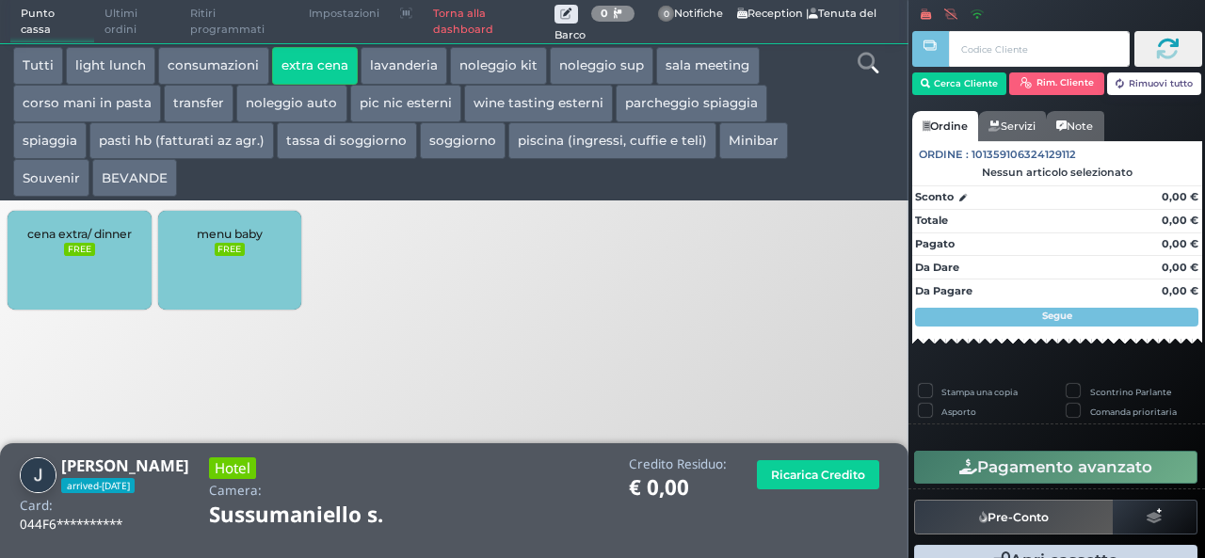
click at [32, 231] on span "cena extra/ dinner" at bounding box center [79, 234] width 104 height 14
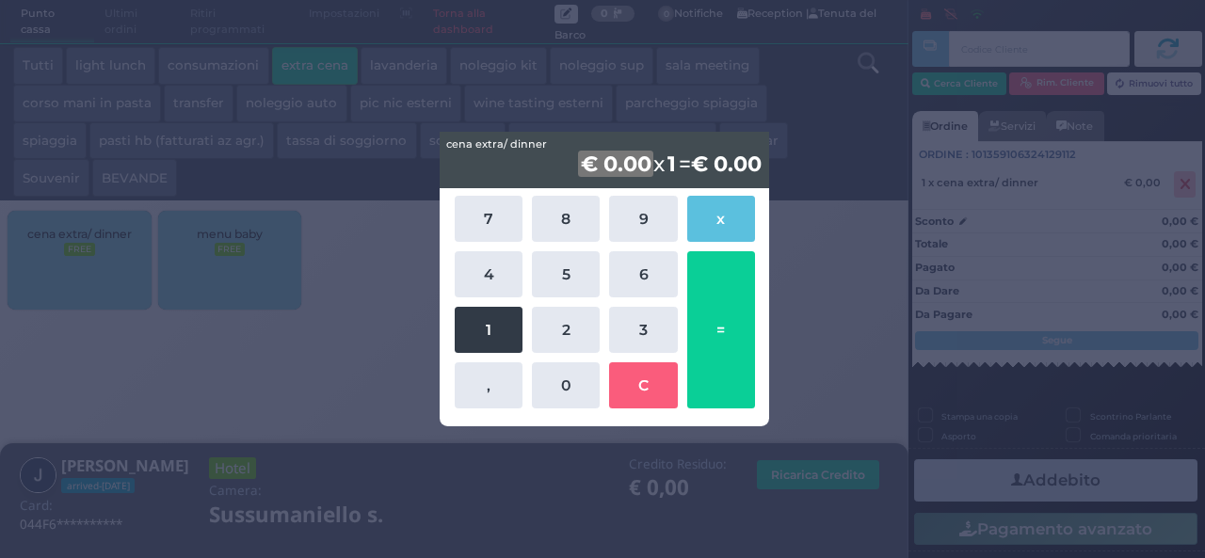
click at [464, 321] on button "1" at bounding box center [489, 330] width 68 height 46
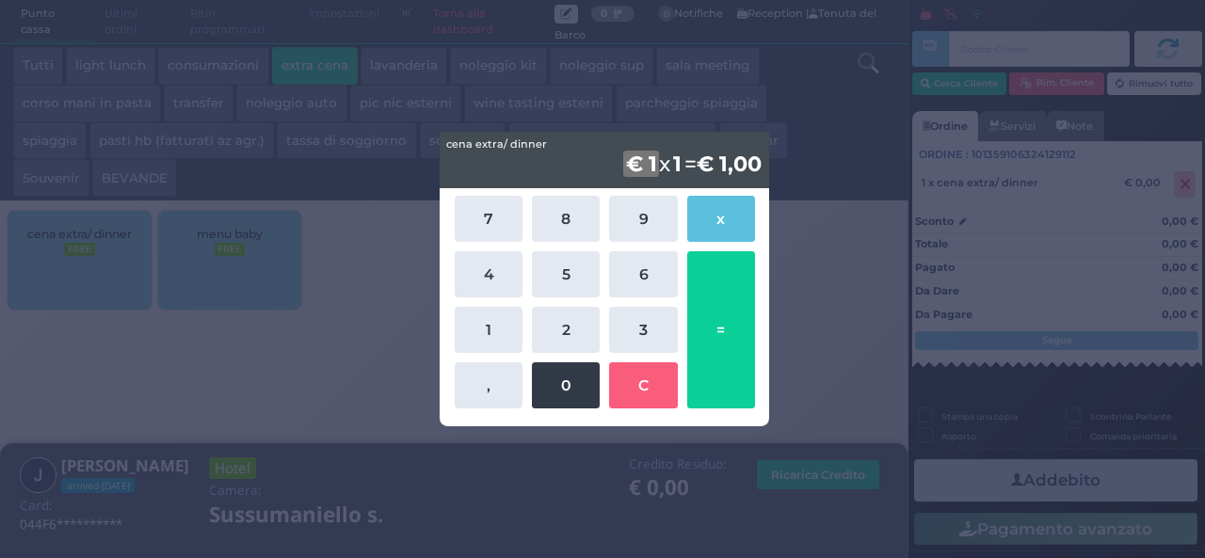
click at [563, 397] on button "0" at bounding box center [566, 385] width 68 height 46
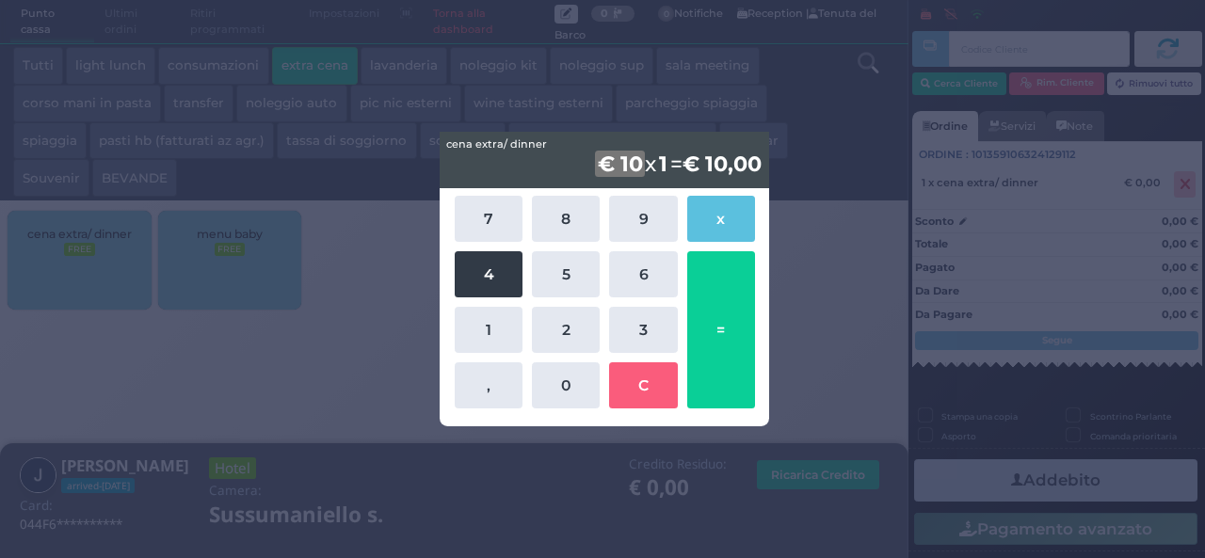
click at [505, 293] on button "4" at bounding box center [489, 274] width 68 height 46
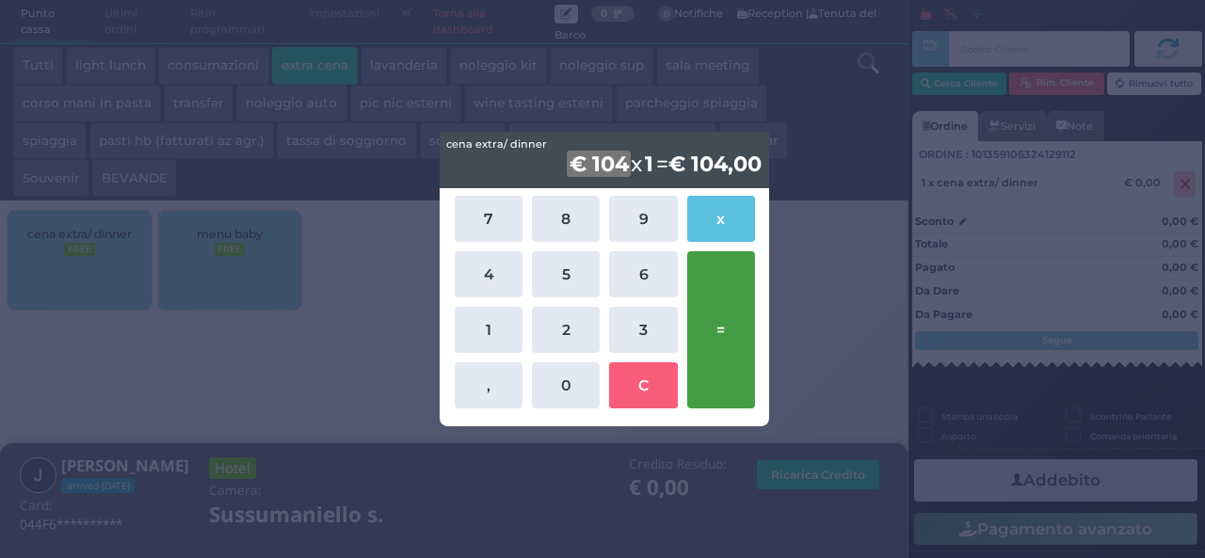
click at [733, 317] on button "=" at bounding box center [721, 329] width 68 height 157
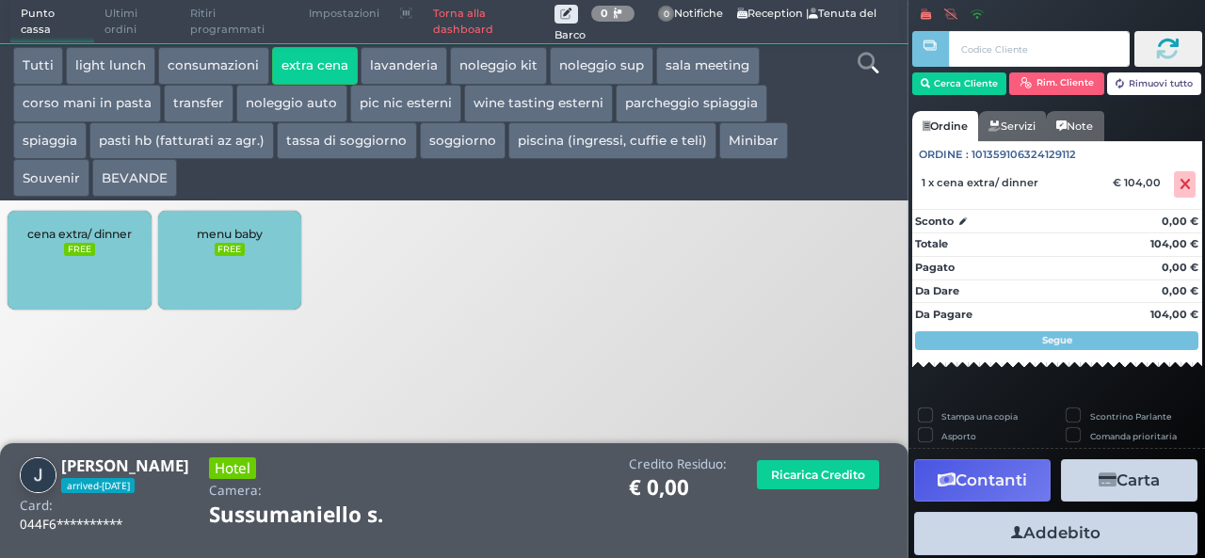
click at [1074, 520] on button "Addebito" at bounding box center [1055, 533] width 283 height 42
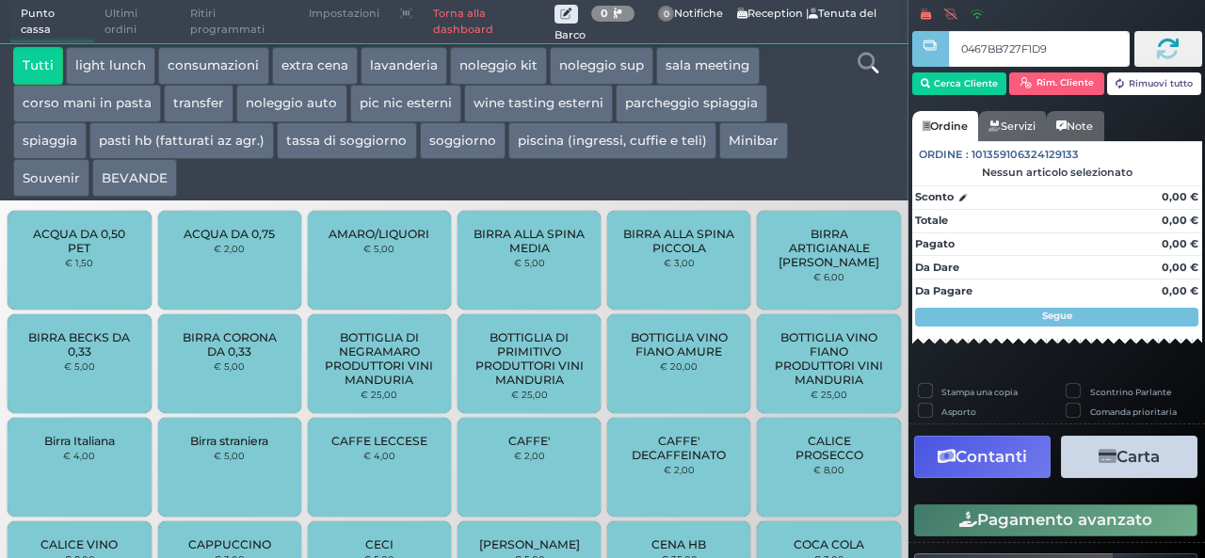
type input "0467BB727F1D90"
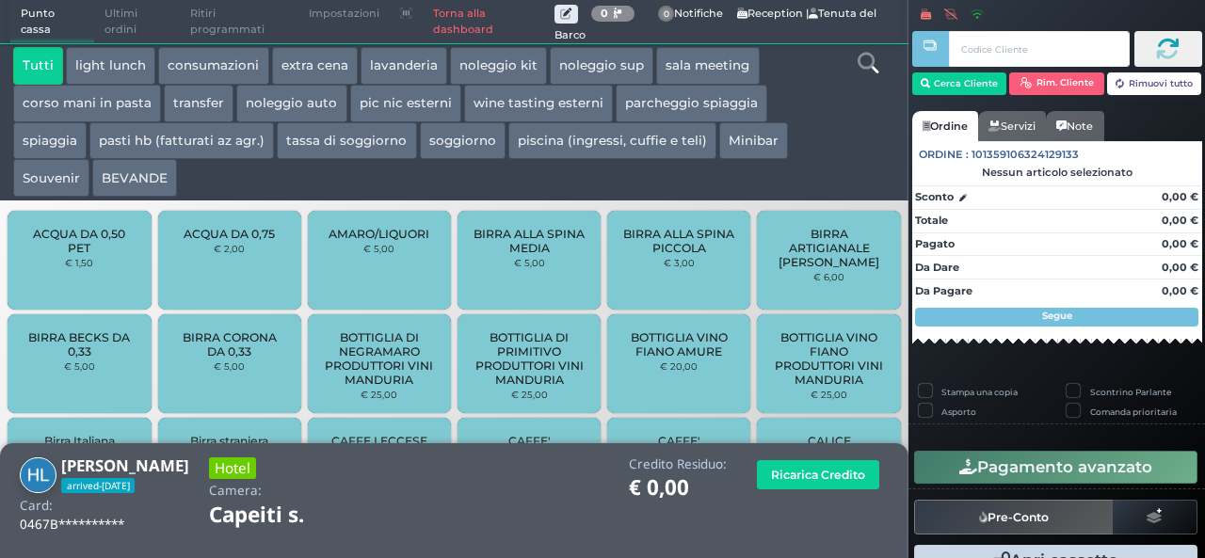
click at [303, 54] on button "extra cena" at bounding box center [315, 66] width 86 height 38
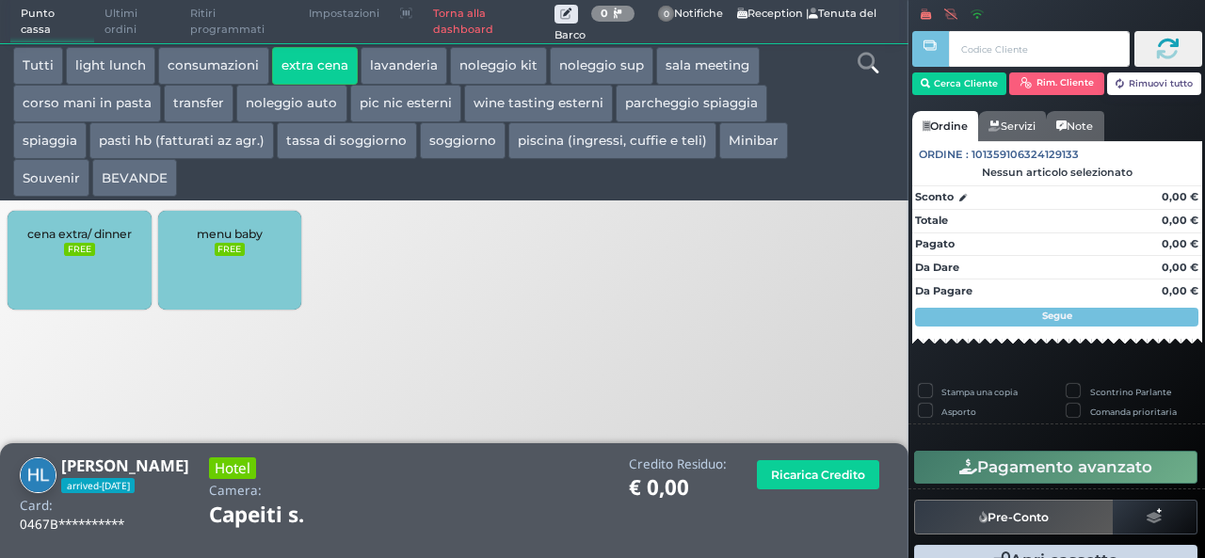
click at [102, 217] on div "cena extra/ dinner FREE" at bounding box center [79, 260] width 143 height 99
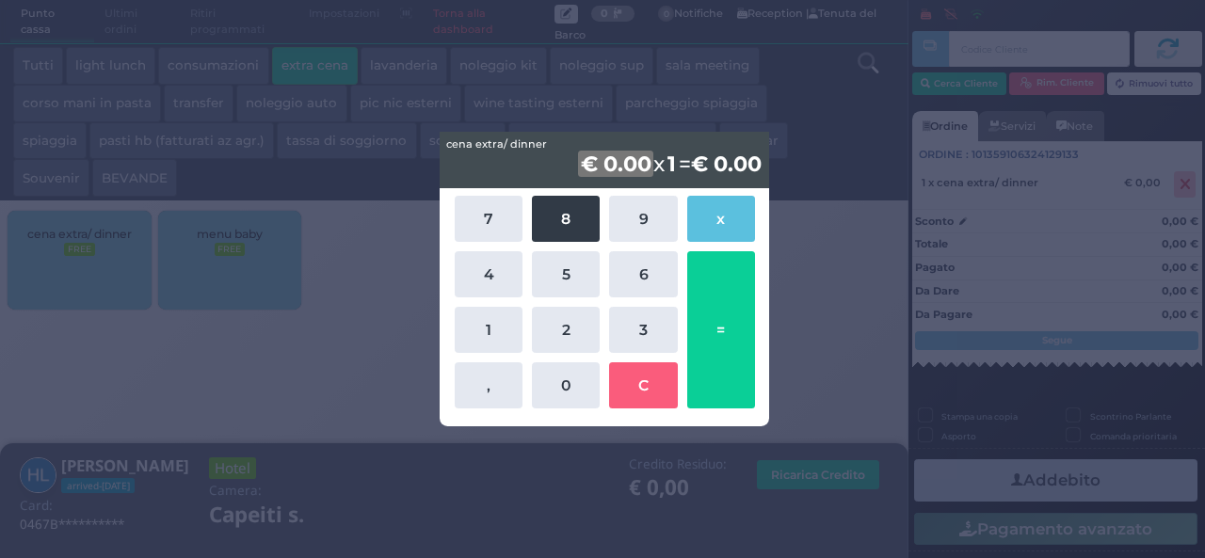
click at [561, 208] on button "8" at bounding box center [566, 219] width 68 height 46
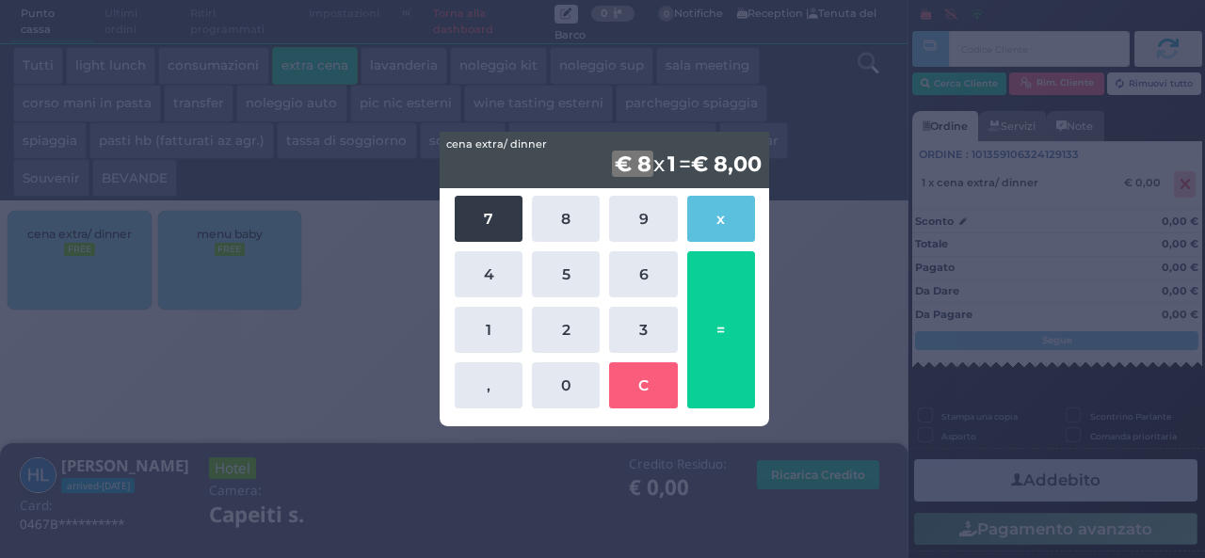
click at [480, 214] on button "7" at bounding box center [489, 219] width 68 height 46
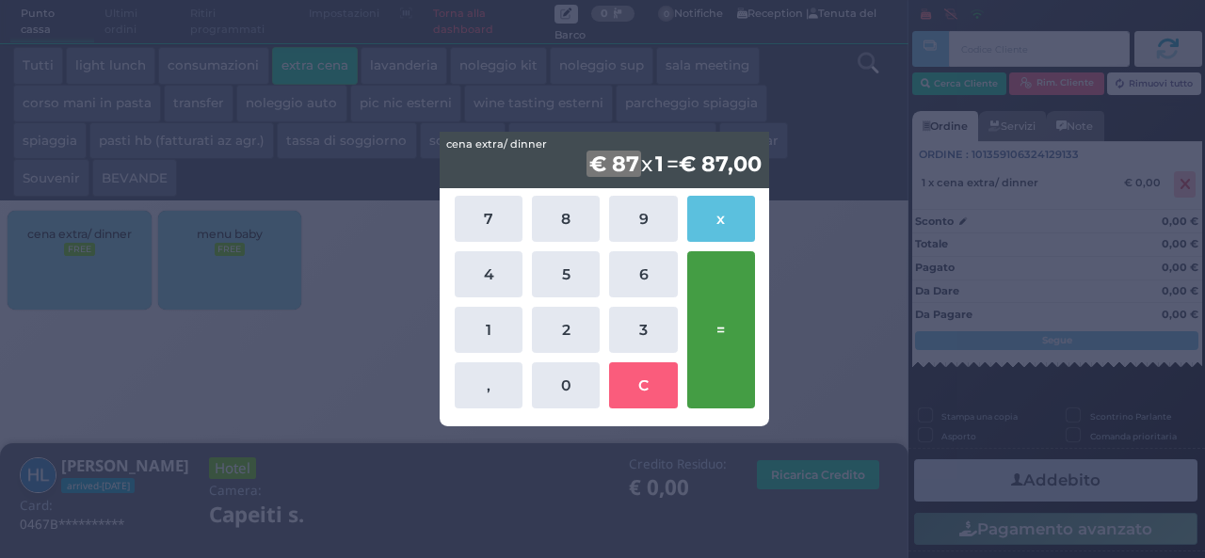
click at [708, 343] on button "=" at bounding box center [721, 329] width 68 height 157
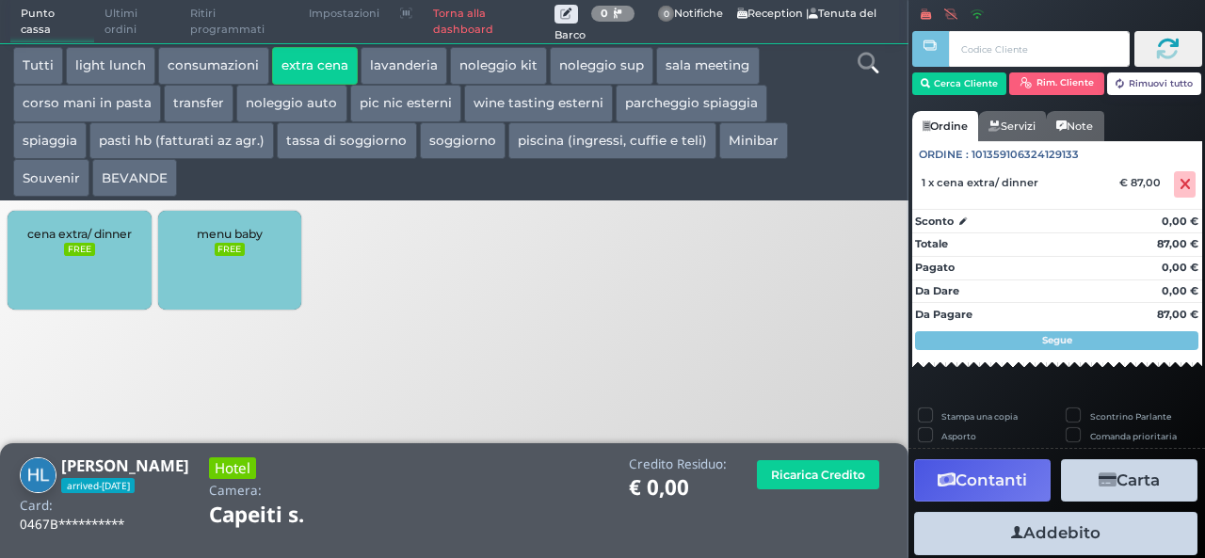
click at [1051, 527] on button "Addebito" at bounding box center [1055, 533] width 283 height 42
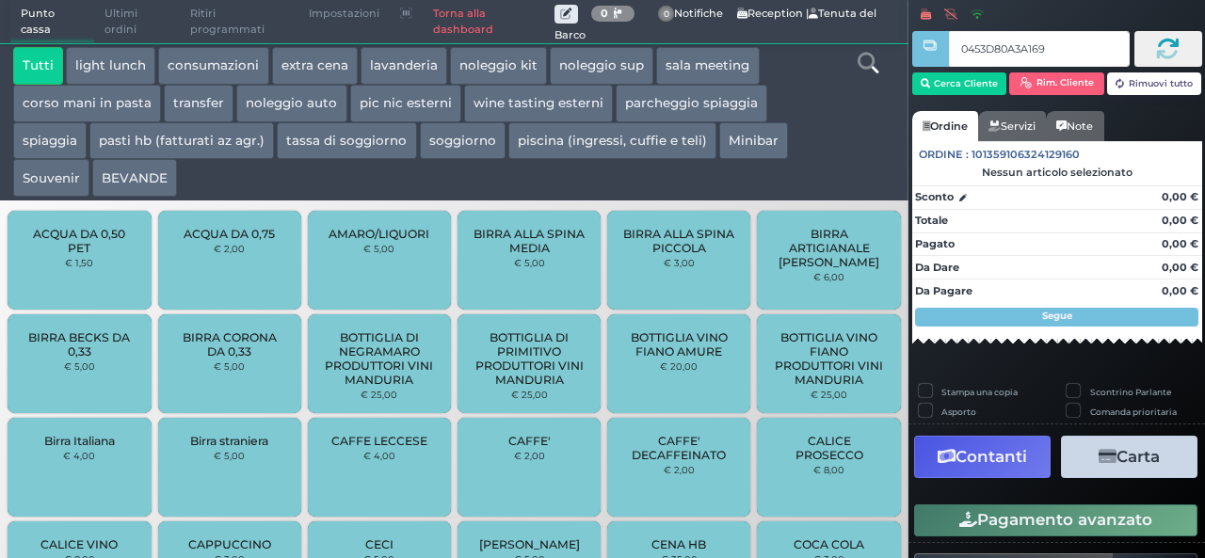
type input "0453D80A3A1690"
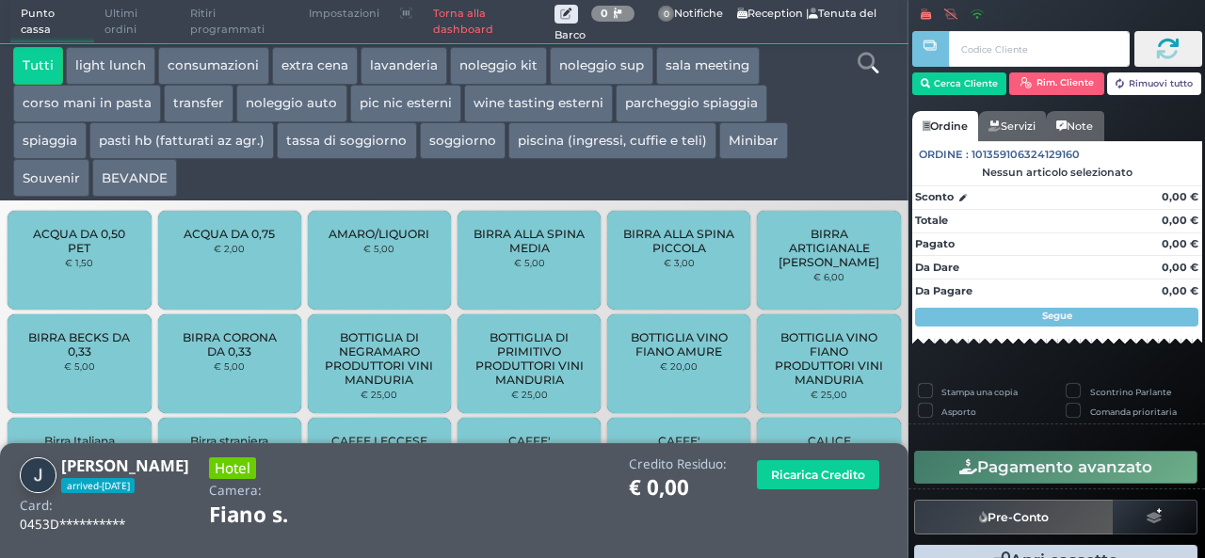
click at [303, 72] on button "extra cena" at bounding box center [315, 66] width 86 height 38
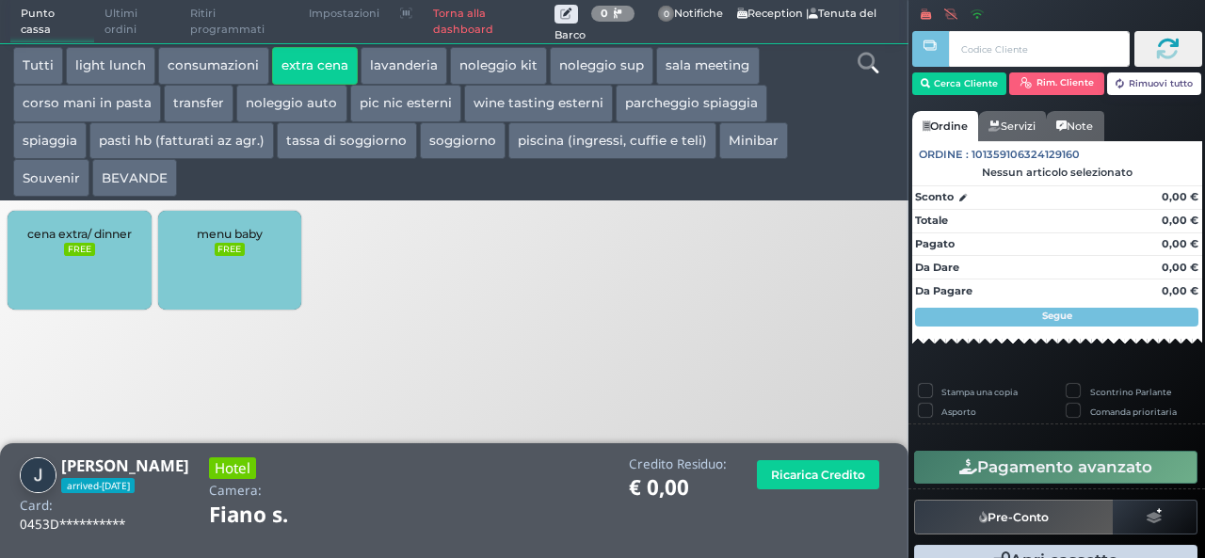
click at [67, 272] on div "cena extra/ dinner FREE" at bounding box center [79, 260] width 143 height 99
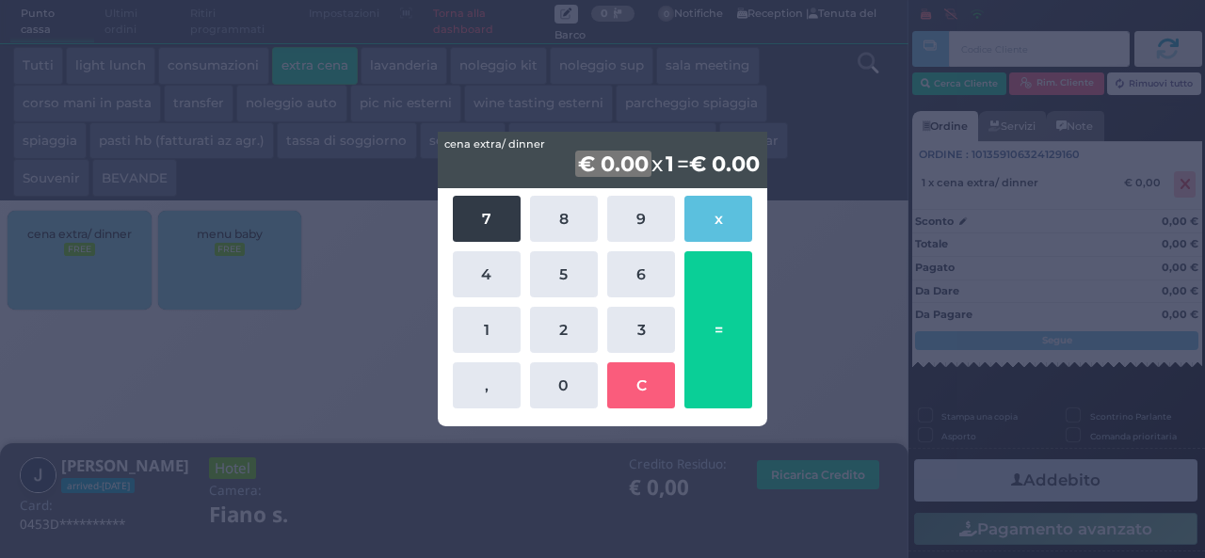
click at [478, 229] on button "7" at bounding box center [487, 219] width 68 height 46
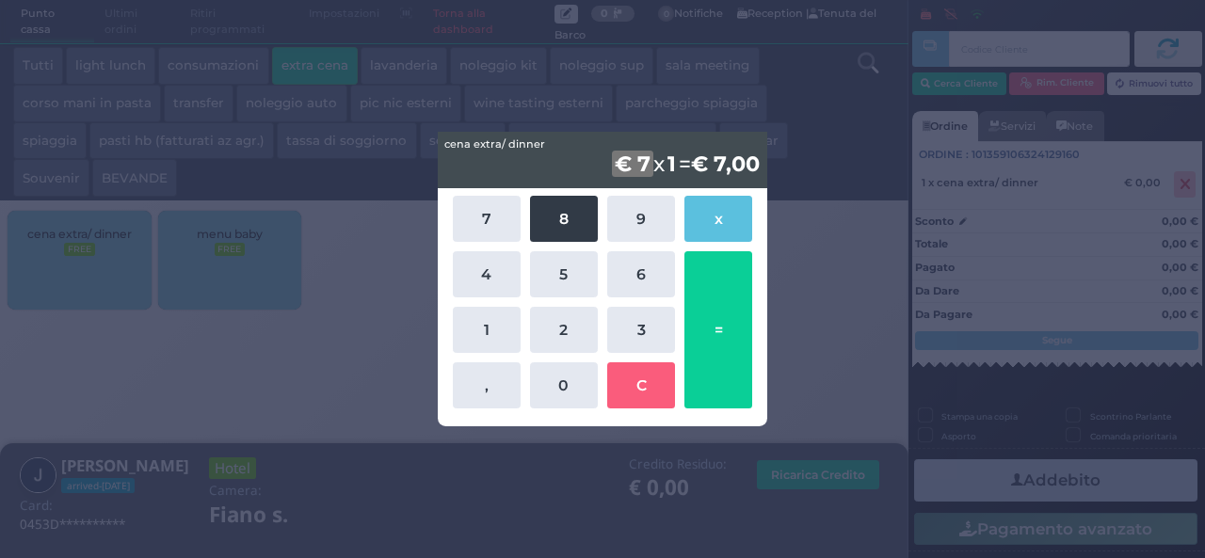
click at [547, 224] on button "8" at bounding box center [564, 219] width 68 height 46
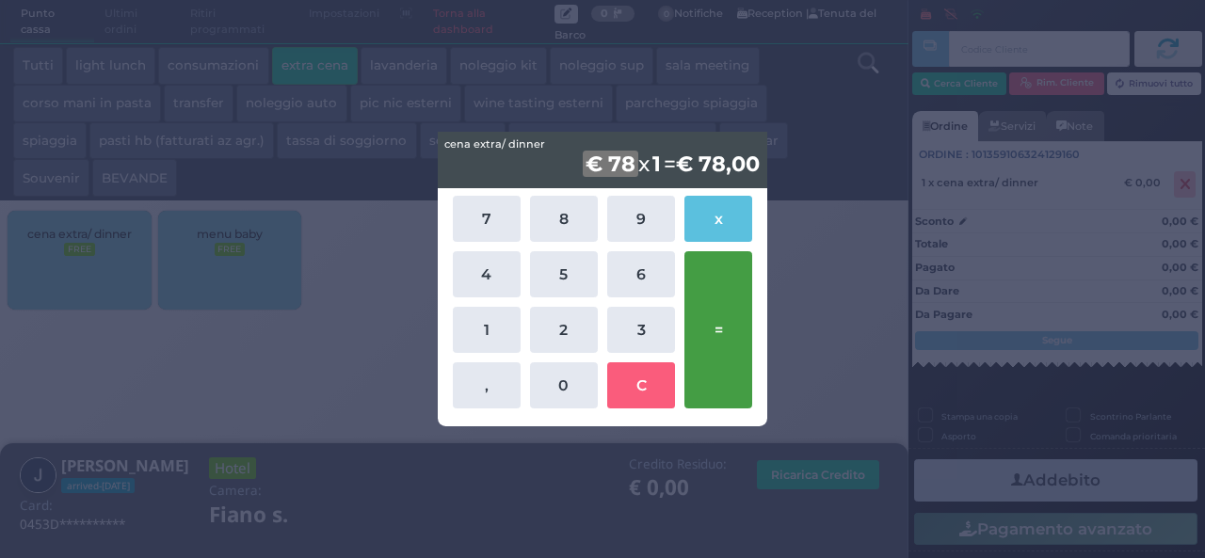
click at [714, 304] on button "=" at bounding box center [718, 329] width 68 height 157
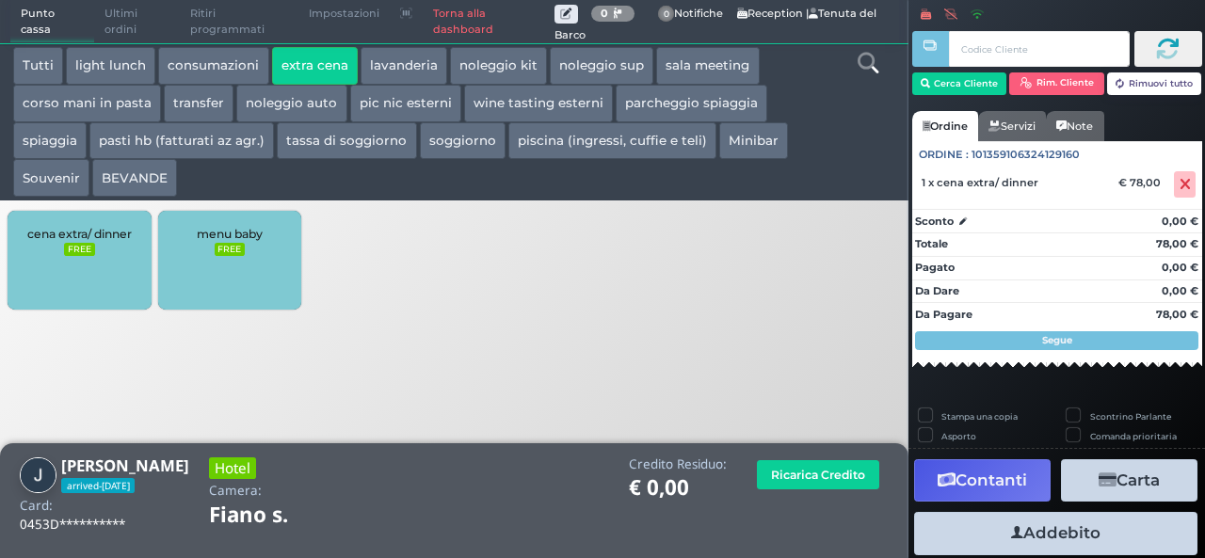
click at [1094, 532] on button "Addebito" at bounding box center [1055, 533] width 283 height 42
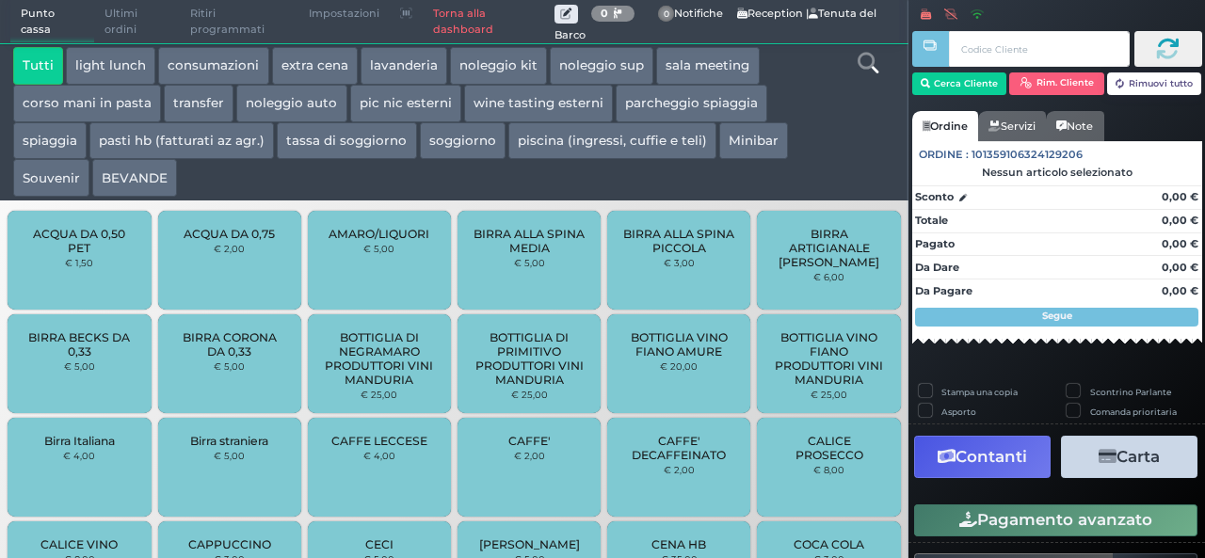
click at [333, 72] on button "extra cena" at bounding box center [315, 66] width 86 height 38
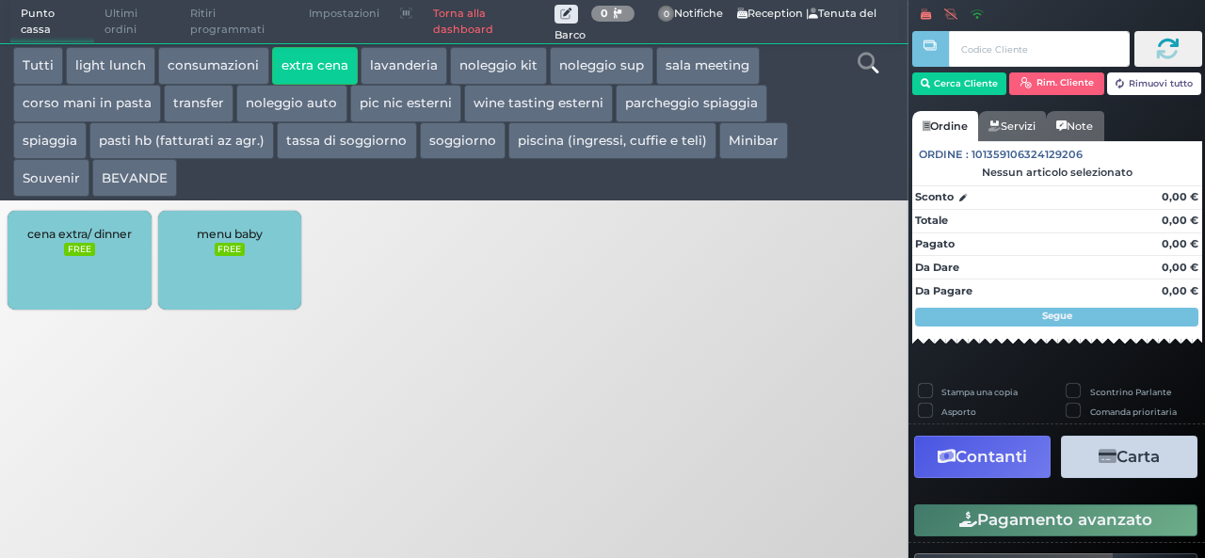
click at [94, 296] on div "cena extra/ dinner FREE" at bounding box center [79, 260] width 143 height 99
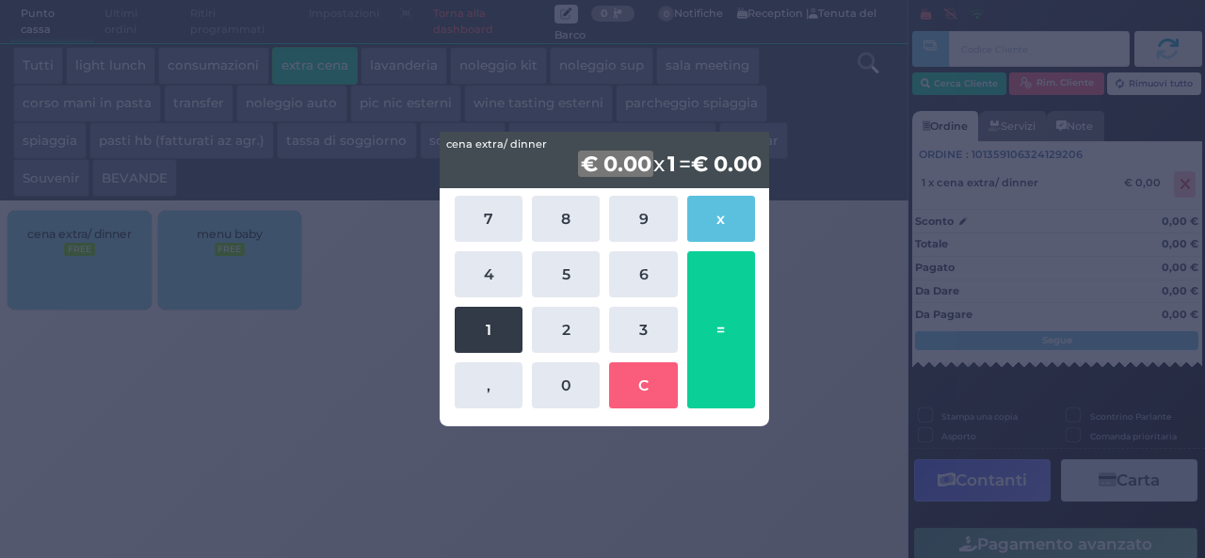
click at [491, 344] on button "1" at bounding box center [489, 330] width 68 height 46
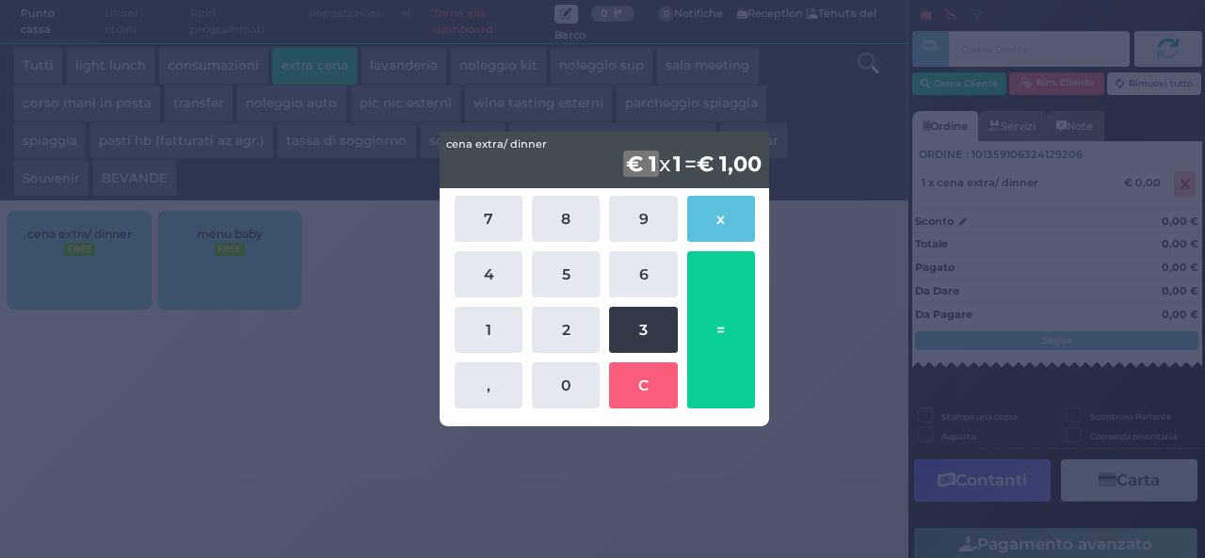
click at [633, 331] on button "3" at bounding box center [643, 330] width 68 height 46
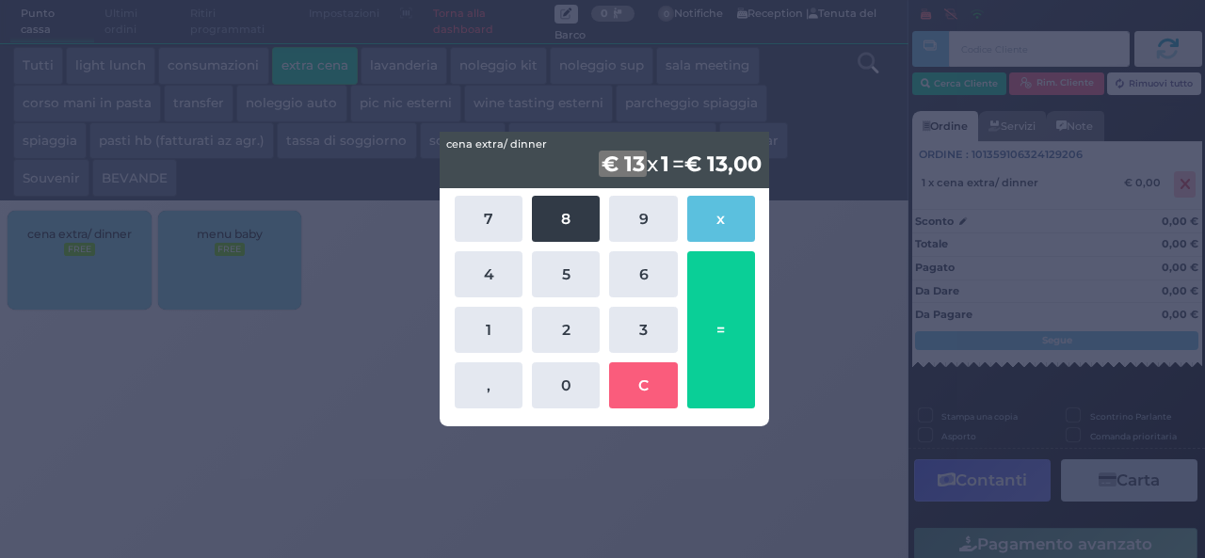
click at [572, 231] on button "8" at bounding box center [566, 219] width 68 height 46
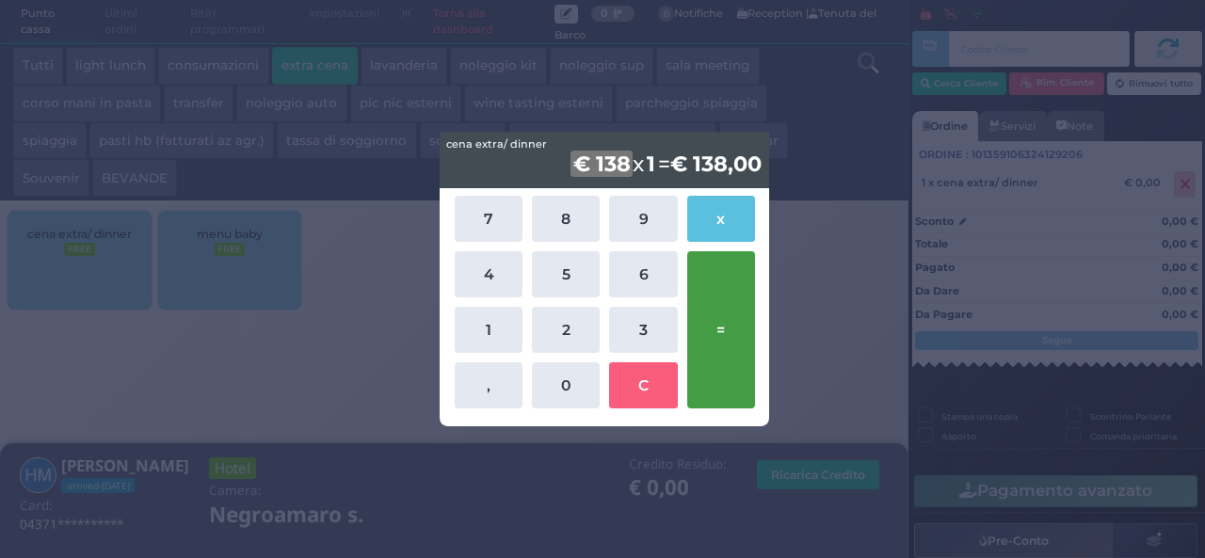
click at [748, 306] on button "=" at bounding box center [721, 329] width 68 height 157
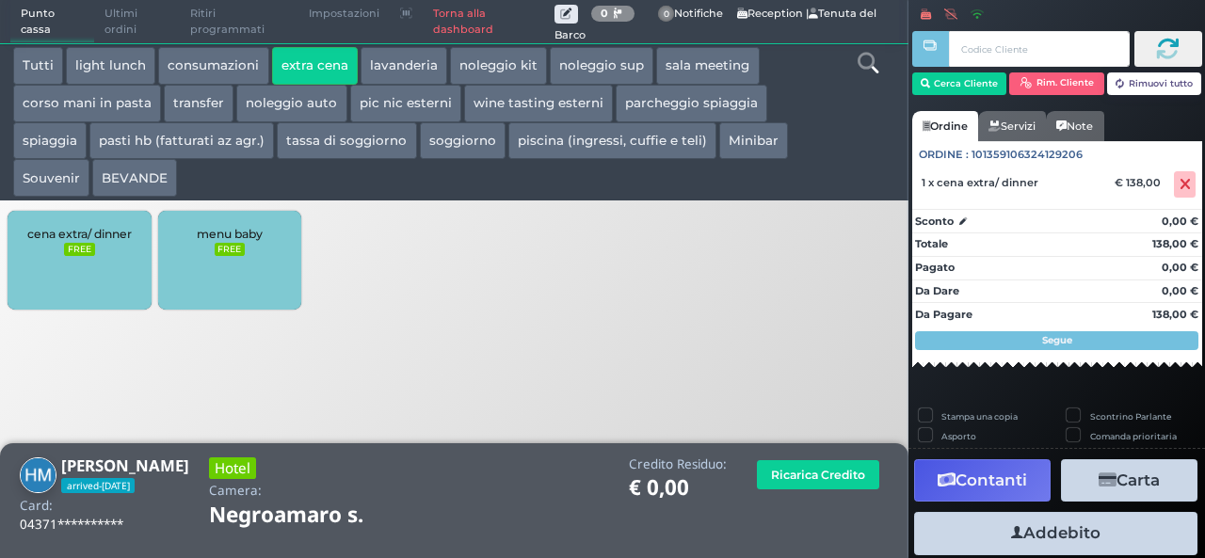
click at [1053, 522] on button "Addebito" at bounding box center [1055, 533] width 283 height 42
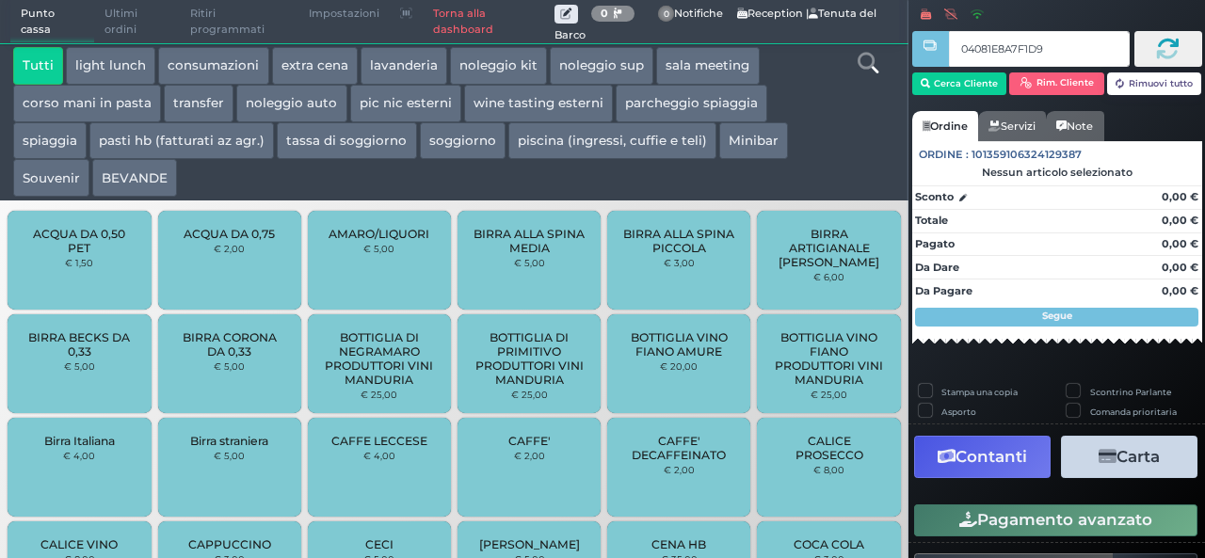
type input "04081E8A7F1D91"
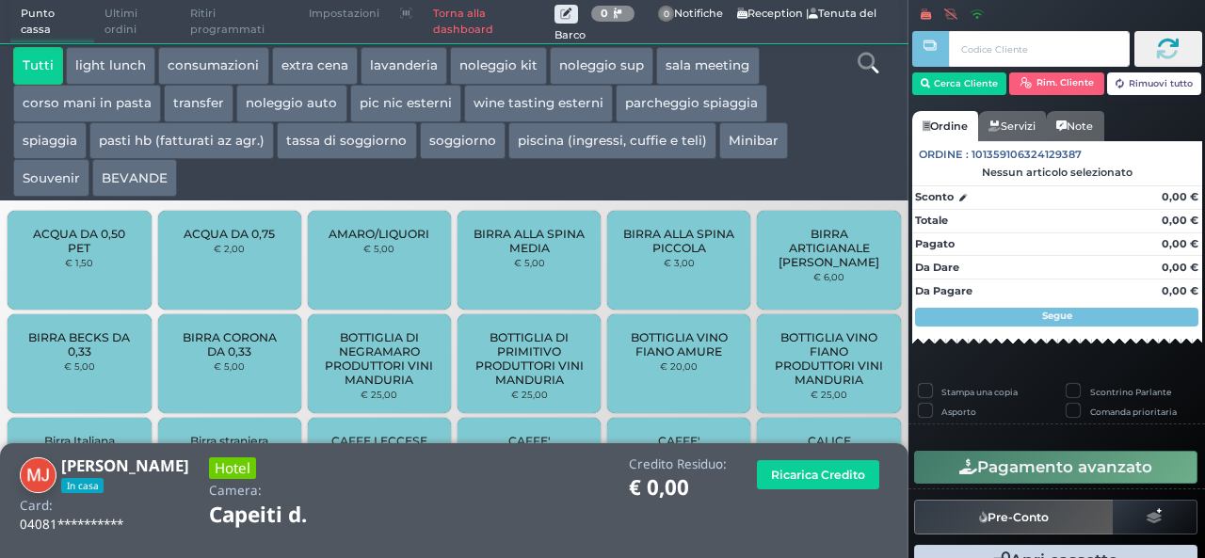
click at [314, 71] on button "extra cena" at bounding box center [315, 66] width 86 height 38
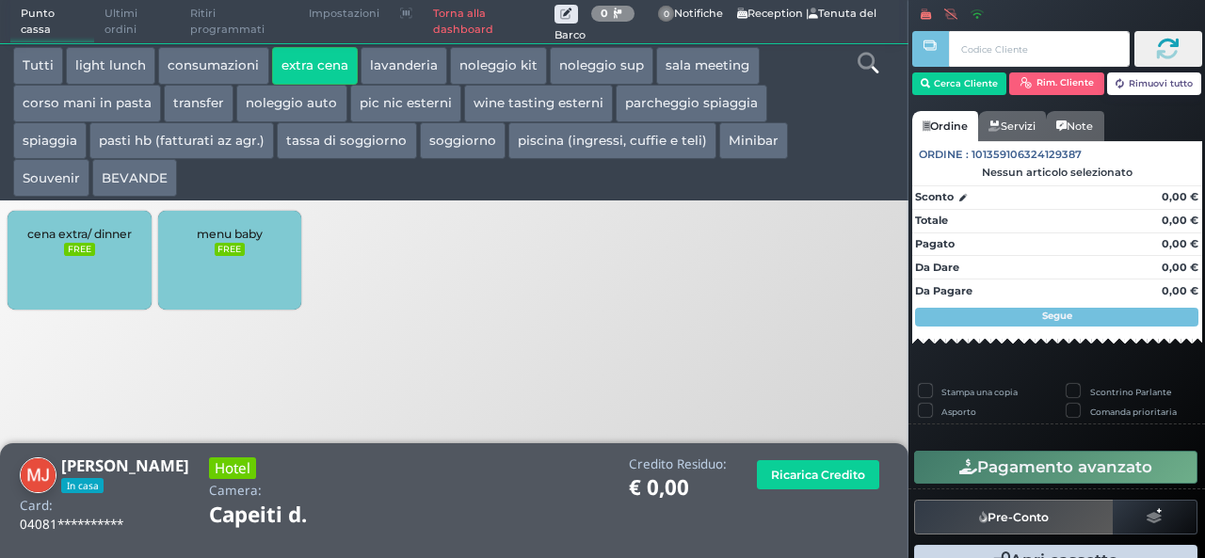
click at [70, 261] on div "cena extra/ dinner FREE" at bounding box center [79, 260] width 143 height 99
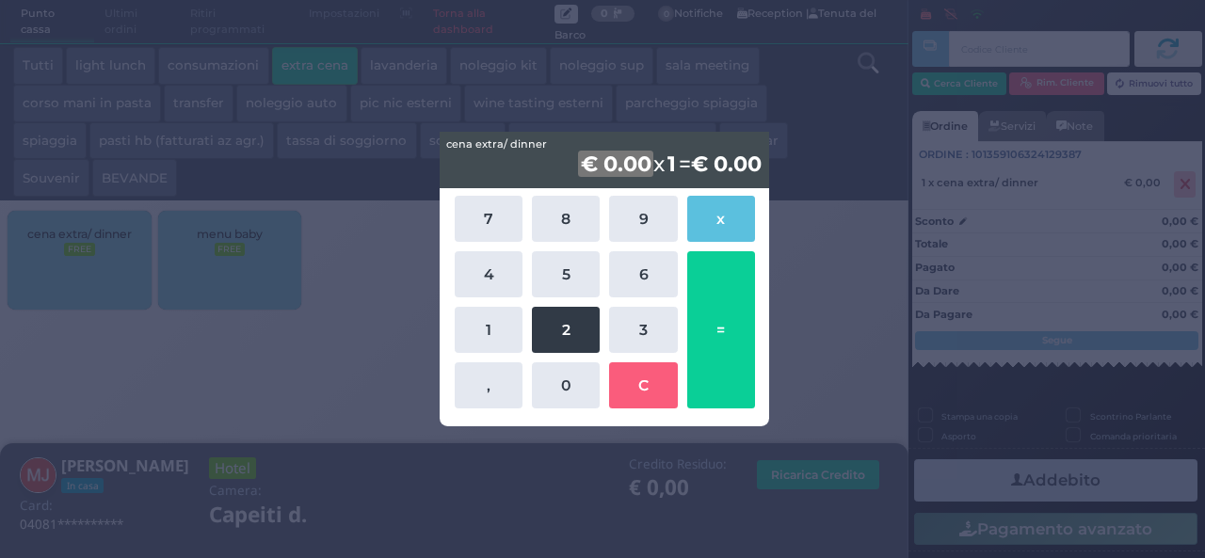
click at [552, 345] on button "2" at bounding box center [566, 330] width 68 height 46
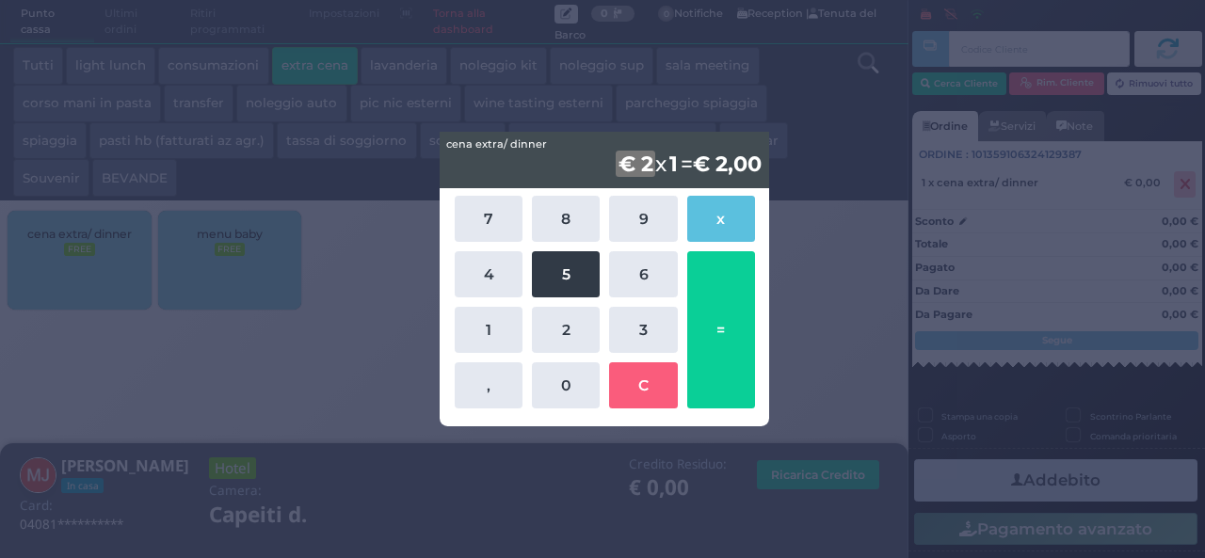
click at [563, 291] on button "5" at bounding box center [566, 274] width 68 height 46
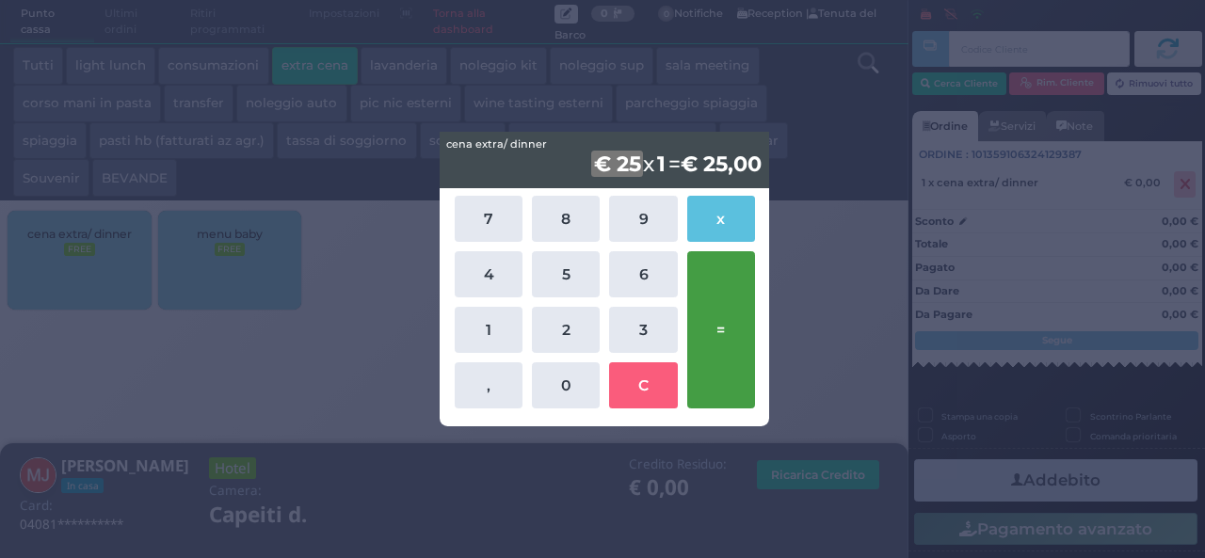
click at [719, 330] on button "=" at bounding box center [721, 329] width 68 height 157
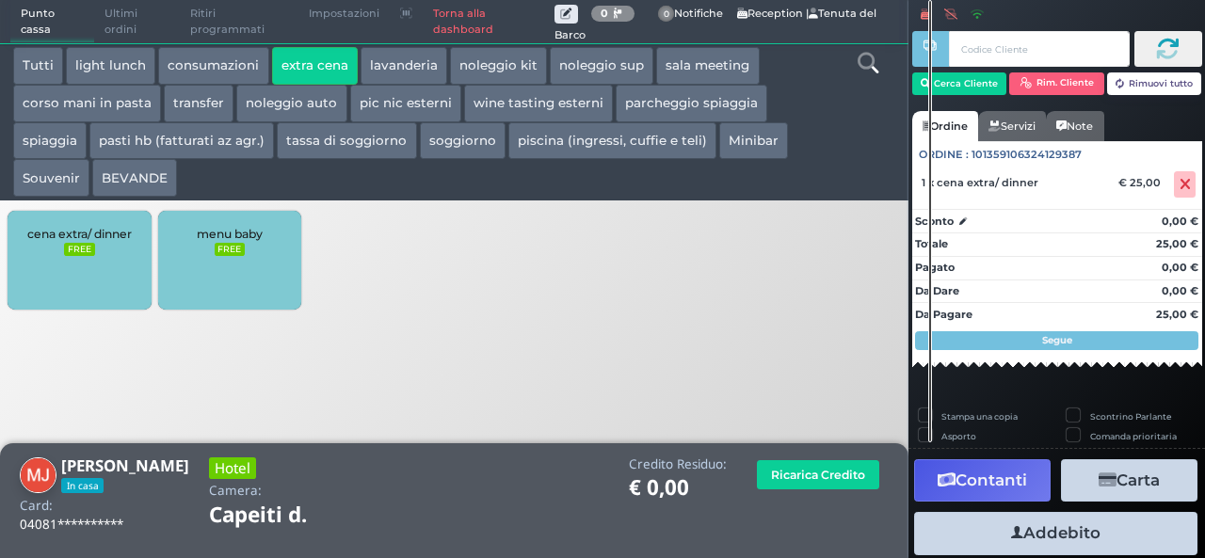
click at [1036, 540] on button "Addebito" at bounding box center [1055, 533] width 283 height 42
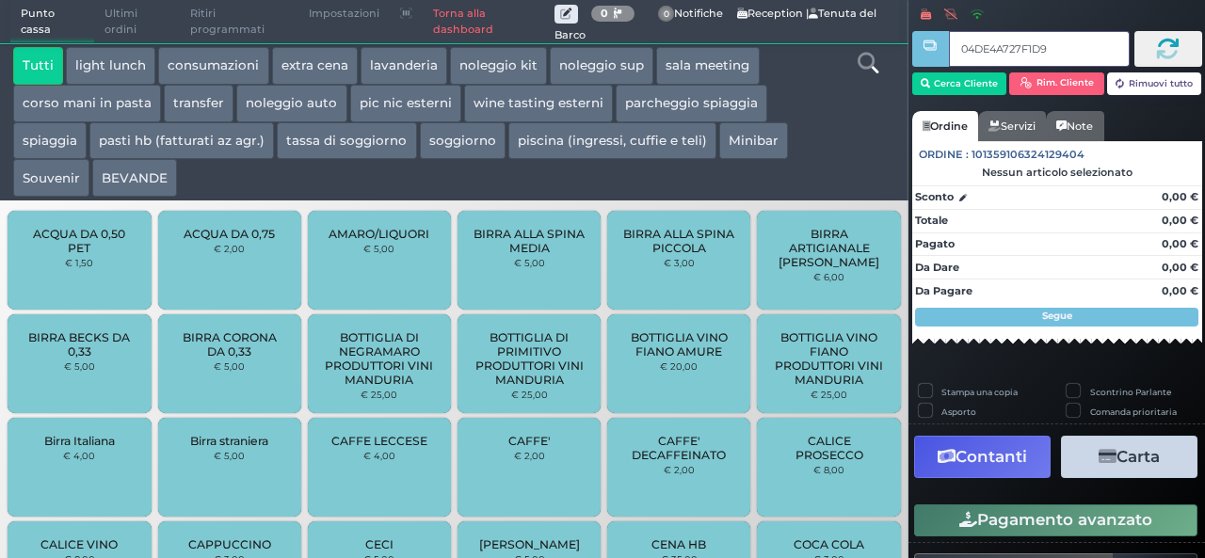
type input "04DE4A727F1D94"
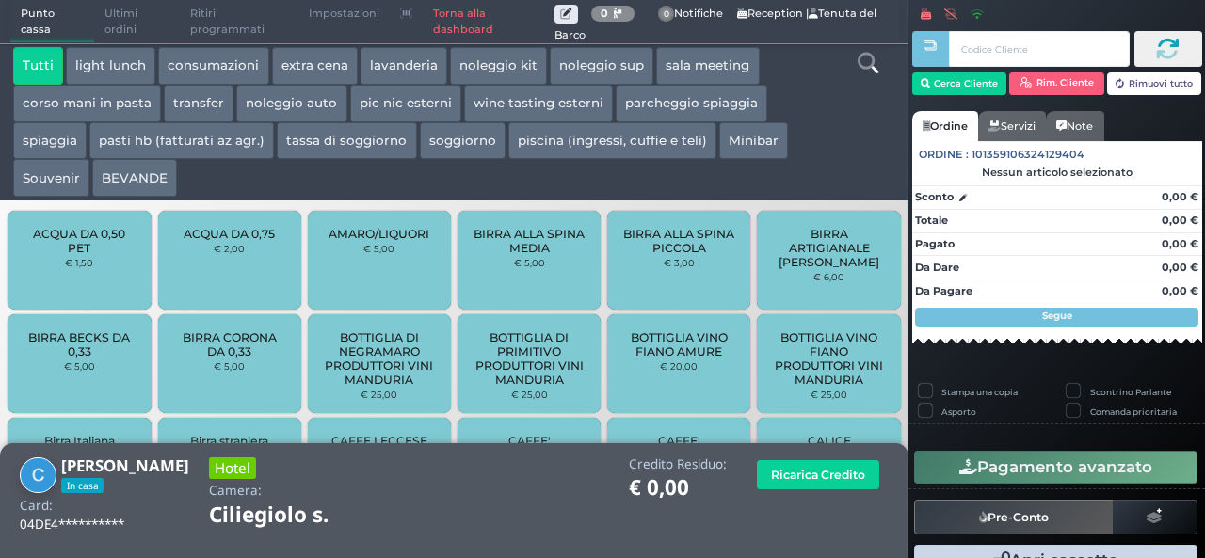
click at [311, 57] on button "extra cena" at bounding box center [315, 66] width 86 height 38
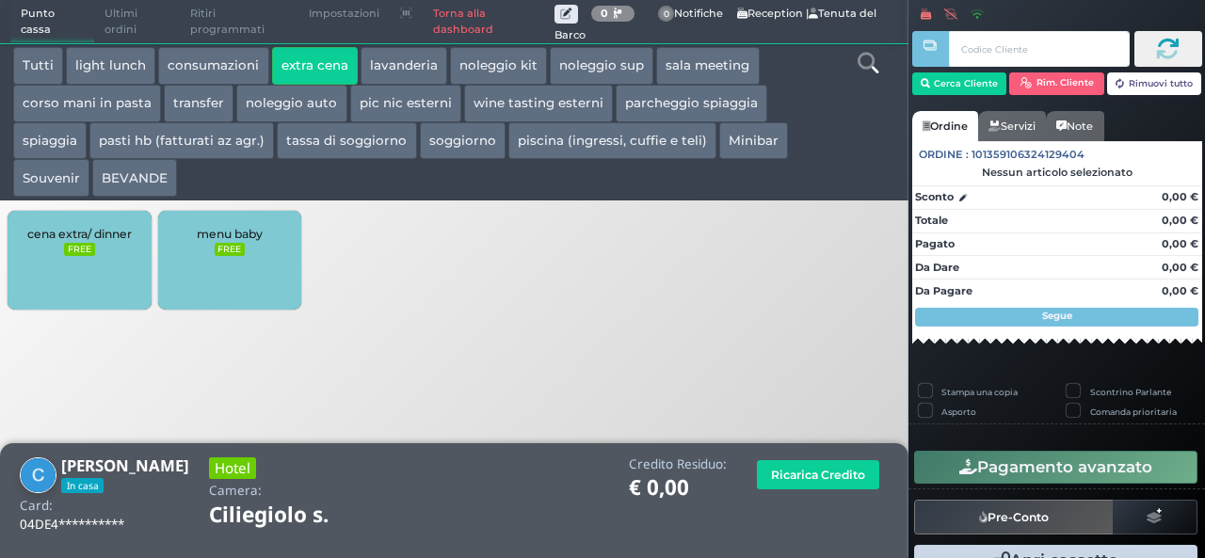
click at [100, 259] on div "cena extra/ dinner FREE" at bounding box center [79, 260] width 143 height 99
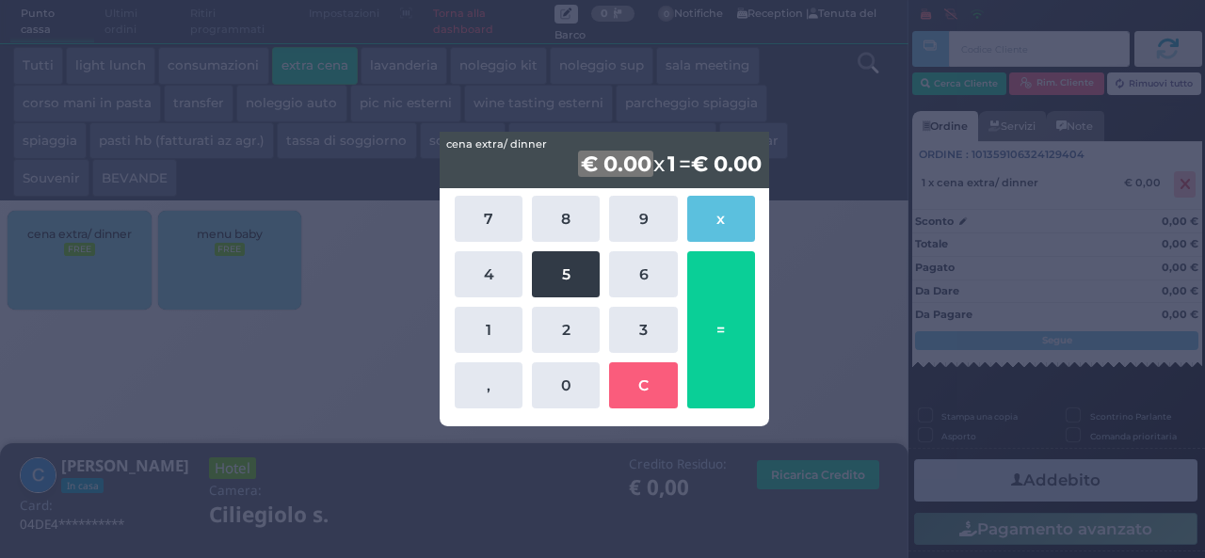
click at [552, 287] on button "5" at bounding box center [566, 274] width 68 height 46
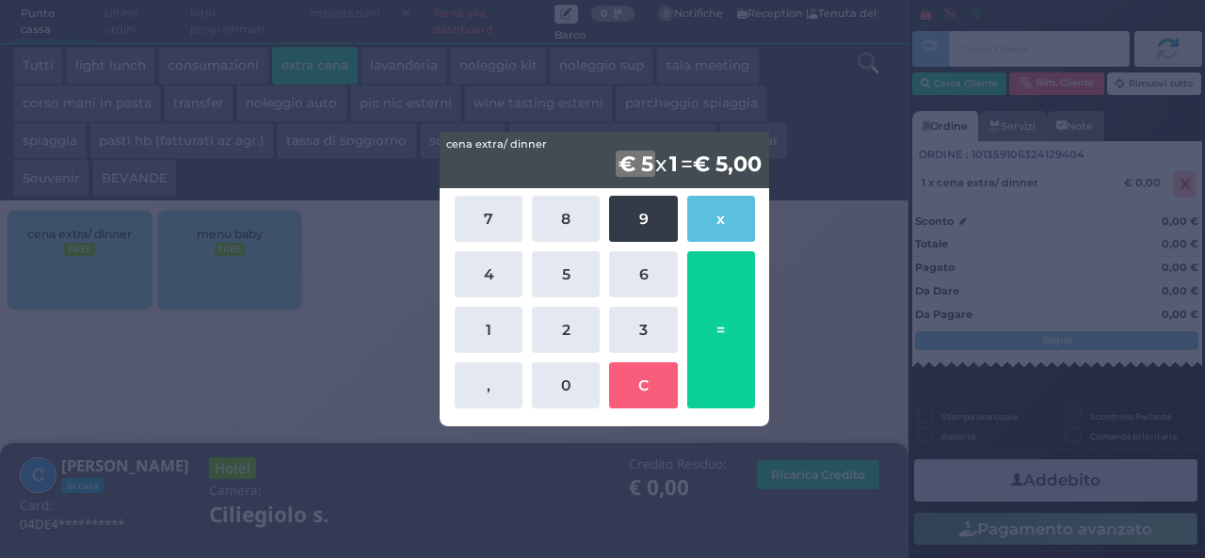
click at [637, 221] on button "9" at bounding box center [643, 219] width 68 height 46
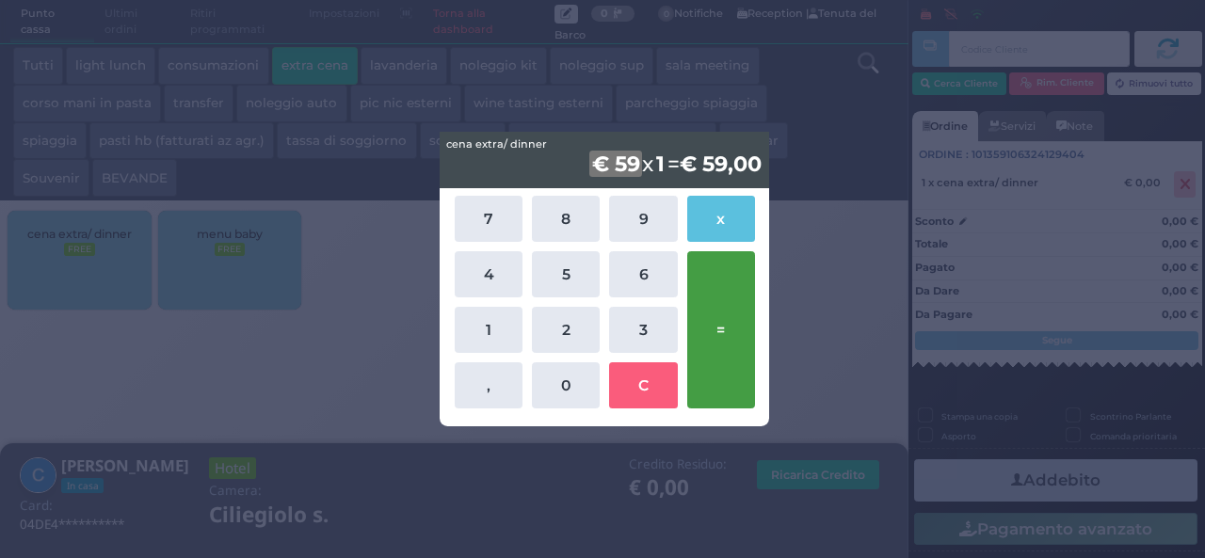
click at [712, 327] on button "=" at bounding box center [721, 329] width 68 height 157
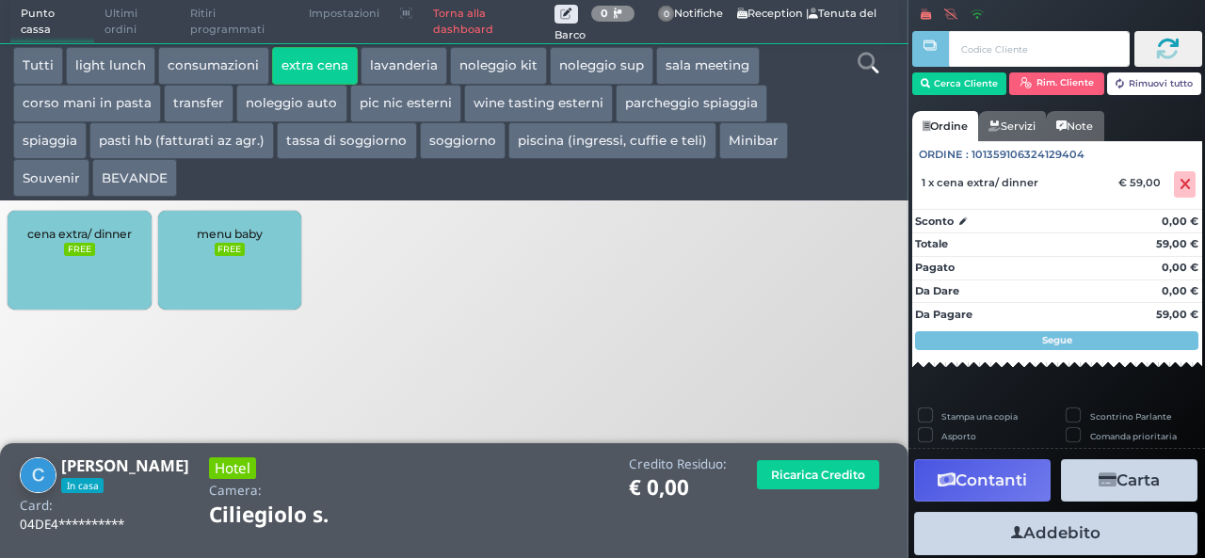
click at [1000, 530] on button "Addebito" at bounding box center [1055, 533] width 283 height 42
